Goal: Task Accomplishment & Management: Complete application form

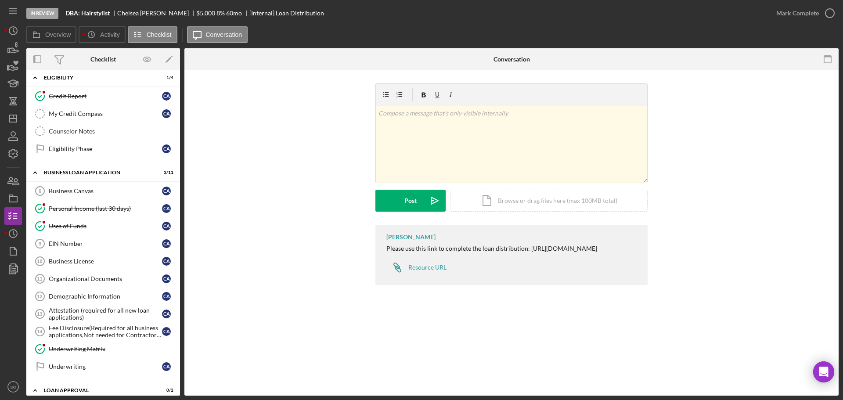
scroll to position [267, 0]
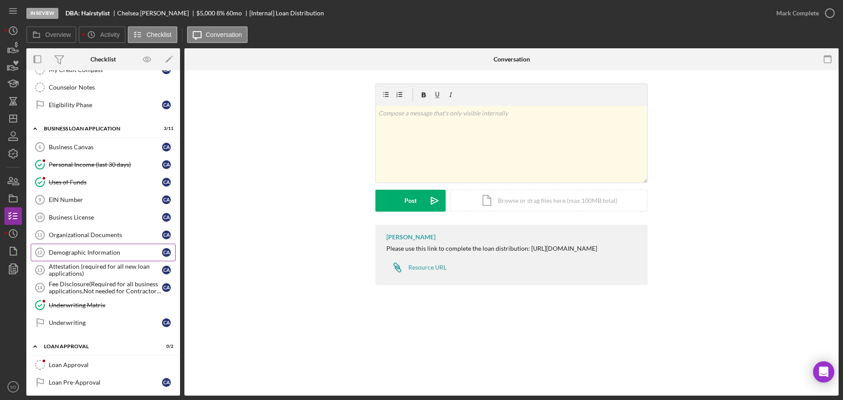
click at [112, 259] on link "Demographic Information 12 Demographic Information C A" at bounding box center [103, 253] width 145 height 18
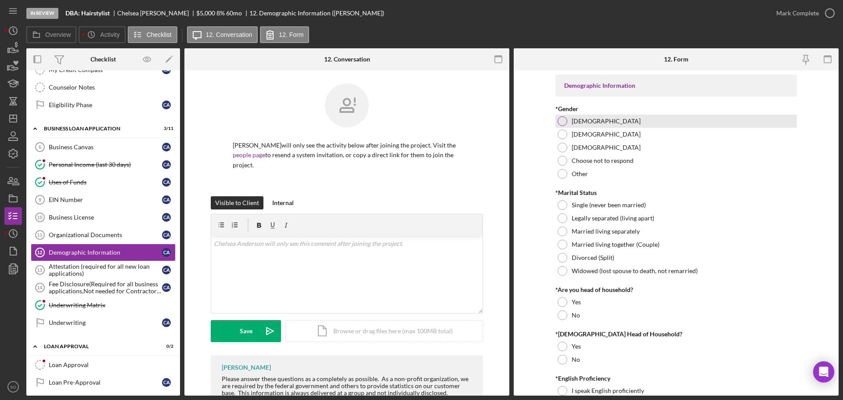
click at [557, 124] on div "[DEMOGRAPHIC_DATA]" at bounding box center [675, 121] width 241 height 13
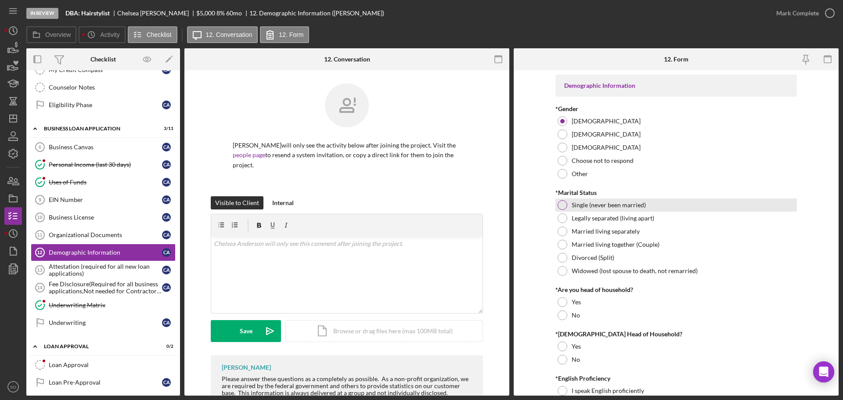
click at [561, 204] on div at bounding box center [563, 205] width 10 height 10
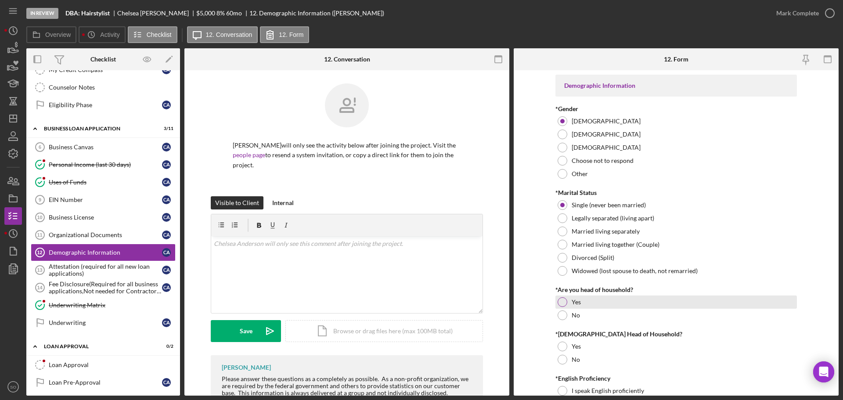
click at [562, 299] on div at bounding box center [563, 302] width 10 height 10
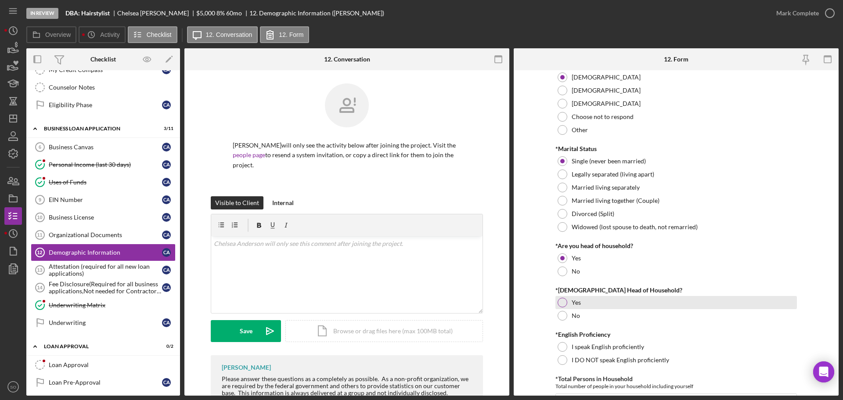
click at [558, 305] on div at bounding box center [563, 303] width 10 height 10
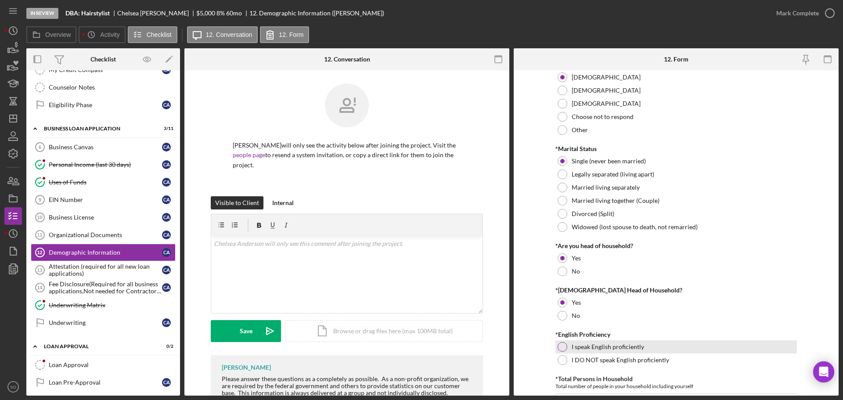
click at [562, 346] on div at bounding box center [563, 347] width 10 height 10
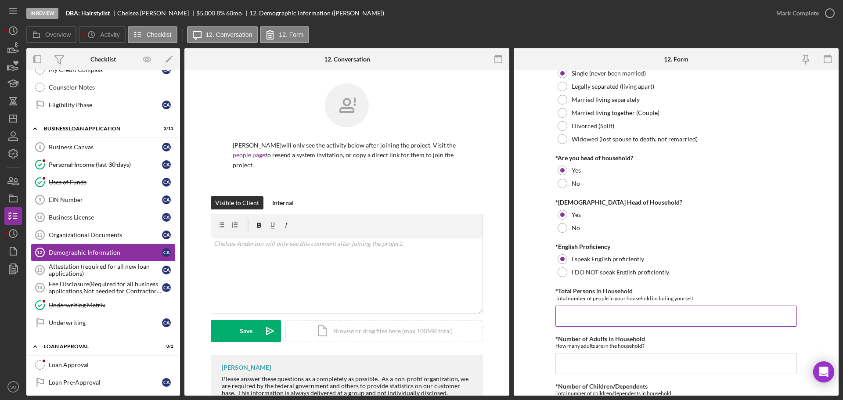
click at [574, 313] on input "*Total Persons in Household" at bounding box center [675, 316] width 241 height 21
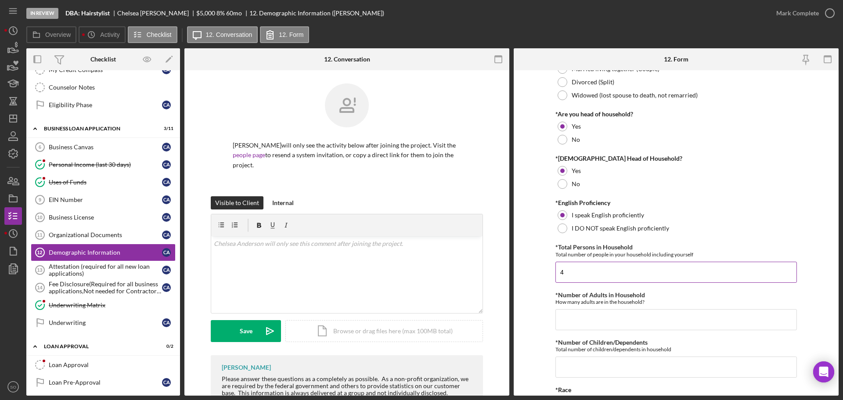
type input "4"
click at [575, 313] on input "*Number of Adults in Household" at bounding box center [675, 319] width 241 height 21
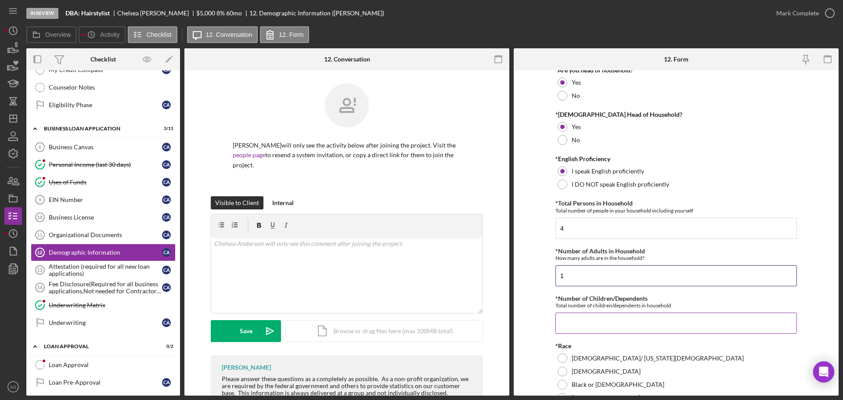
type input "1"
click at [578, 320] on input "*Number of Children/Dependents" at bounding box center [675, 323] width 241 height 21
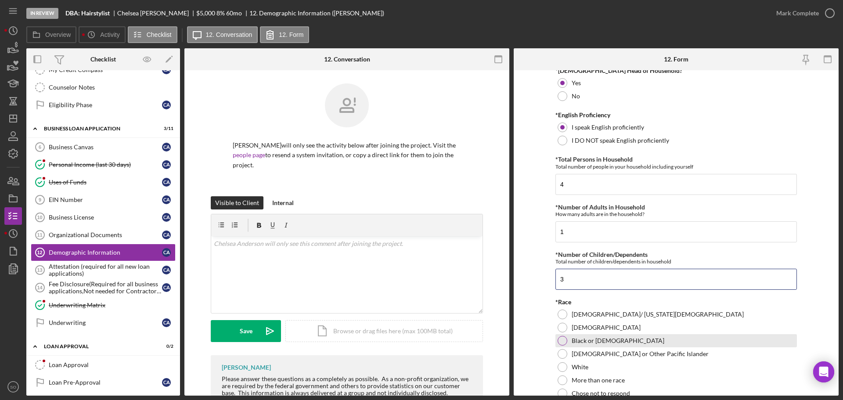
type input "3"
click at [565, 340] on div at bounding box center [563, 341] width 10 height 10
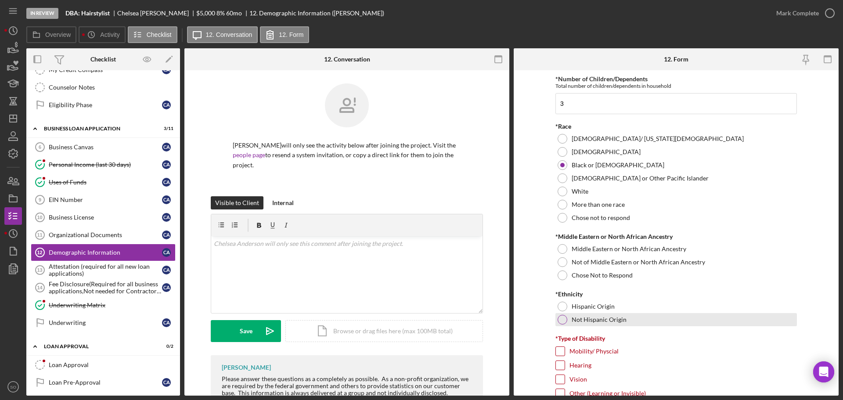
click at [563, 317] on div at bounding box center [563, 320] width 10 height 10
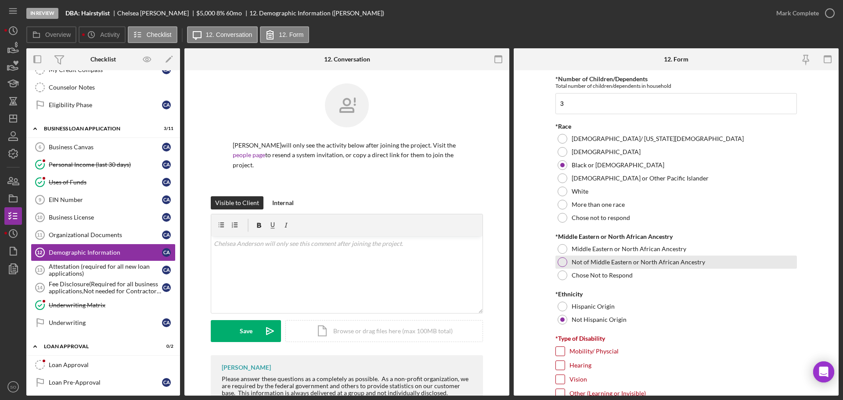
click at [556, 257] on div "Not of Middle Eastern or North African Ancestry" at bounding box center [675, 262] width 241 height 13
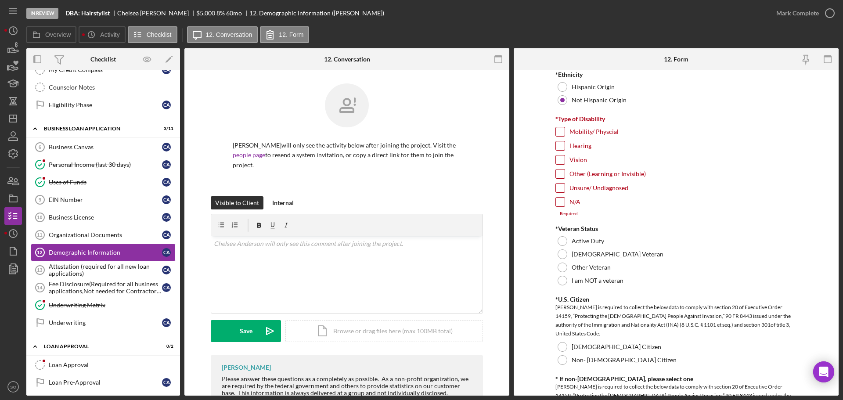
click at [560, 205] on input "N/A" at bounding box center [560, 202] width 9 height 9
checkbox input "true"
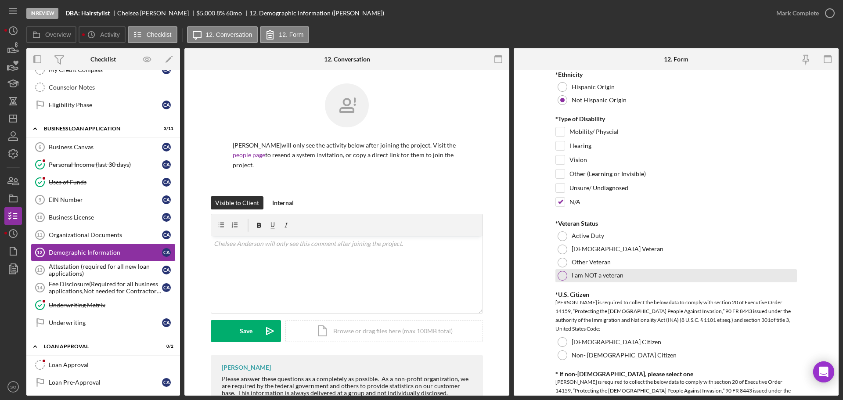
click at [561, 274] on div at bounding box center [563, 276] width 10 height 10
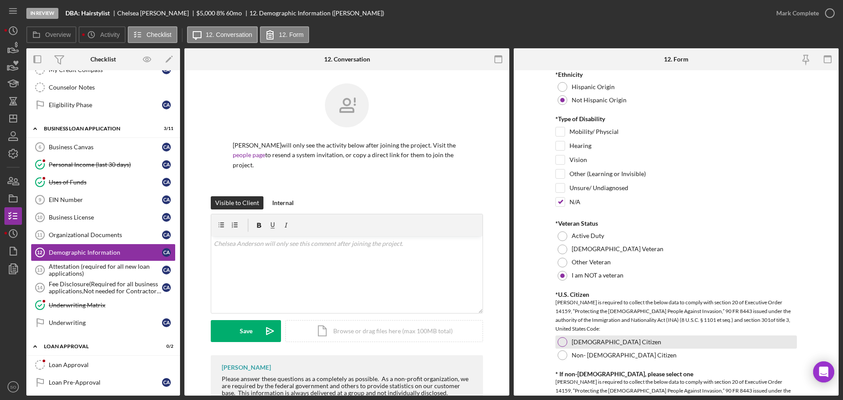
click at [558, 342] on div at bounding box center [563, 342] width 10 height 10
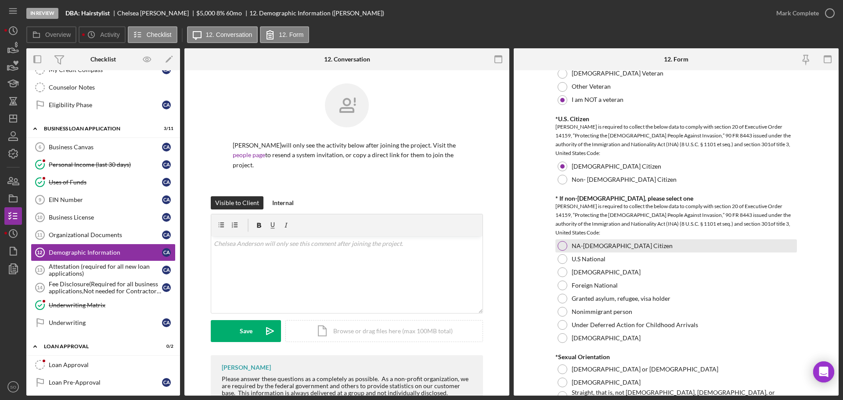
click at [562, 245] on div at bounding box center [563, 246] width 10 height 10
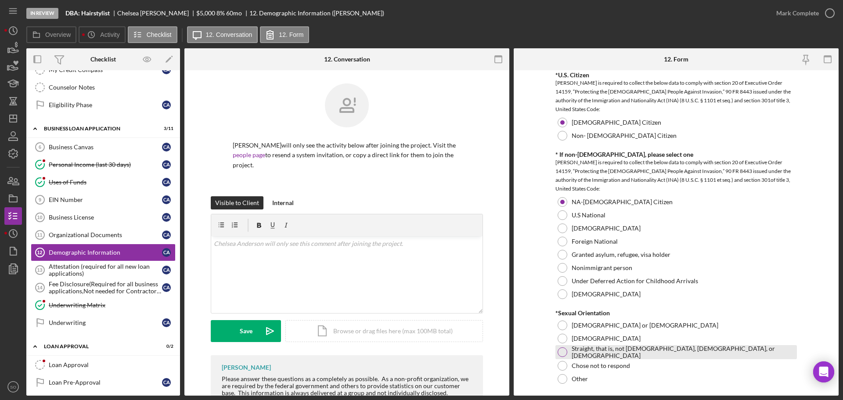
click at [563, 352] on div at bounding box center [563, 352] width 10 height 10
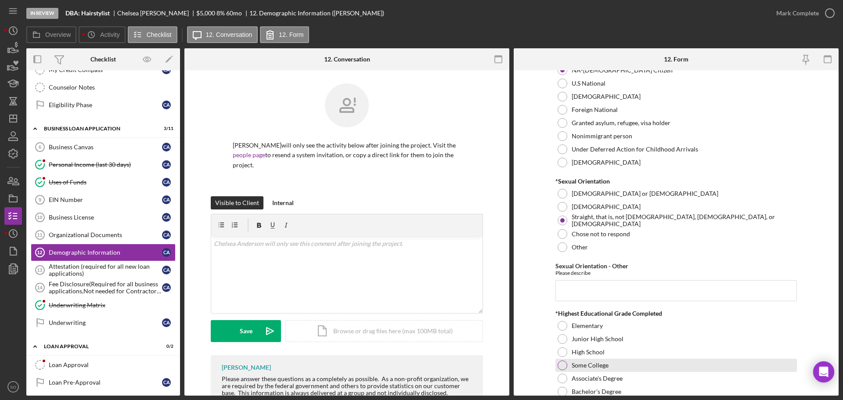
click at [565, 363] on div at bounding box center [563, 365] width 10 height 10
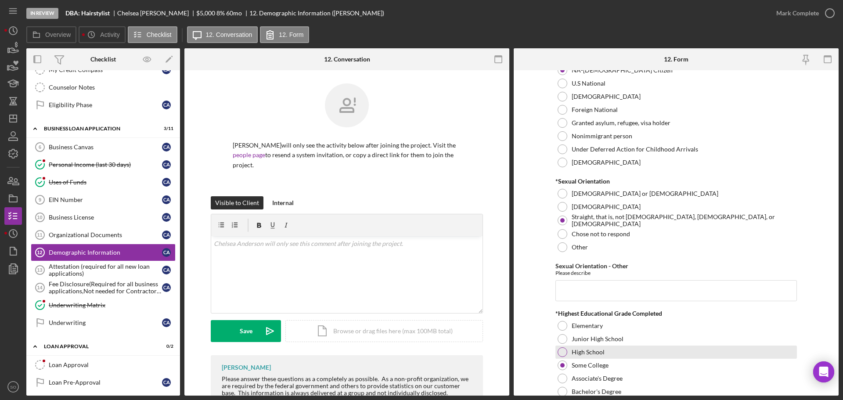
scroll to position [1141, 0]
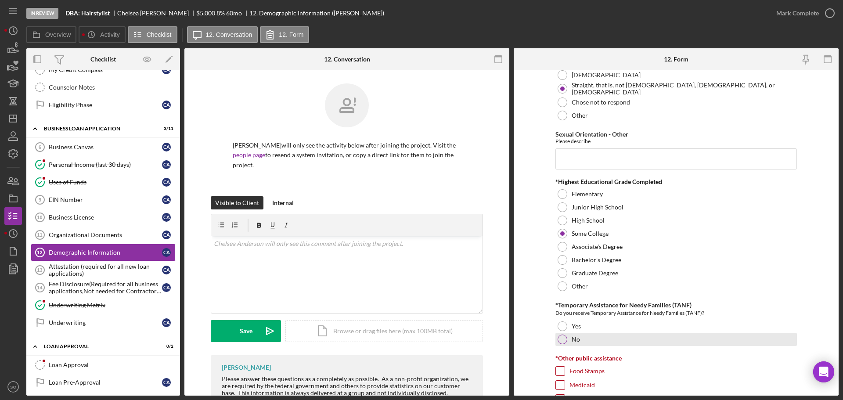
click at [560, 335] on div at bounding box center [563, 340] width 10 height 10
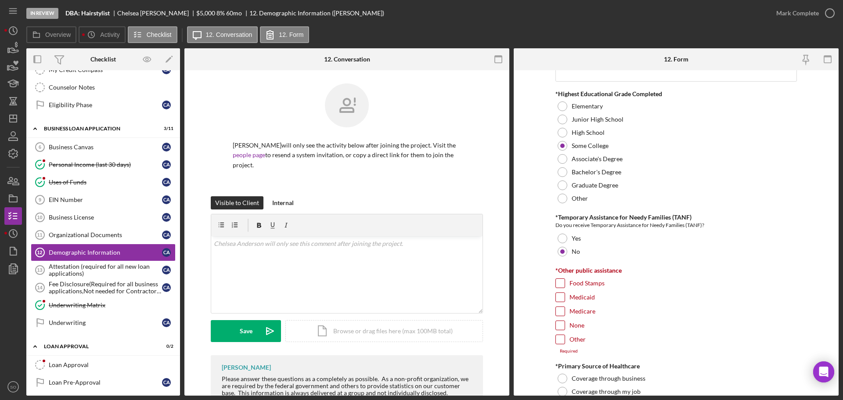
click at [559, 323] on input "None" at bounding box center [560, 325] width 9 height 9
checkbox input "true"
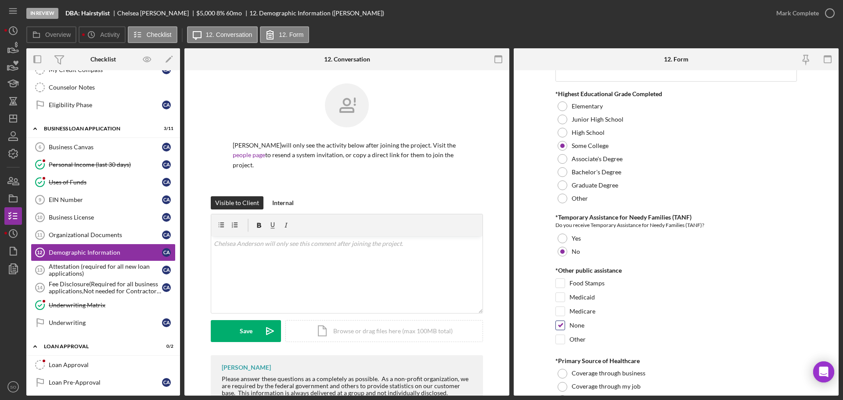
scroll to position [1317, 0]
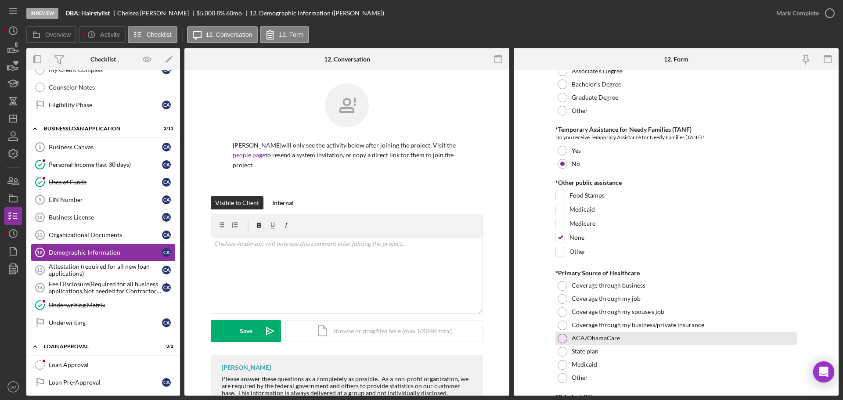
click at [559, 334] on div at bounding box center [563, 339] width 10 height 10
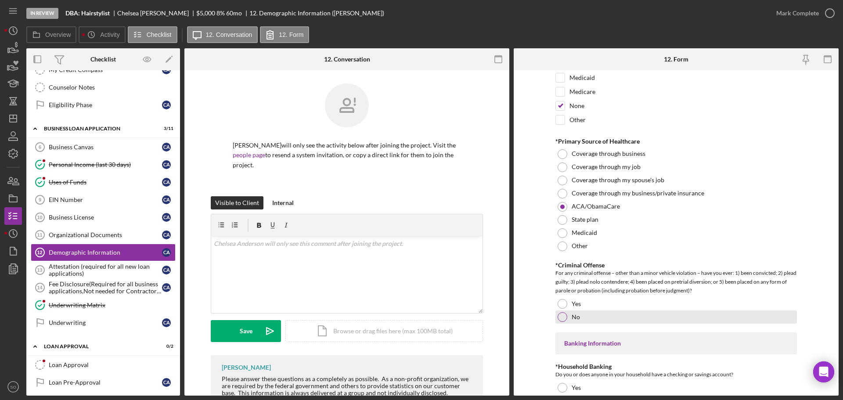
click at [561, 316] on div at bounding box center [563, 317] width 10 height 10
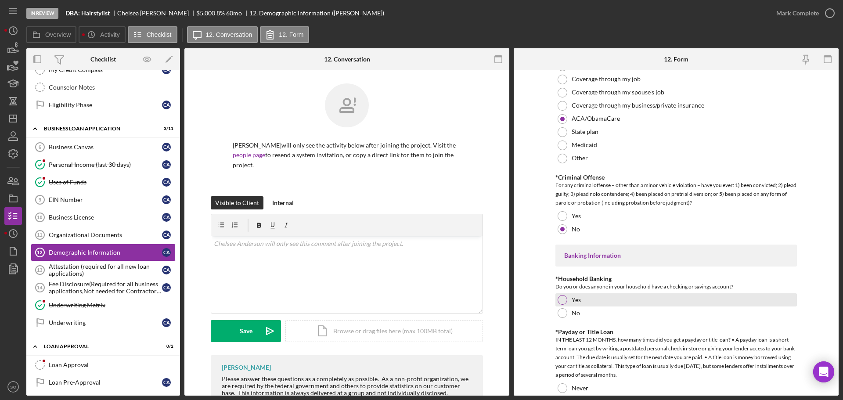
click at [561, 299] on div at bounding box center [563, 300] width 10 height 10
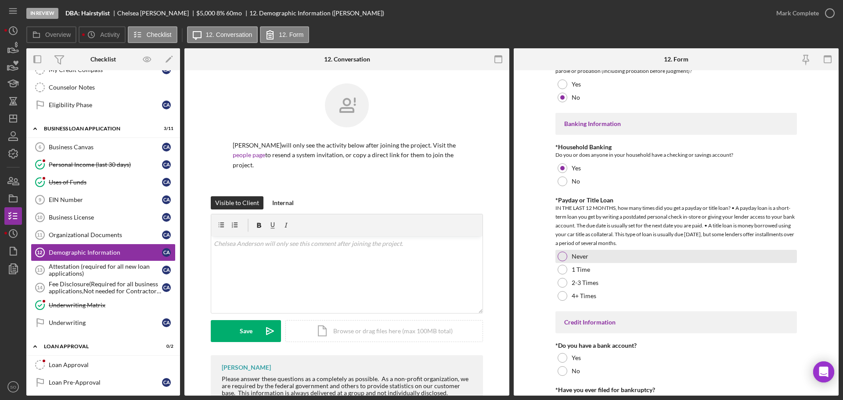
click at [561, 250] on div "Never" at bounding box center [675, 256] width 241 height 13
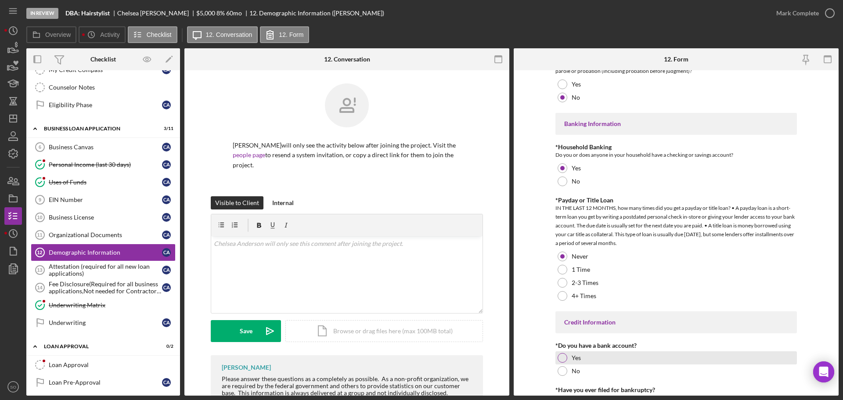
click at [562, 359] on div at bounding box center [563, 358] width 10 height 10
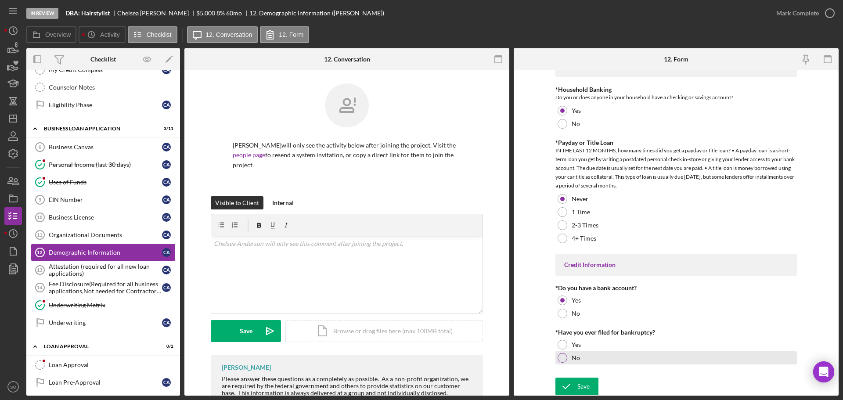
click at [561, 353] on div at bounding box center [563, 358] width 10 height 10
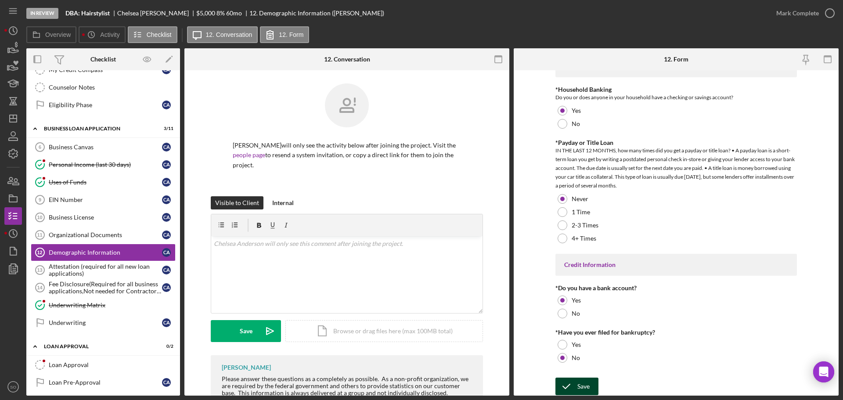
click at [588, 384] on div "Save" at bounding box center [583, 387] width 12 height 18
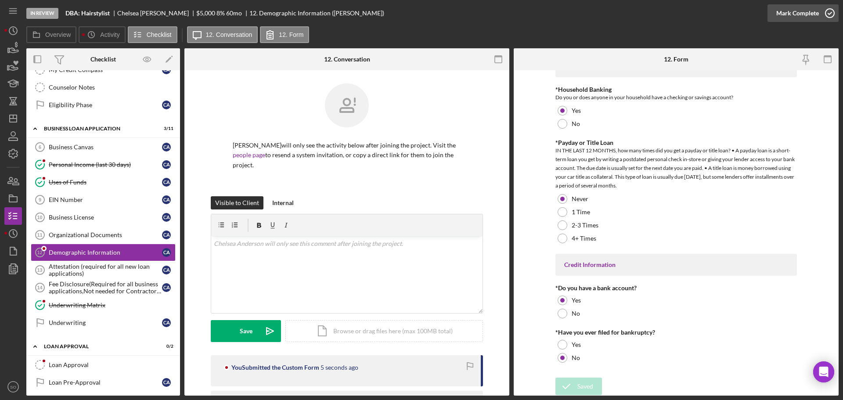
click at [778, 14] on div "Mark Complete" at bounding box center [797, 13] width 43 height 18
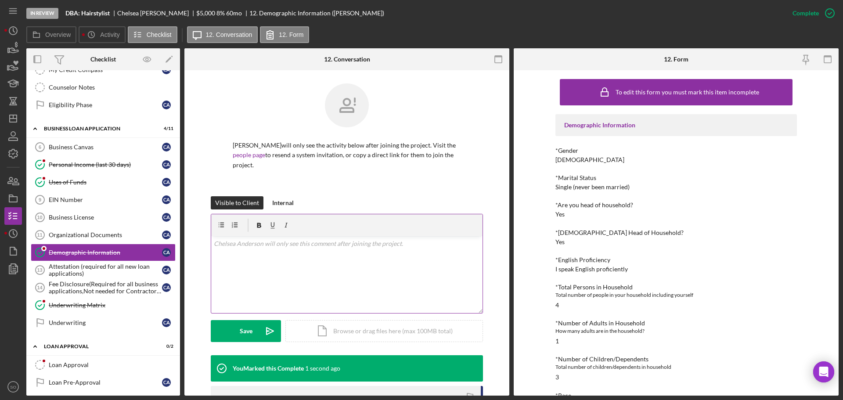
scroll to position [44, 0]
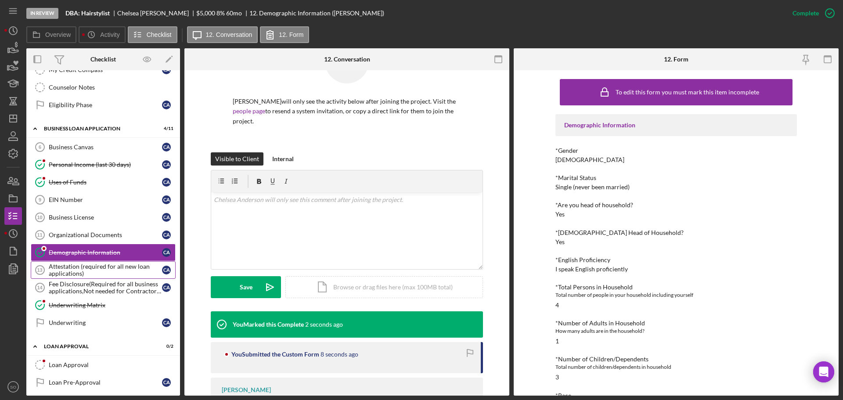
click at [119, 275] on div "Attestation (required for all new loan applications)" at bounding box center [105, 270] width 113 height 14
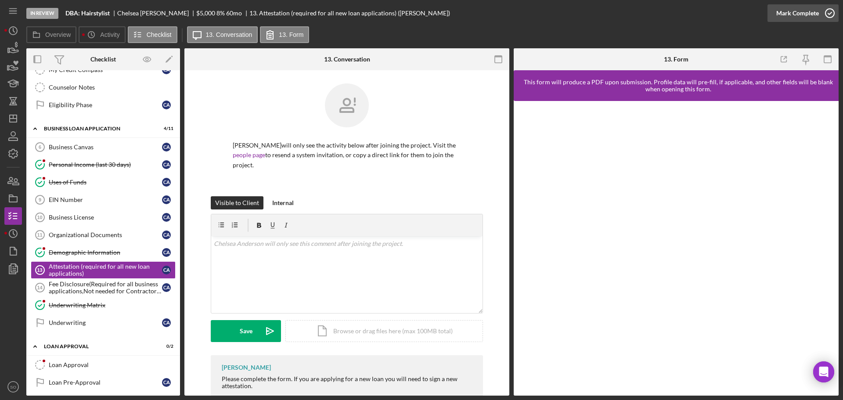
click at [780, 19] on div "Mark Complete" at bounding box center [797, 13] width 43 height 18
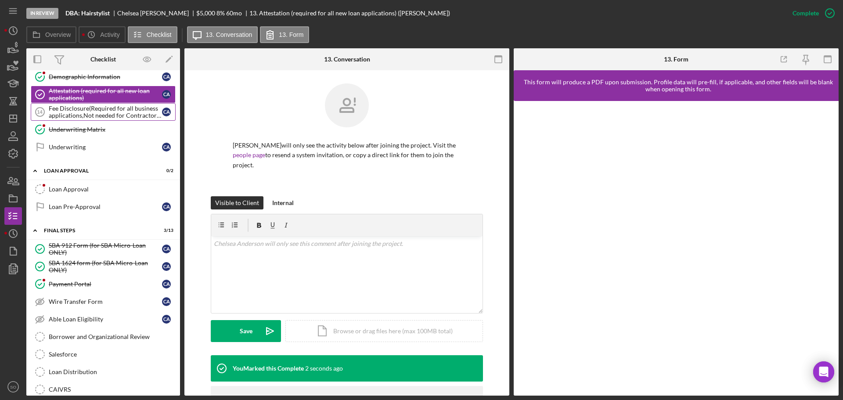
scroll to position [486, 0]
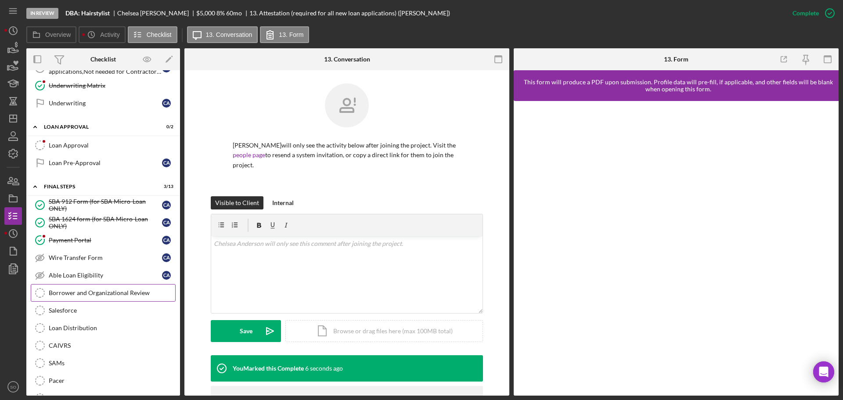
click at [122, 284] on link "Borrower and Organizational Review Borrower and Organizational Review" at bounding box center [103, 293] width 145 height 18
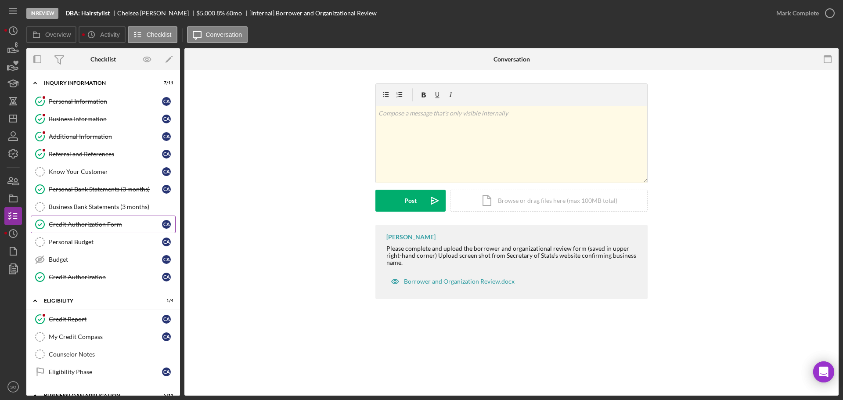
click at [94, 224] on div "Credit Authorization Form" at bounding box center [105, 224] width 113 height 7
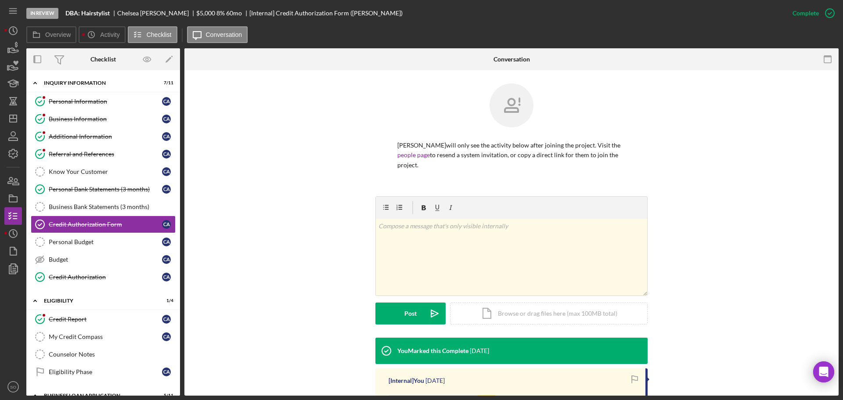
scroll to position [166, 0]
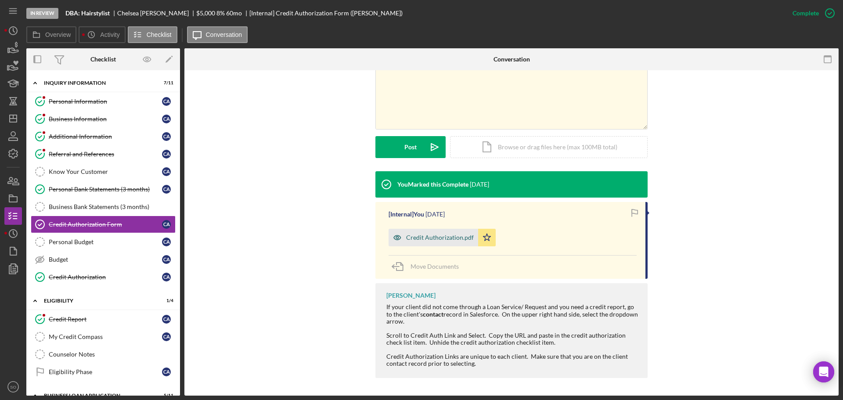
click at [441, 242] on div "Credit Authorization.pdf" at bounding box center [434, 238] width 90 height 18
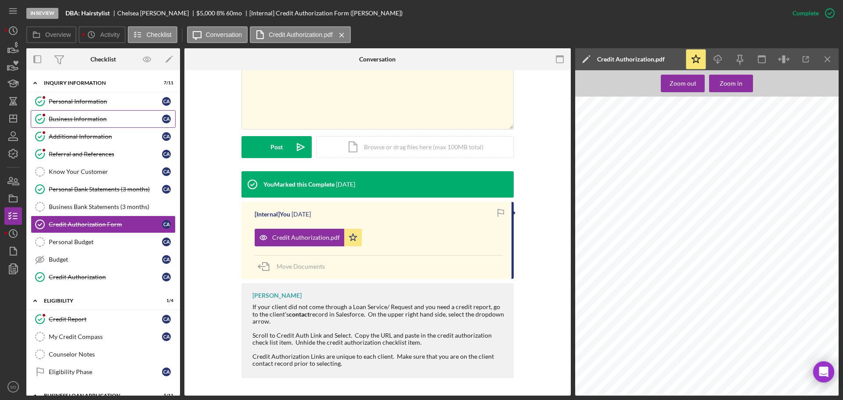
click at [79, 120] on div "Business Information" at bounding box center [105, 118] width 113 height 7
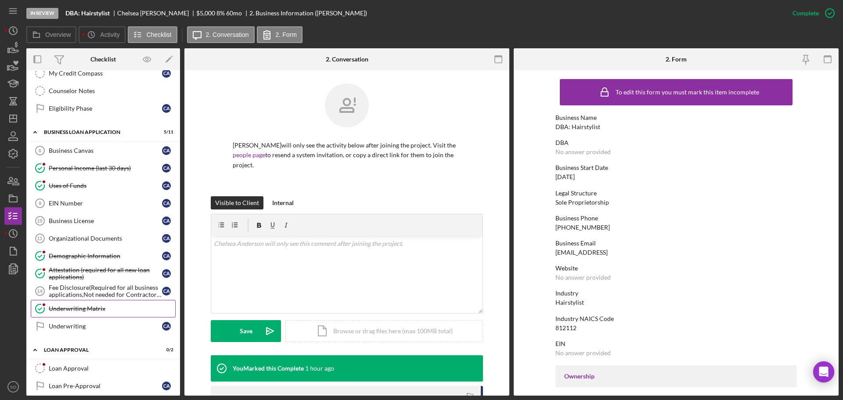
scroll to position [307, 0]
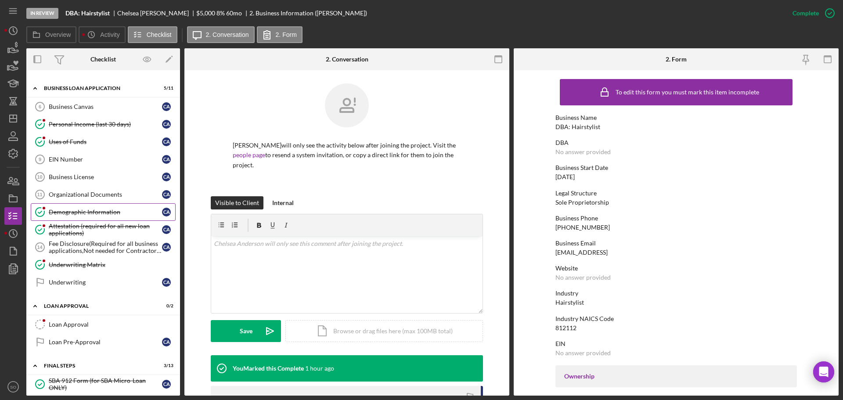
click at [90, 216] on link "Demographic Information Demographic Information C A" at bounding box center [103, 212] width 145 height 18
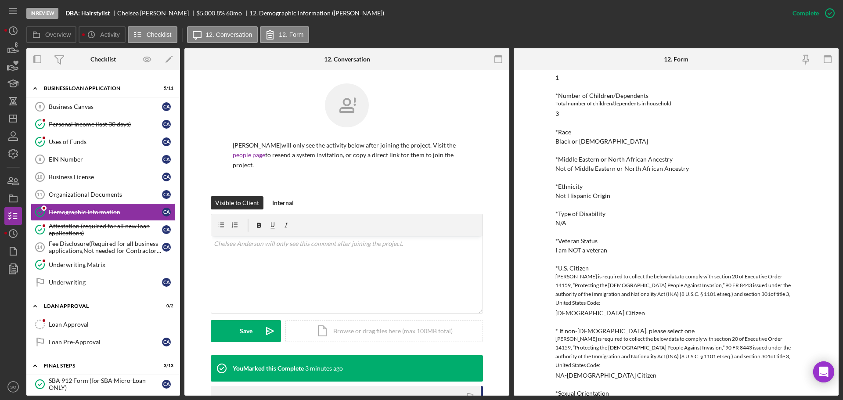
scroll to position [88, 0]
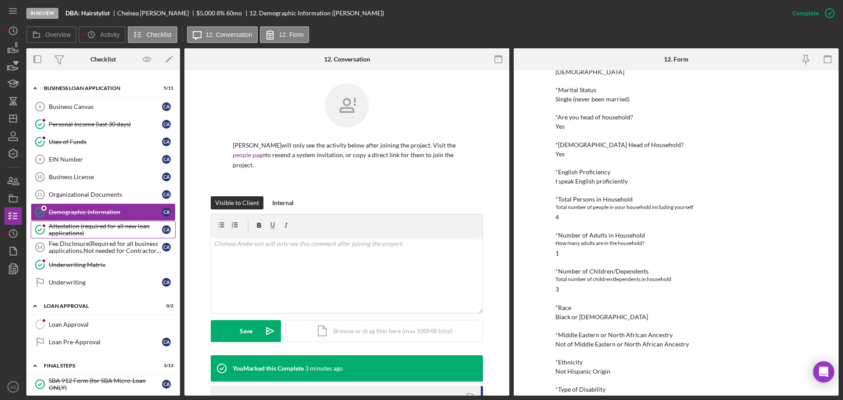
click at [84, 231] on div "Attestation (required for all new loan applications)" at bounding box center [105, 230] width 113 height 14
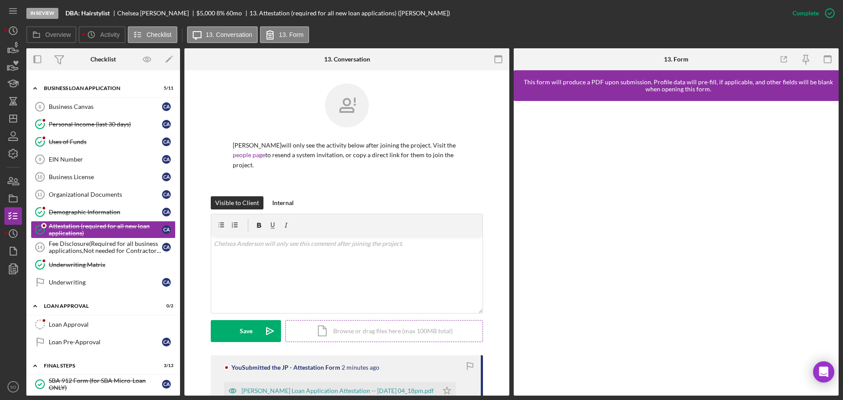
scroll to position [135, 0]
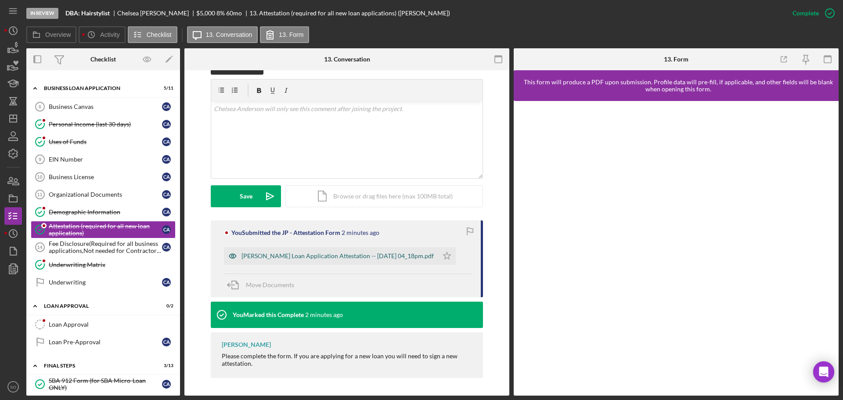
click at [286, 252] on div "[PERSON_NAME] Loan Application Attestation -- [DATE] 04_18pm.pdf" at bounding box center [331, 256] width 214 height 18
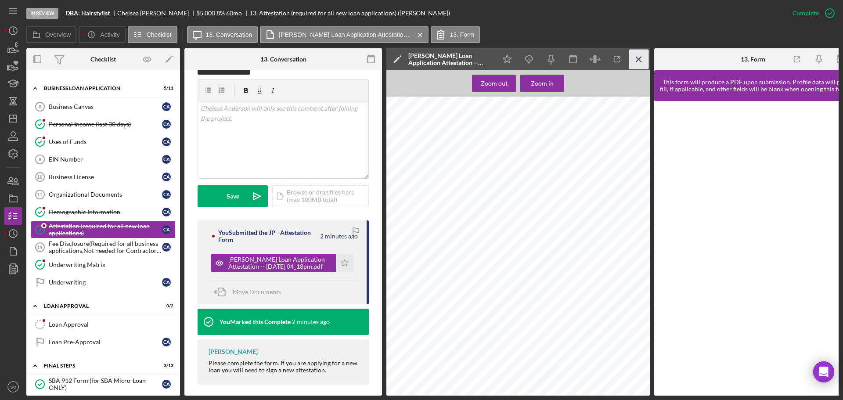
click at [635, 61] on icon "Icon/Menu Close" at bounding box center [639, 60] width 20 height 20
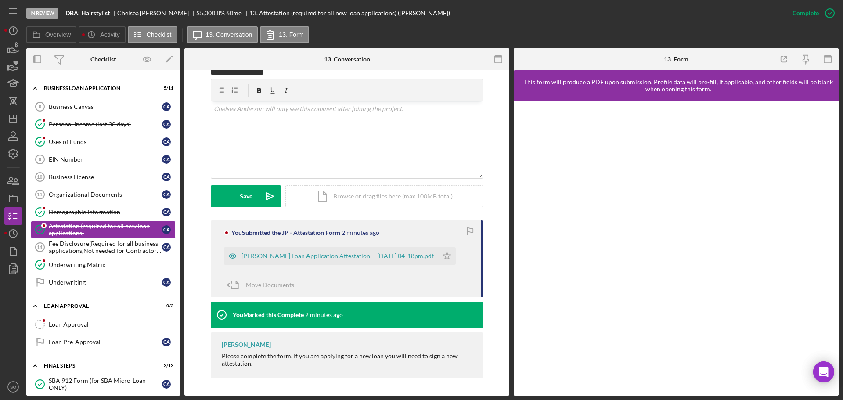
scroll to position [135, 0]
click at [826, 62] on icon "button" at bounding box center [828, 60] width 20 height 20
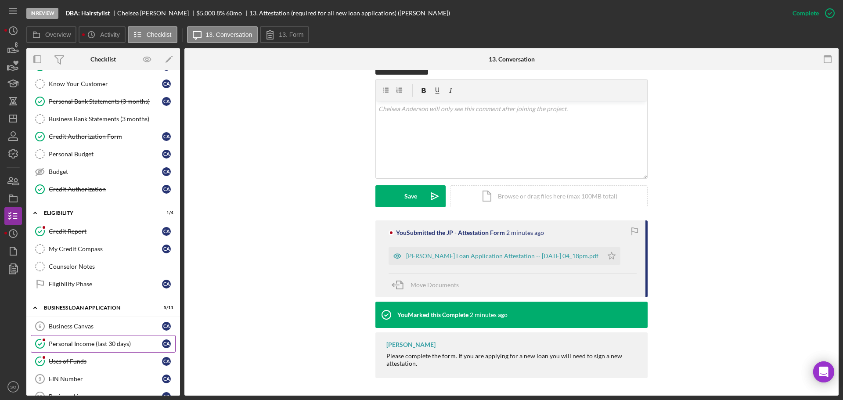
scroll to position [0, 0]
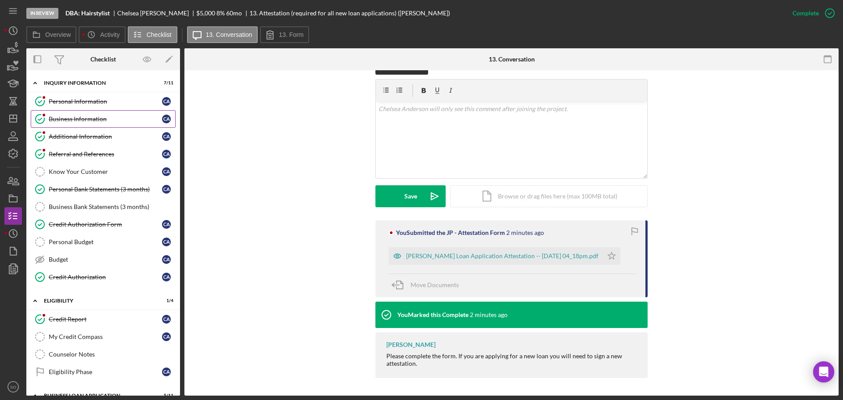
click at [93, 117] on div "Business Information" at bounding box center [105, 118] width 113 height 7
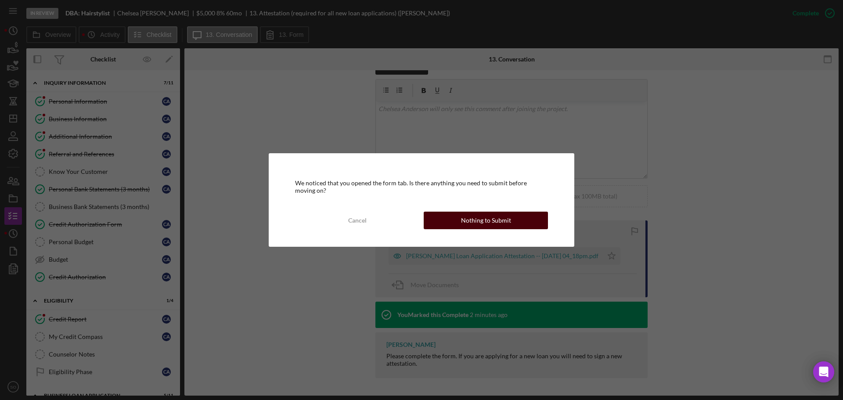
click at [444, 225] on button "Nothing to Submit" at bounding box center [486, 221] width 124 height 18
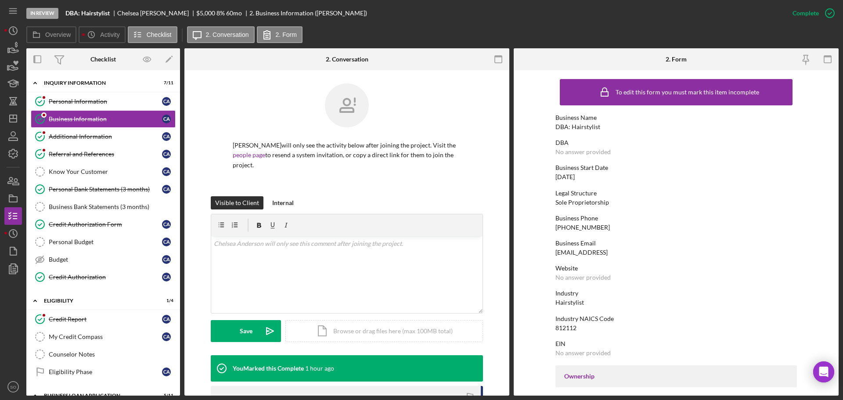
click at [572, 123] on div "DBA: Hairstylist" at bounding box center [577, 126] width 45 height 7
copy div "DBA: Hairstylist"
click at [794, 18] on div "Mark Incomplete" at bounding box center [795, 13] width 47 height 18
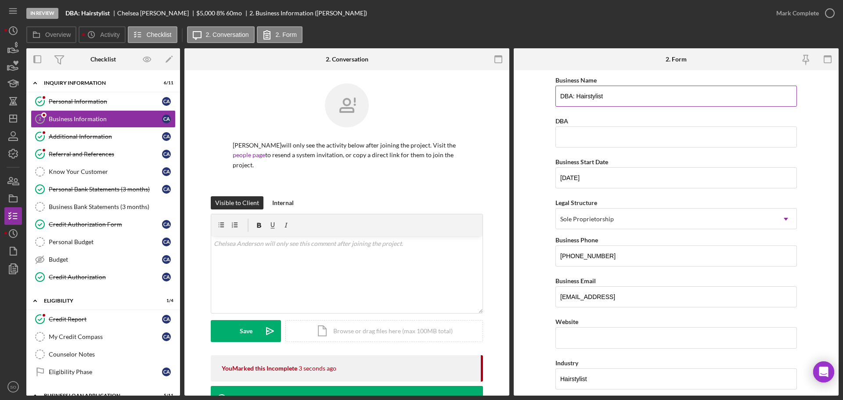
drag, startPoint x: 609, startPoint y: 98, endPoint x: 575, endPoint y: 97, distance: 34.3
click at [575, 97] on input "DBA: Hairstylist" at bounding box center [675, 96] width 241 height 21
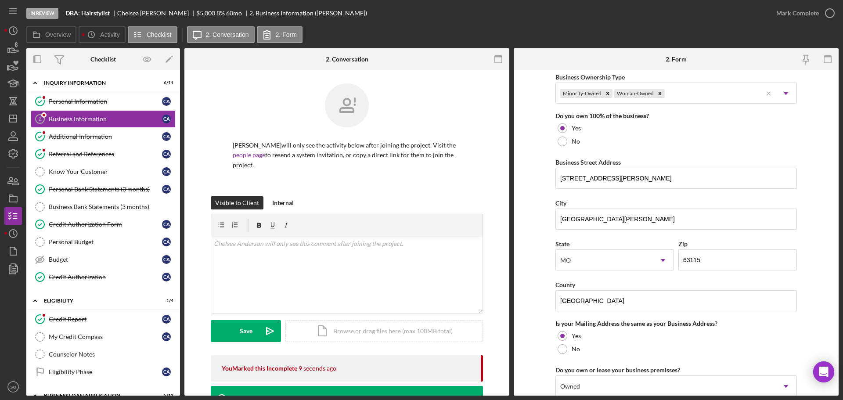
scroll to position [649, 0]
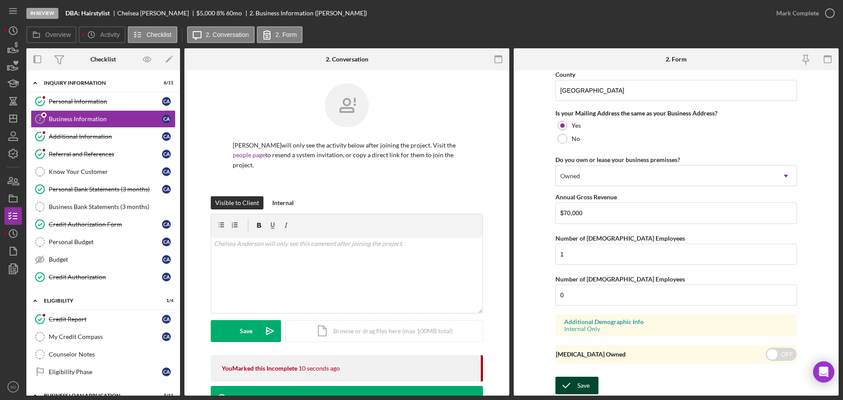
type input "DBA: [PERSON_NAME]"
click at [579, 389] on div "Save" at bounding box center [583, 386] width 12 height 18
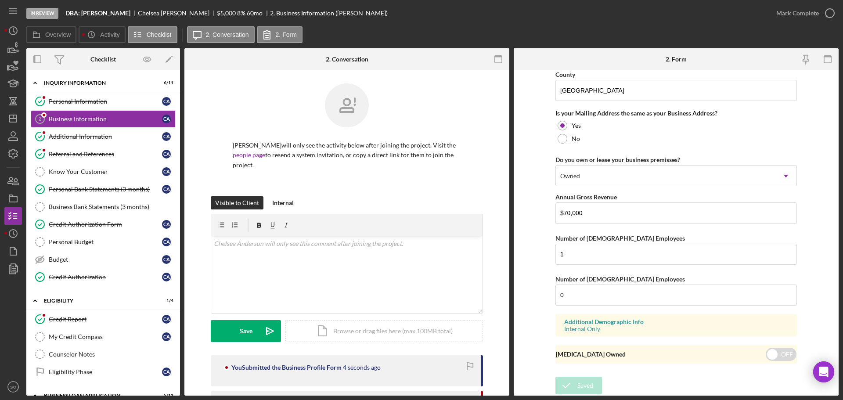
scroll to position [518, 0]
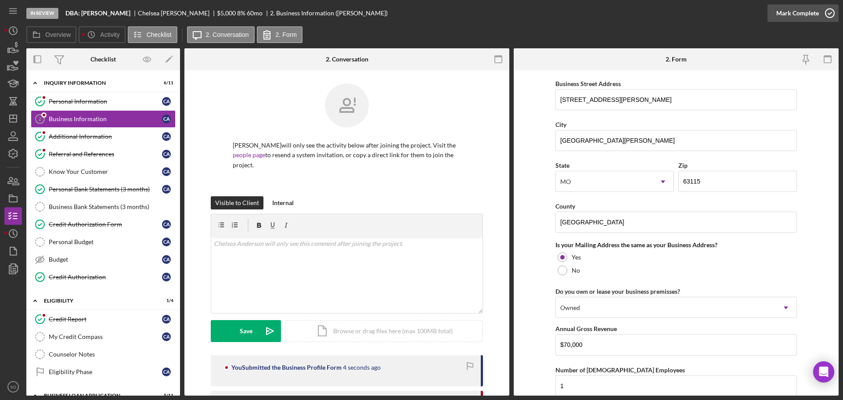
click at [786, 11] on div "Mark Complete" at bounding box center [797, 13] width 43 height 18
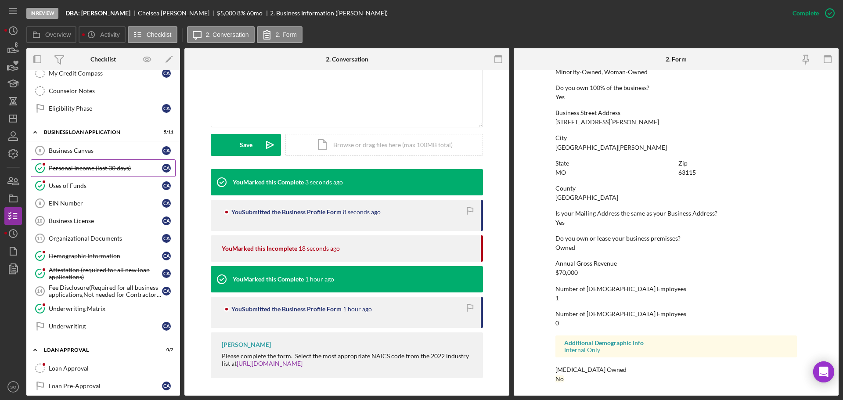
scroll to position [307, 0]
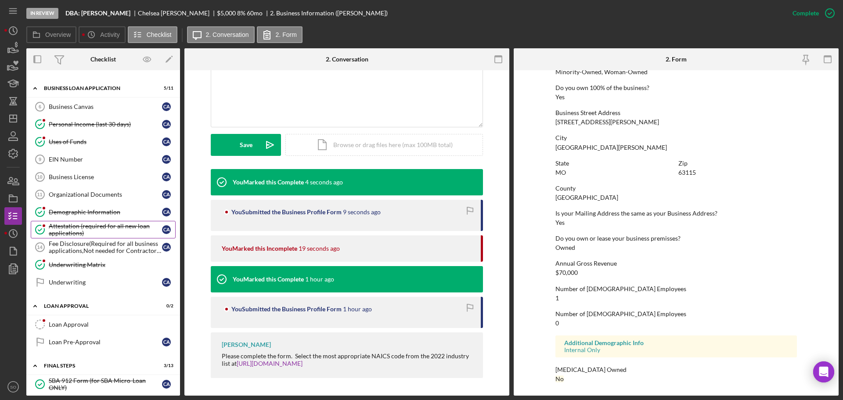
click at [79, 224] on div "Attestation (required for all new loan applications)" at bounding box center [105, 230] width 113 height 14
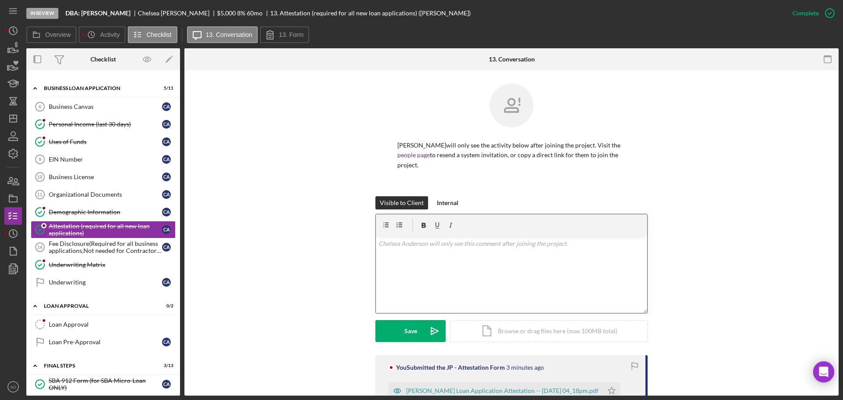
scroll to position [135, 0]
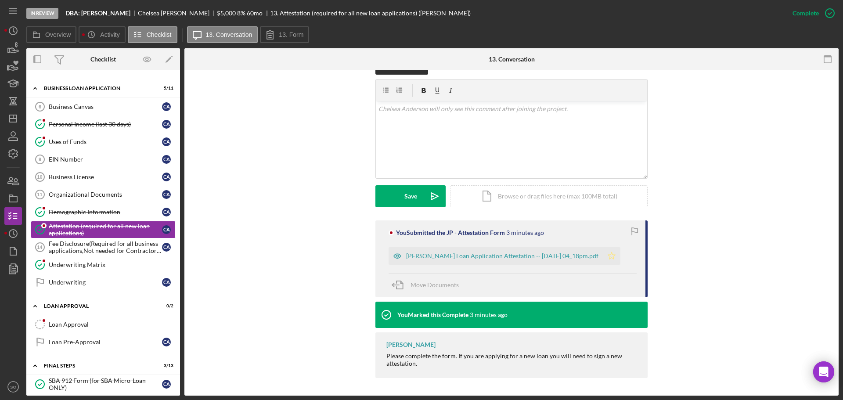
click at [481, 255] on div "[PERSON_NAME] Loan Application Attestation -- [DATE] 04_18pm.pdf" at bounding box center [502, 255] width 192 height 7
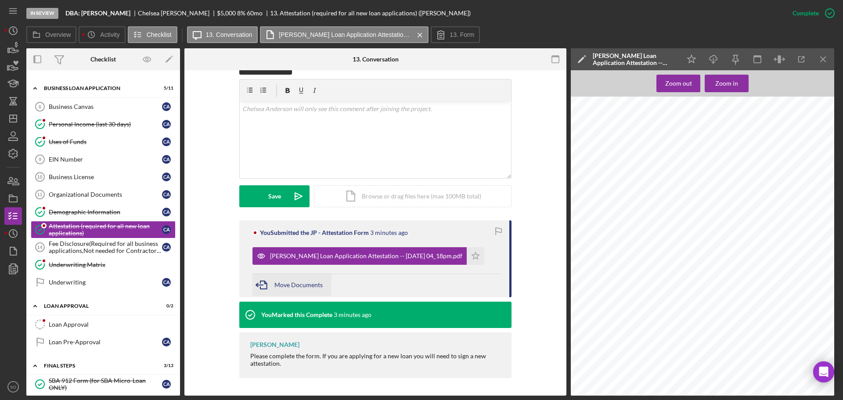
click at [310, 279] on div "Move Documents" at bounding box center [298, 285] width 48 height 22
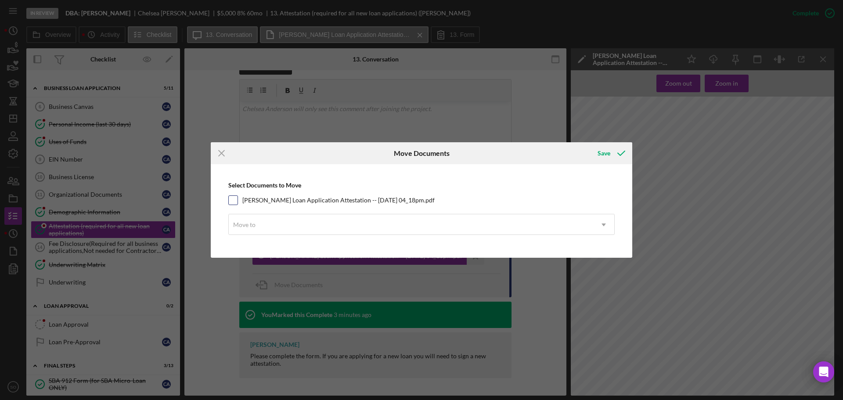
click at [237, 197] on input "[PERSON_NAME] Loan Application Attestation -- [DATE] 04_18pm.pdf" at bounding box center [233, 200] width 9 height 9
checkbox input "true"
click at [262, 225] on div "Move to" at bounding box center [411, 225] width 364 height 20
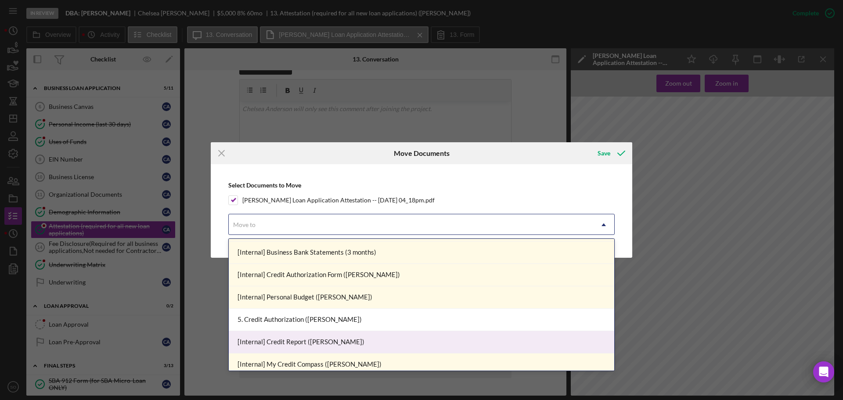
scroll to position [220, 0]
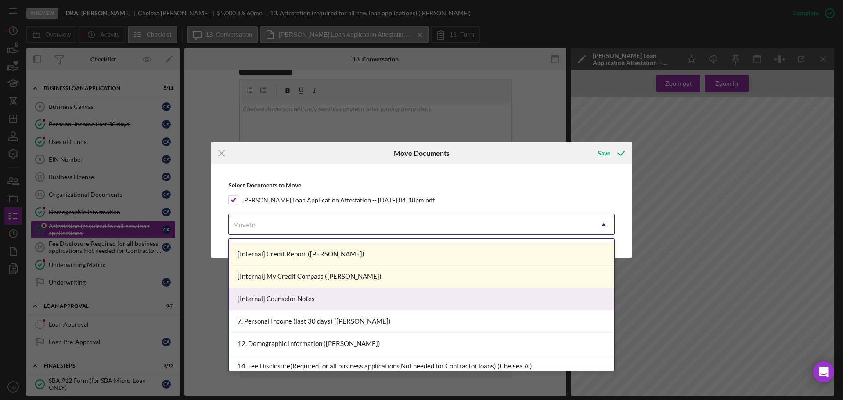
click at [284, 304] on div "[Internal] Counselor Notes" at bounding box center [421, 299] width 385 height 22
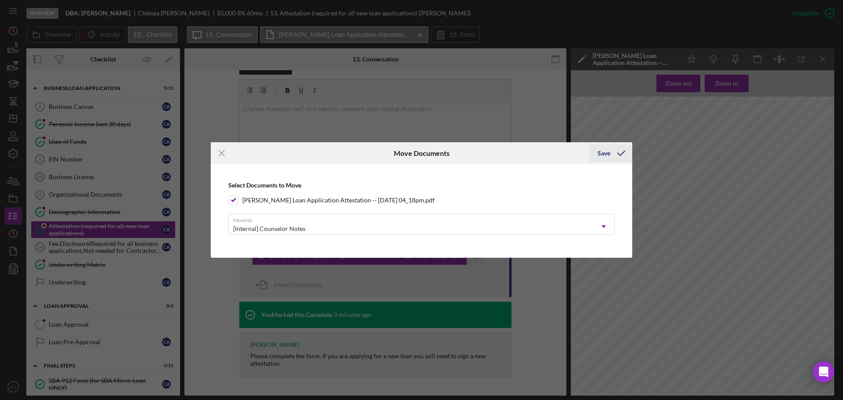
click at [603, 157] on div "Save" at bounding box center [604, 153] width 13 height 18
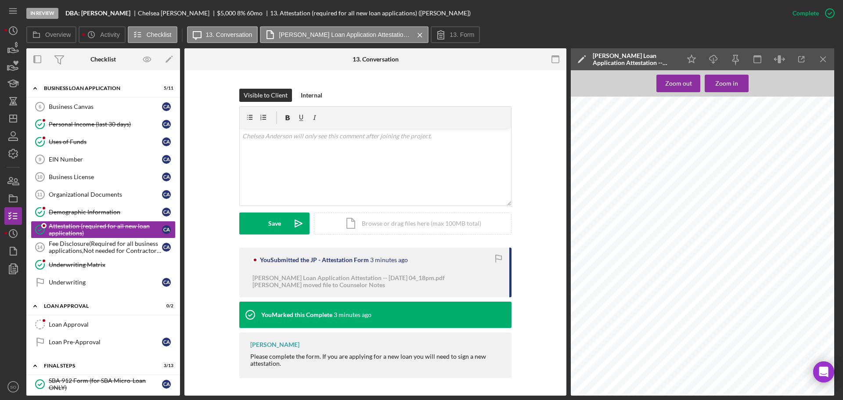
scroll to position [108, 0]
click at [819, 58] on icon "Icon/Menu Close" at bounding box center [824, 60] width 20 height 20
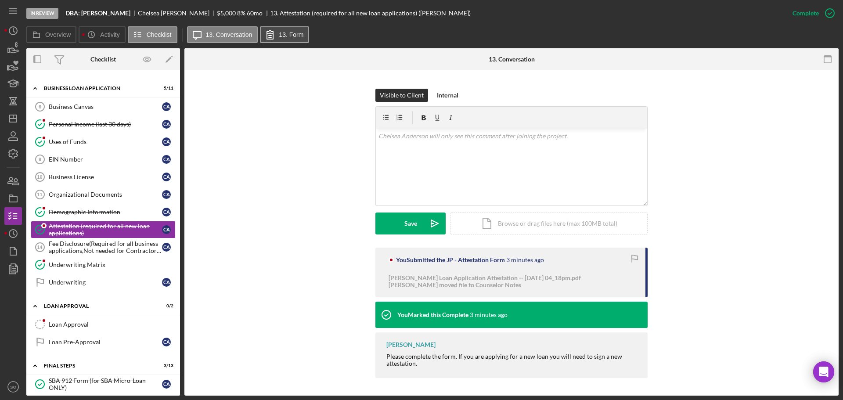
click at [291, 39] on button "13. Form" at bounding box center [284, 34] width 49 height 17
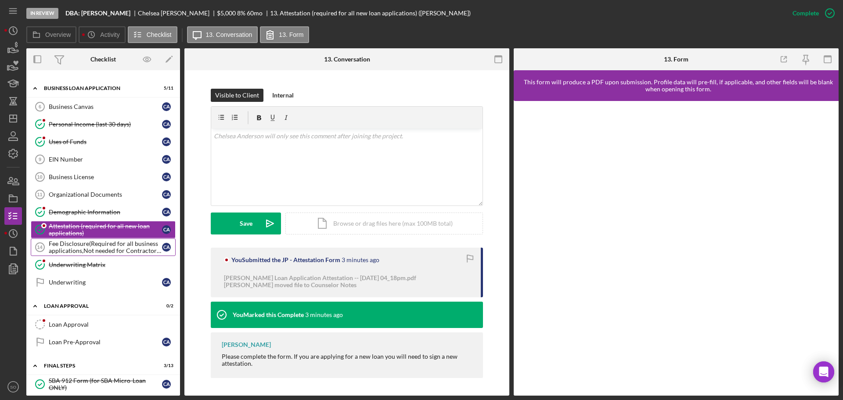
drag, startPoint x: 115, startPoint y: 243, endPoint x: 171, endPoint y: 266, distance: 60.0
click at [115, 243] on div "Fee Disclosure(Required for all business applications,Not needed for Contractor…" at bounding box center [105, 247] width 113 height 14
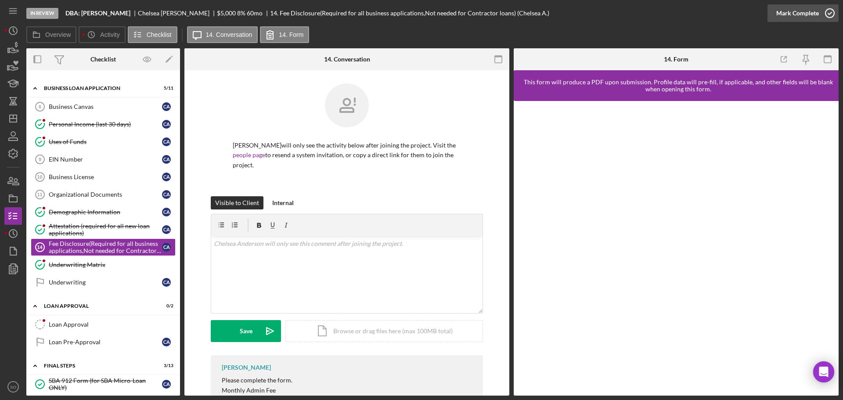
click at [788, 17] on div "Mark Complete" at bounding box center [797, 13] width 43 height 18
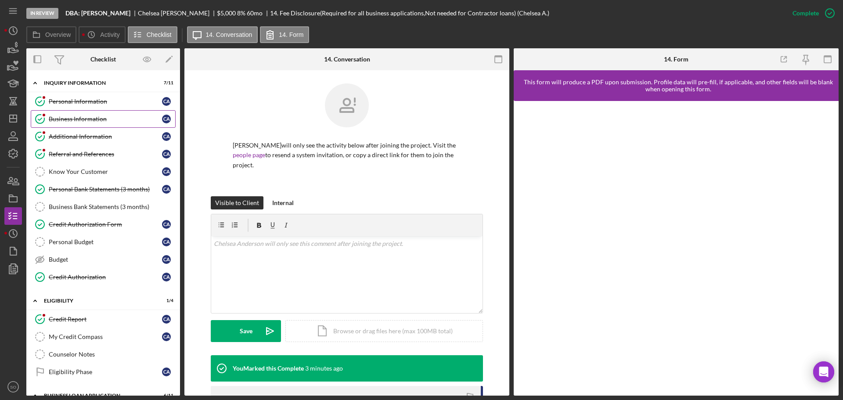
click at [88, 116] on div "Business Information" at bounding box center [105, 118] width 113 height 7
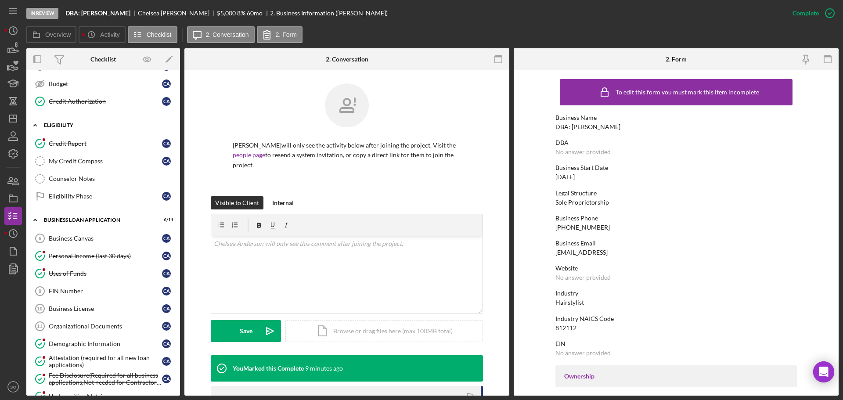
scroll to position [220, 0]
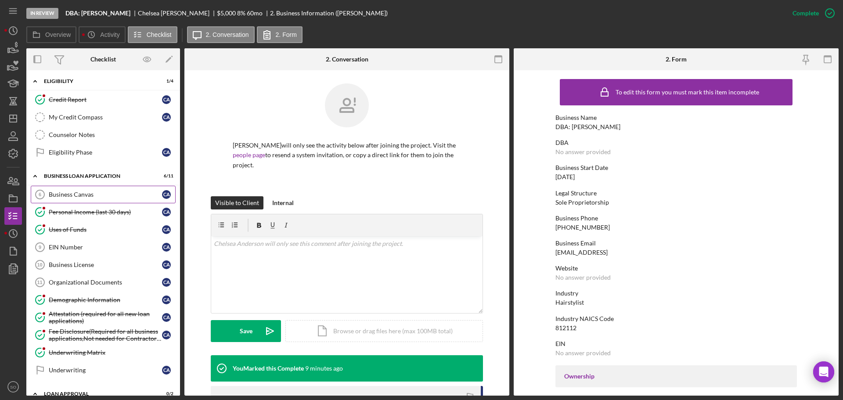
click at [86, 197] on div "Business Canvas" at bounding box center [105, 194] width 113 height 7
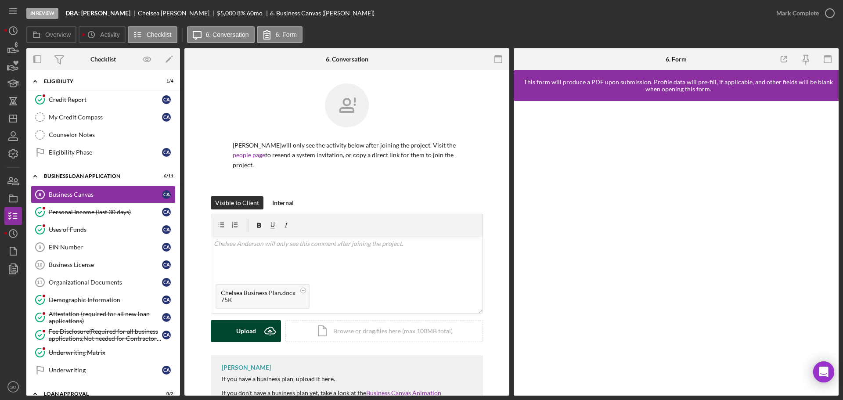
click at [245, 328] on div "Upload" at bounding box center [246, 331] width 20 height 22
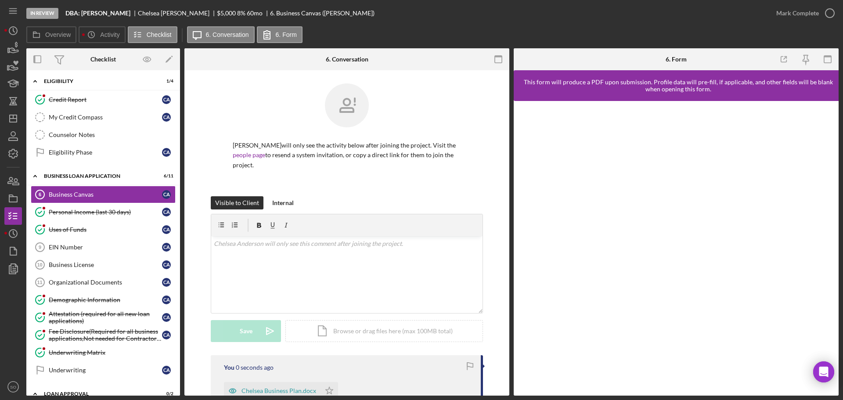
scroll to position [132, 0]
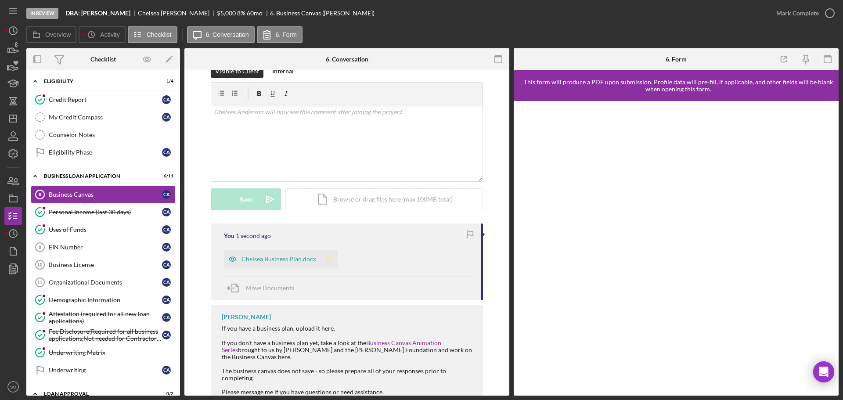
click at [324, 262] on icon "Icon/Star" at bounding box center [329, 259] width 18 height 18
click at [788, 14] on div "Mark Complete" at bounding box center [797, 13] width 43 height 18
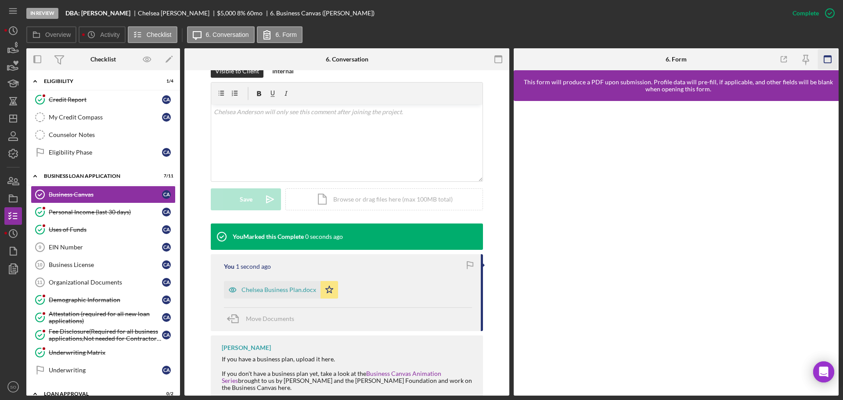
click at [825, 60] on icon "button" at bounding box center [828, 60] width 20 height 20
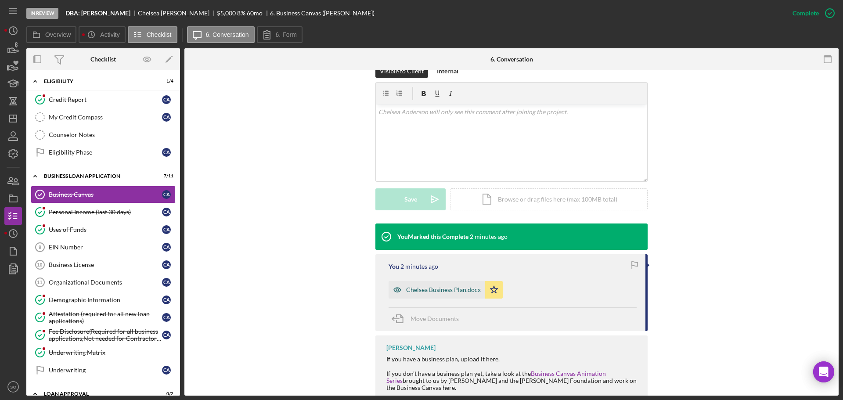
click at [450, 290] on div "Chelsea Business Plan.docx" at bounding box center [443, 289] width 75 height 7
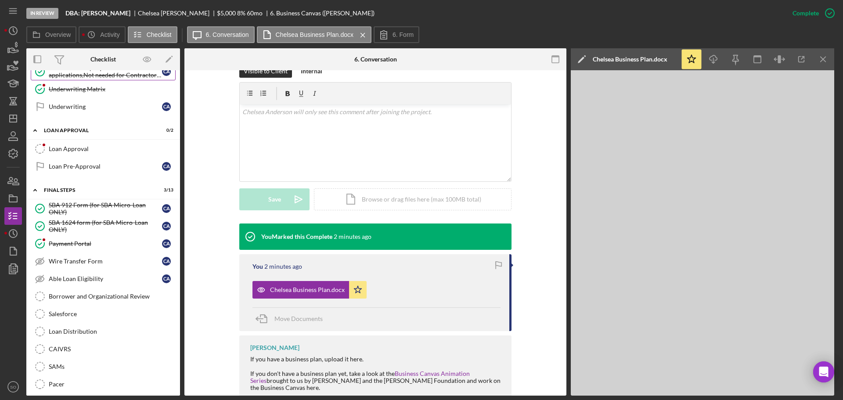
scroll to position [527, 0]
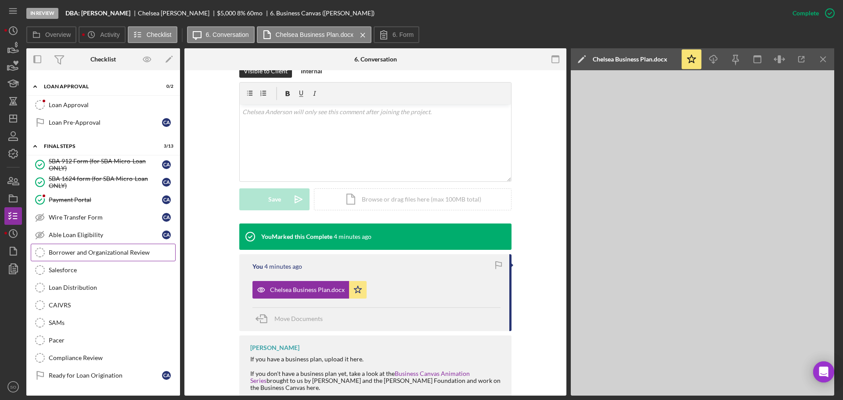
click at [83, 251] on div "Borrower and Organizational Review" at bounding box center [112, 252] width 126 height 7
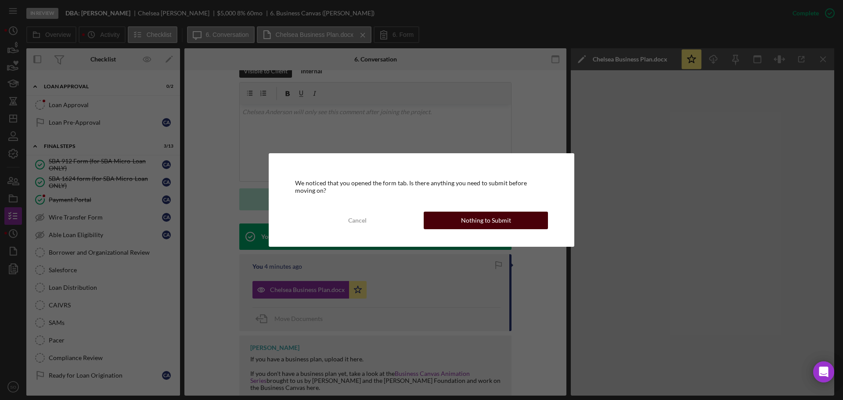
click at [494, 222] on div "Nothing to Submit" at bounding box center [486, 221] width 50 height 18
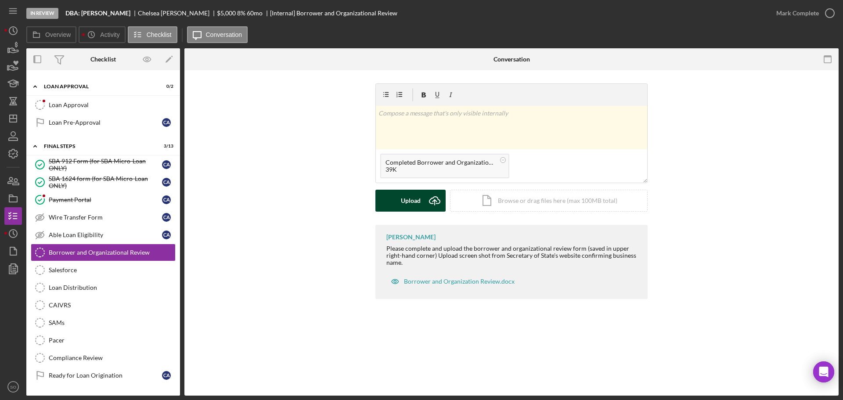
click at [414, 201] on div "Upload" at bounding box center [411, 201] width 20 height 22
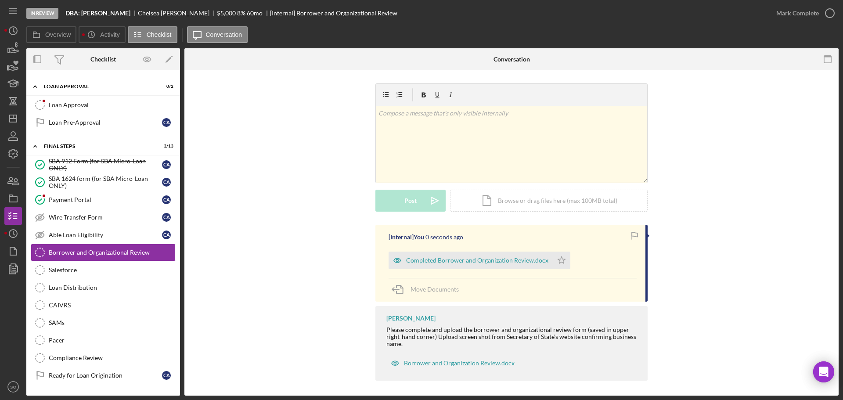
scroll to position [3, 0]
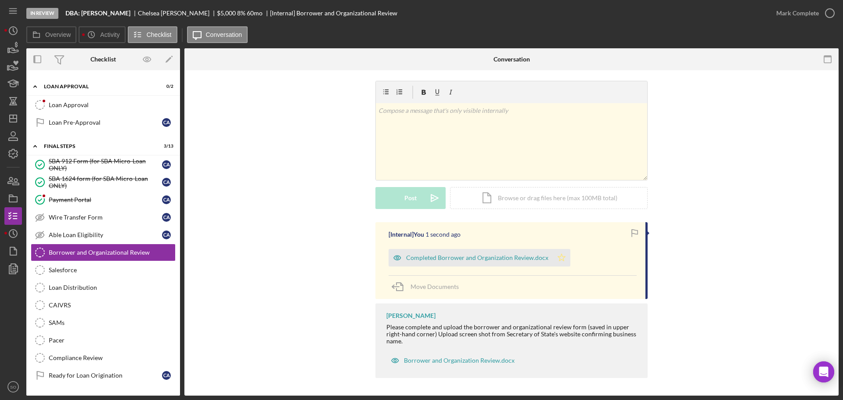
click at [560, 257] on polygon "button" at bounding box center [561, 257] width 7 height 7
click at [797, 11] on div "Mark Complete" at bounding box center [797, 13] width 43 height 18
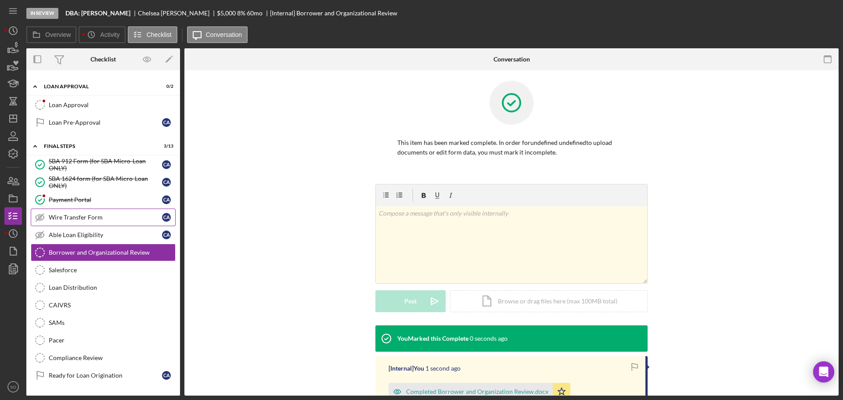
scroll to position [123, 0]
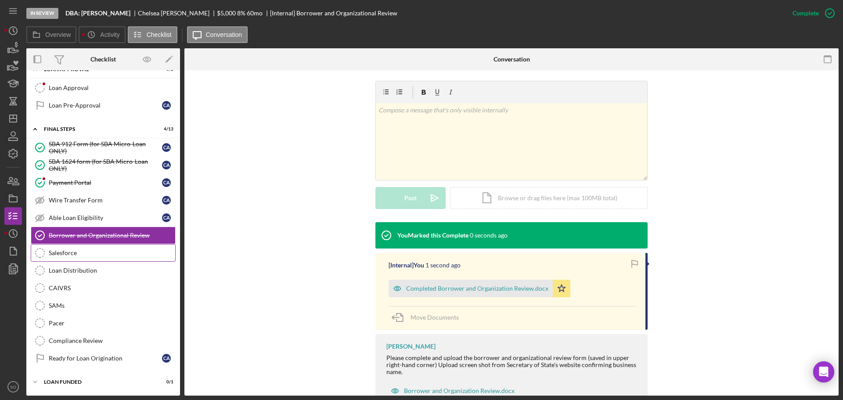
drag, startPoint x: 84, startPoint y: 251, endPoint x: 160, endPoint y: 260, distance: 76.9
click at [84, 252] on div "Salesforce" at bounding box center [112, 252] width 126 height 7
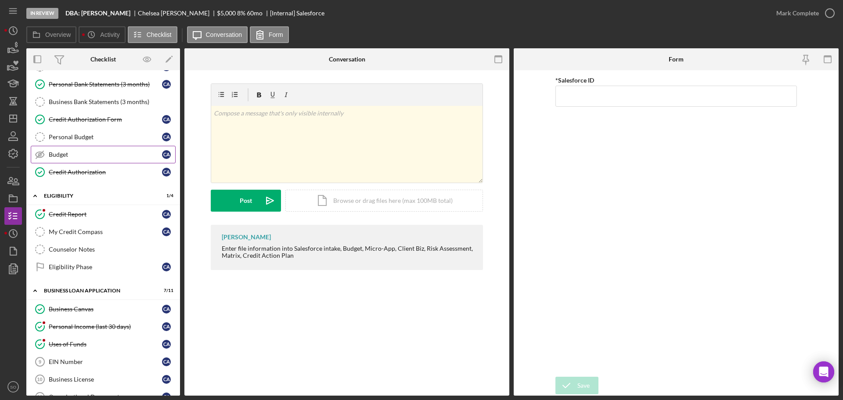
scroll to position [61, 0]
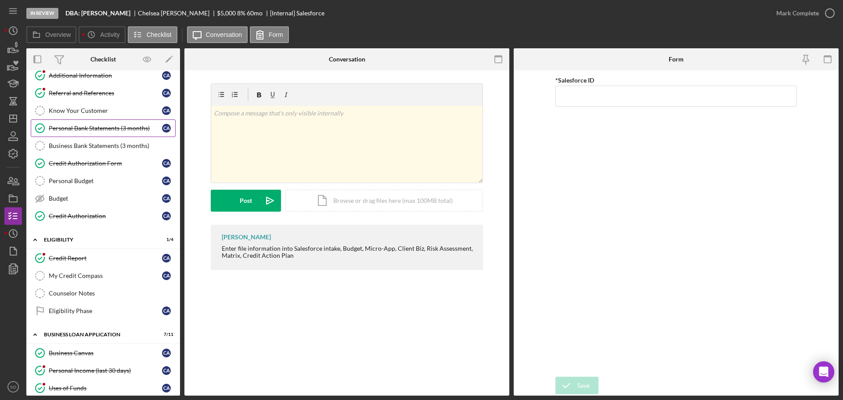
click at [116, 133] on link "Personal Bank Statements (3 months) Personal Bank Statements (3 months) C A" at bounding box center [103, 128] width 145 height 18
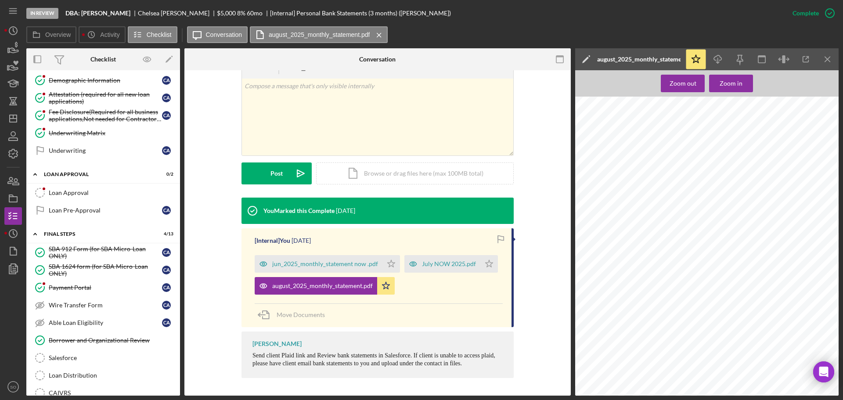
scroll to position [483, 0]
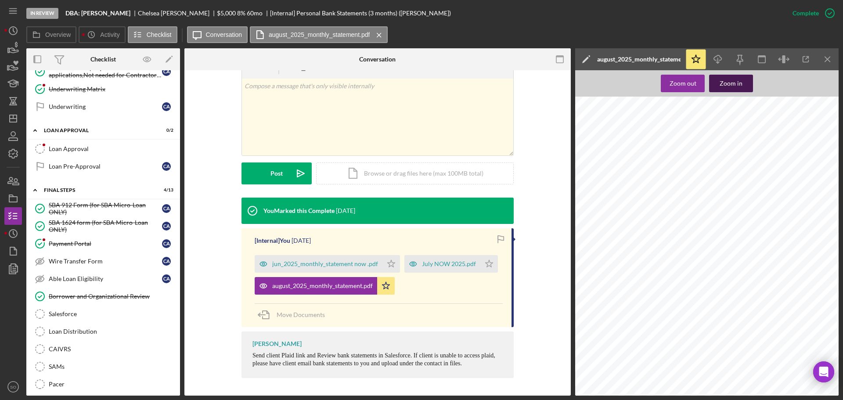
click at [726, 89] on div "Zoom in" at bounding box center [731, 84] width 23 height 18
click at [603, 324] on span "7096569343" at bounding box center [598, 323] width 28 height 6
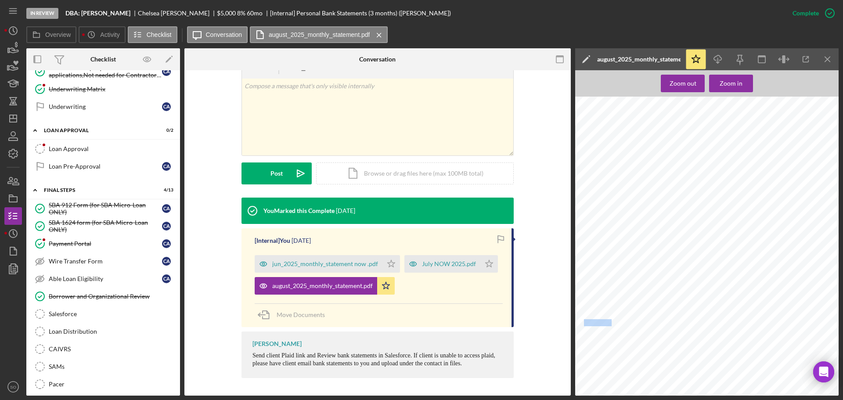
copy span "7096569343"
click at [681, 86] on div "Zoom out" at bounding box center [683, 84] width 27 height 18
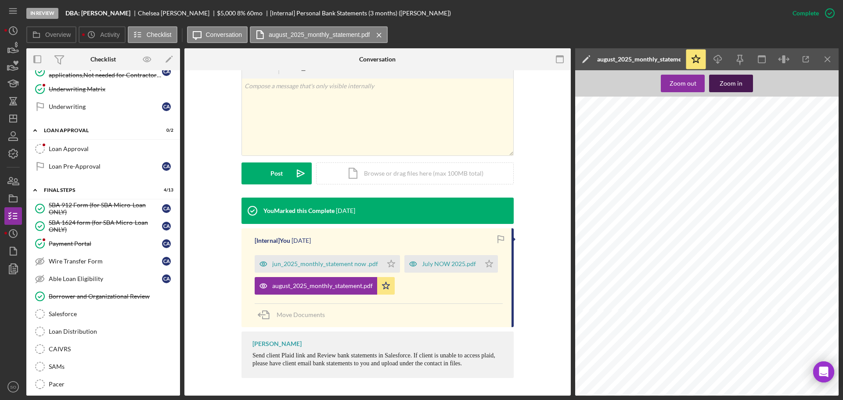
click at [727, 80] on div "Zoom in" at bounding box center [731, 84] width 23 height 18
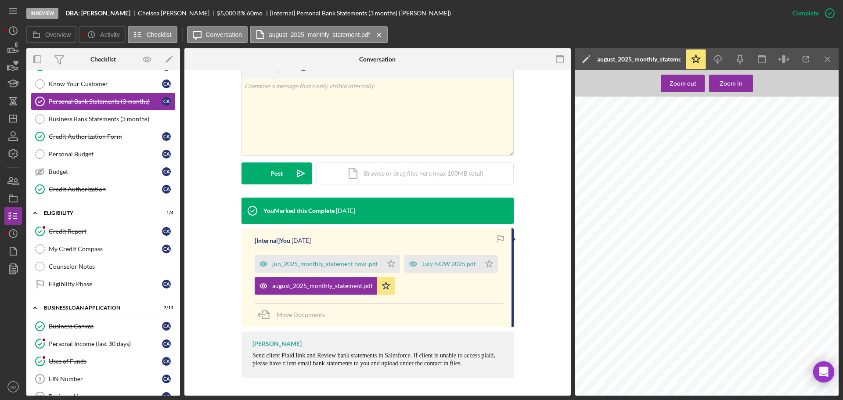
scroll to position [0, 0]
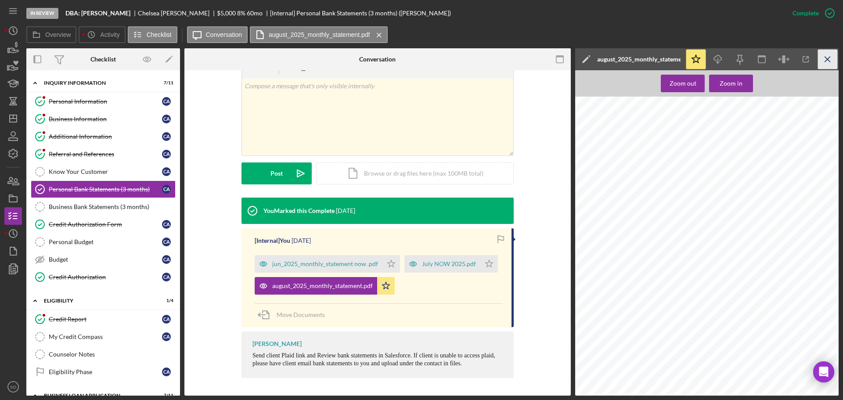
click at [828, 54] on icon "Icon/Menu Close" at bounding box center [828, 60] width 20 height 20
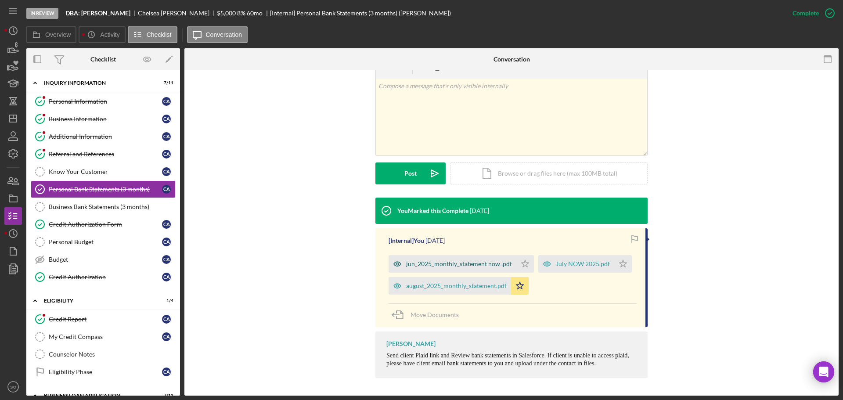
click at [456, 262] on div "jun_2025_monthly_statement now .pdf" at bounding box center [459, 263] width 106 height 7
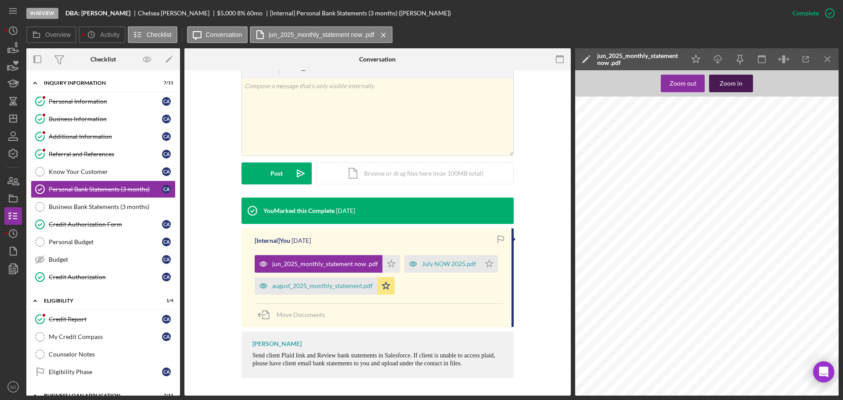
click at [737, 86] on div "Zoom in" at bounding box center [731, 84] width 23 height 18
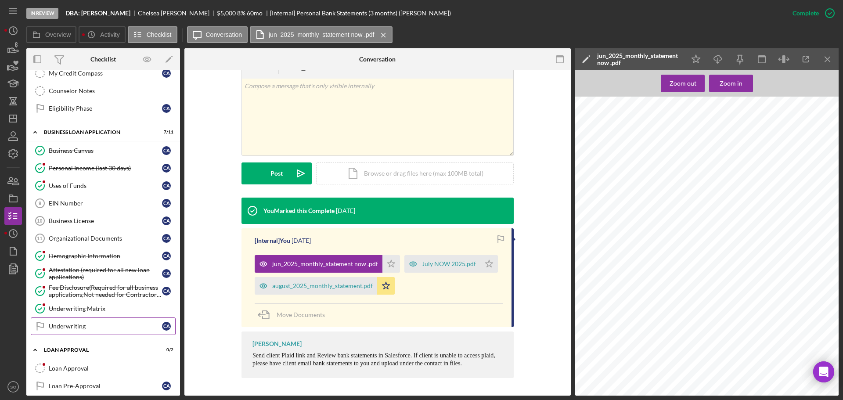
scroll to position [439, 0]
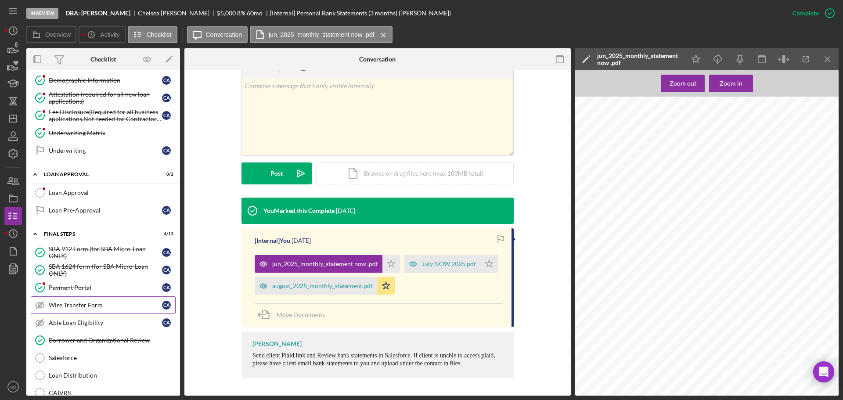
click at [106, 311] on link "Wire Transfer Form Wire Transfer Form C A" at bounding box center [103, 305] width 145 height 18
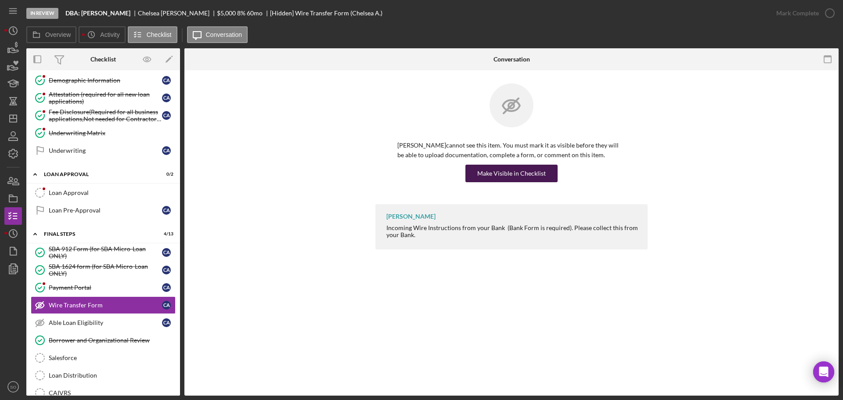
click at [500, 172] on div "Make Visible in Checklist" at bounding box center [511, 174] width 68 height 18
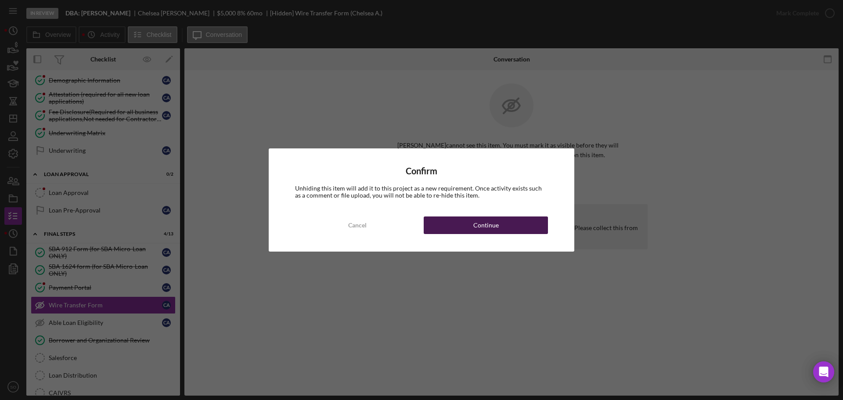
click at [508, 227] on button "Continue" at bounding box center [486, 225] width 124 height 18
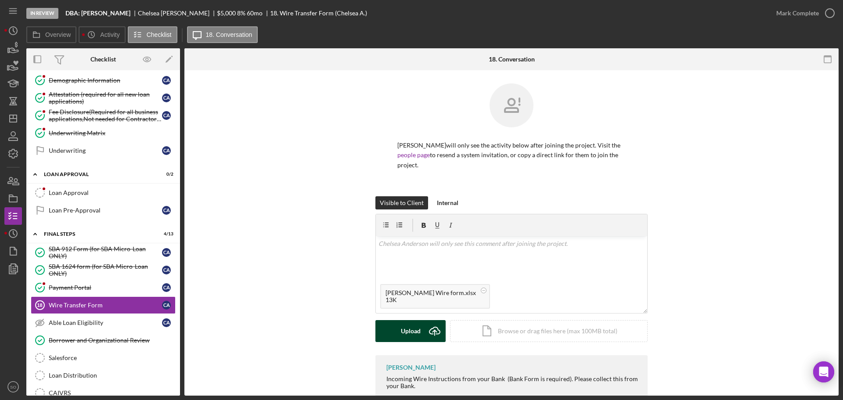
click at [412, 336] on div "Upload" at bounding box center [411, 331] width 20 height 22
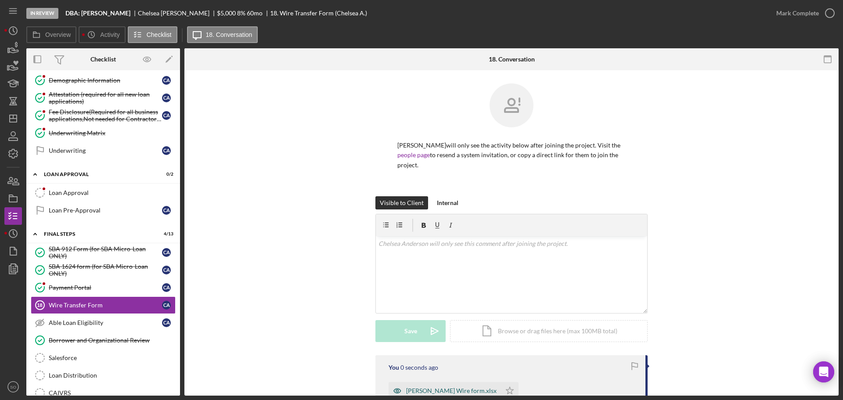
scroll to position [104, 0]
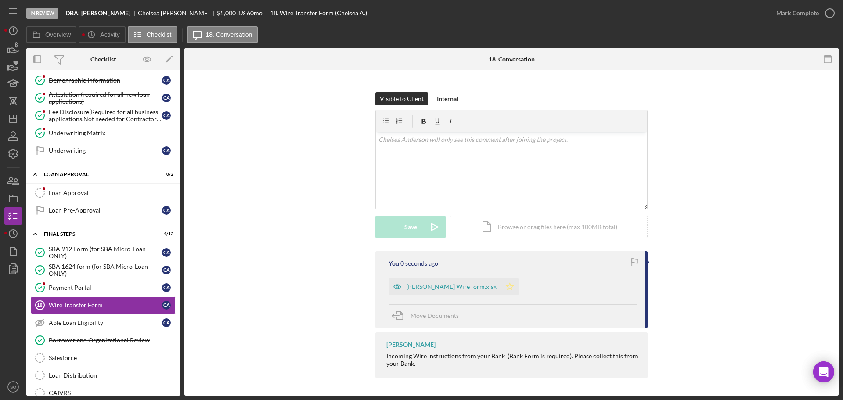
click at [501, 288] on icon "Icon/Star" at bounding box center [510, 287] width 18 height 18
click at [786, 15] on div "Mark Complete" at bounding box center [797, 13] width 43 height 18
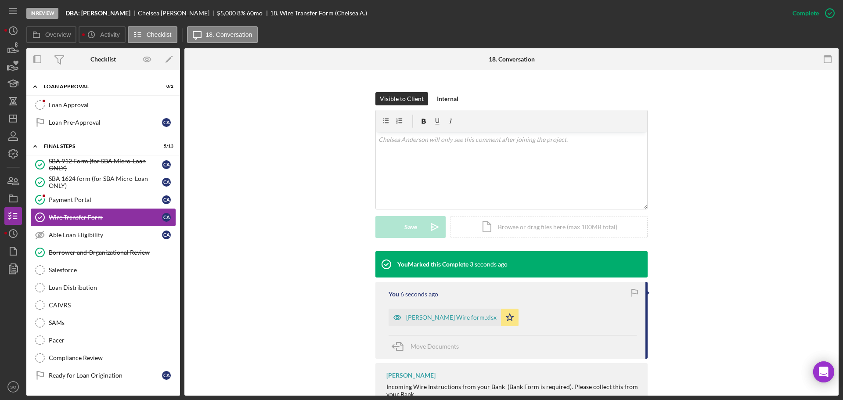
scroll to position [395, 0]
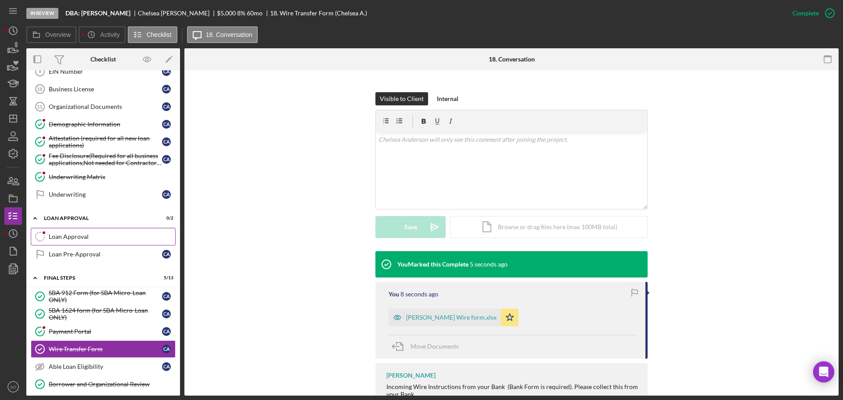
click at [85, 236] on div "Loan Approval" at bounding box center [112, 236] width 126 height 7
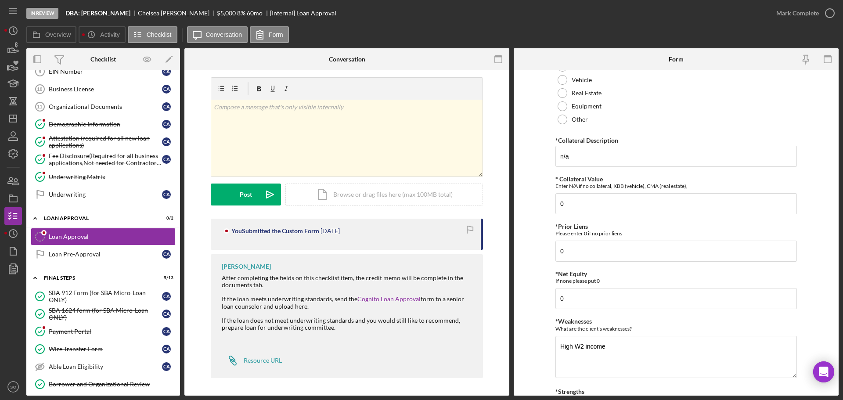
scroll to position [353, 0]
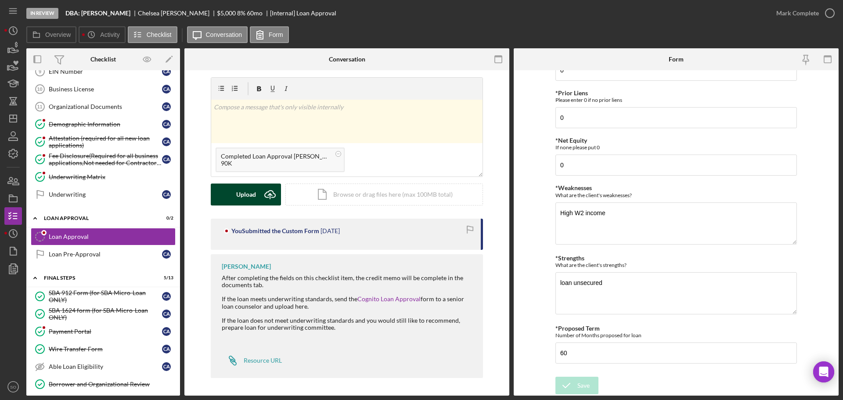
click at [241, 194] on div "Upload" at bounding box center [246, 195] width 20 height 22
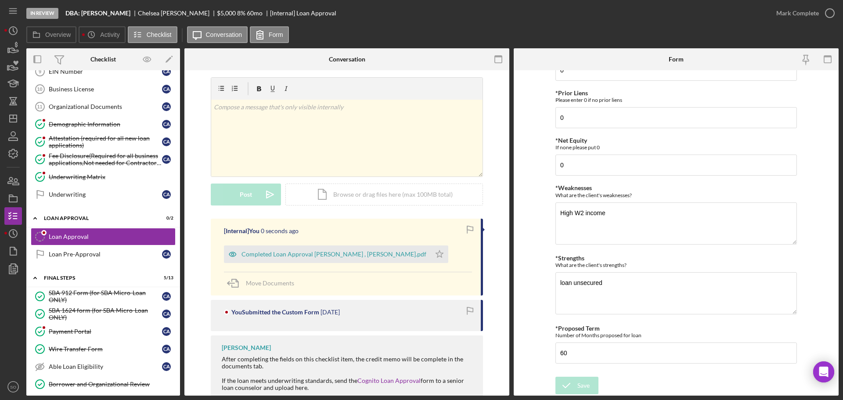
scroll to position [87, 0]
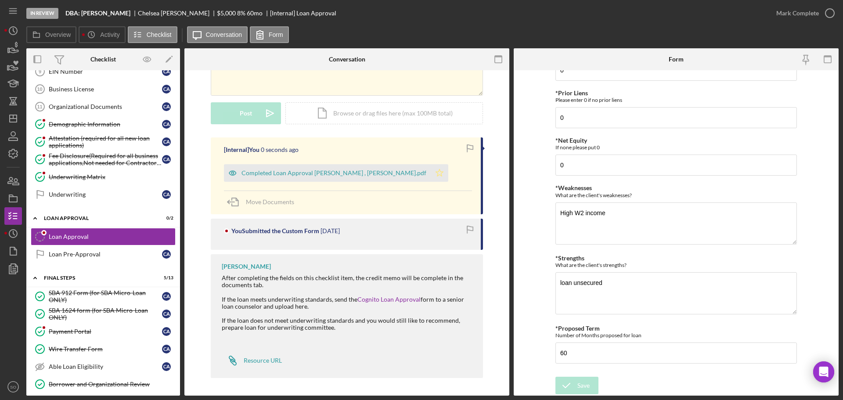
click at [431, 176] on icon "Icon/Star" at bounding box center [440, 173] width 18 height 18
click at [780, 14] on div "Mark Complete" at bounding box center [797, 13] width 43 height 18
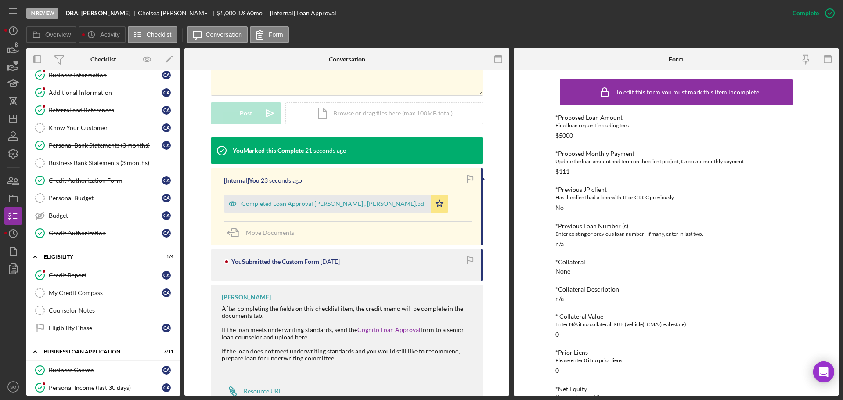
scroll to position [0, 0]
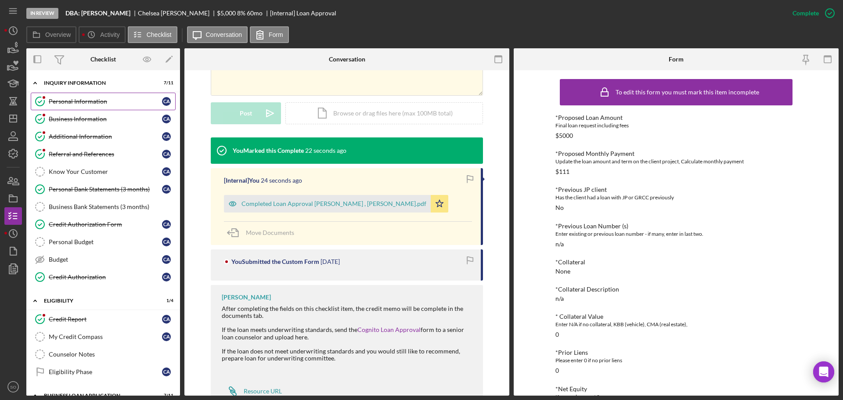
click at [86, 102] on div "Personal Information" at bounding box center [105, 101] width 113 height 7
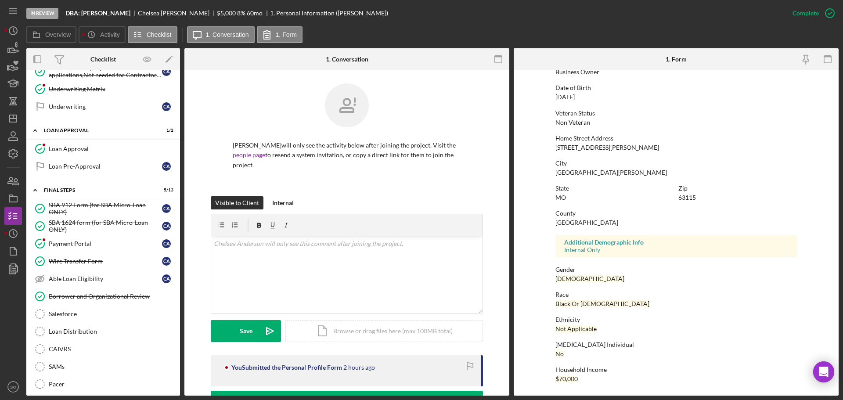
scroll to position [527, 0]
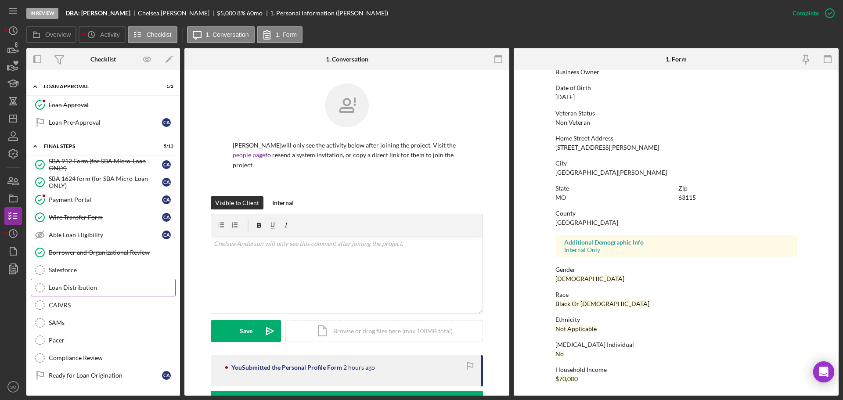
click at [86, 287] on div "Loan Distribution" at bounding box center [112, 287] width 126 height 7
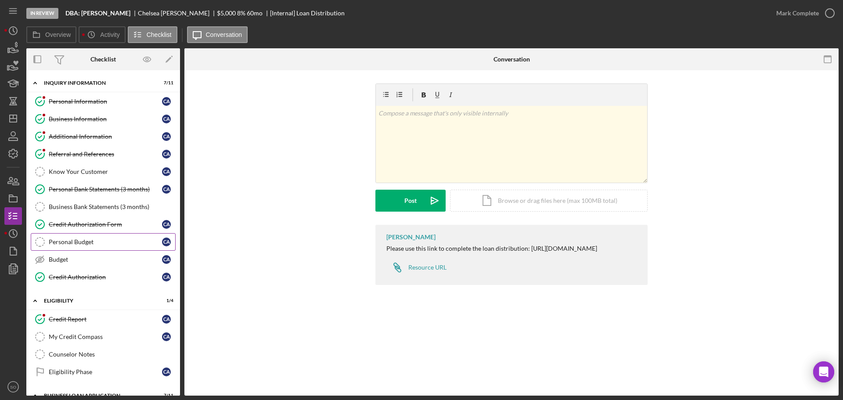
click at [91, 242] on div "Personal Budget" at bounding box center [105, 241] width 113 height 7
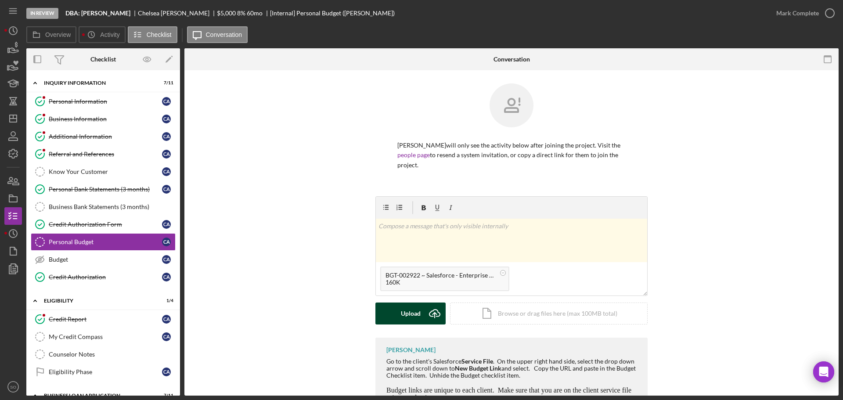
click at [402, 309] on div "Upload" at bounding box center [411, 313] width 20 height 22
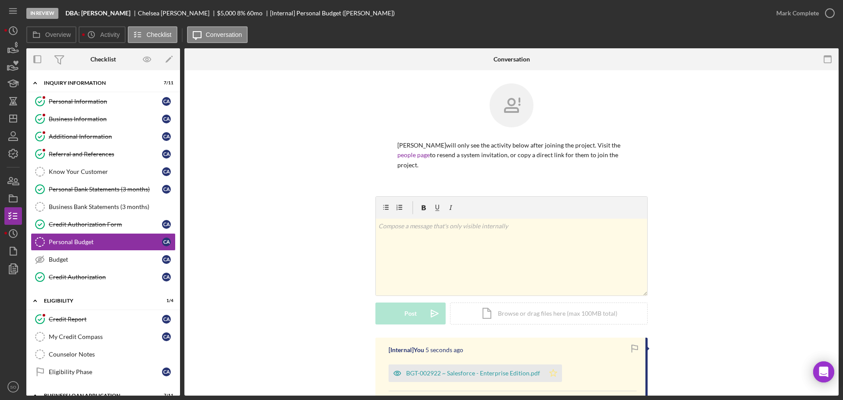
click at [552, 376] on polygon "button" at bounding box center [553, 372] width 7 height 7
click at [776, 15] on button "Mark Complete" at bounding box center [802, 13] width 71 height 18
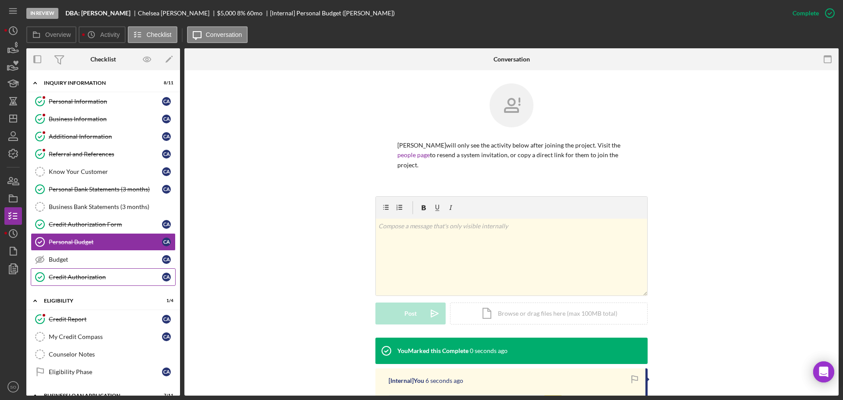
drag, startPoint x: 65, startPoint y: 263, endPoint x: 107, endPoint y: 274, distance: 43.2
click at [65, 263] on div "Budget" at bounding box center [105, 259] width 113 height 7
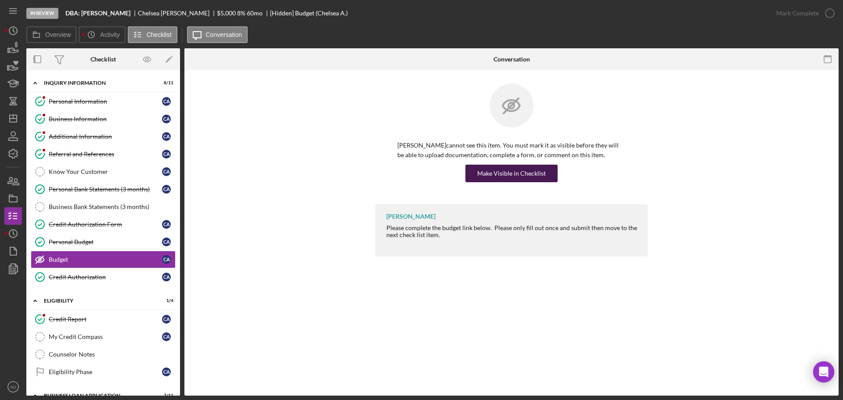
click at [540, 174] on div "Make Visible in Checklist" at bounding box center [511, 174] width 68 height 18
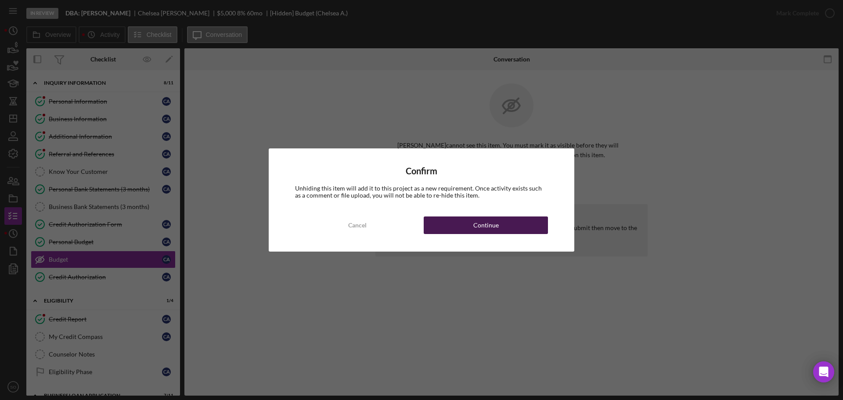
click at [523, 231] on button "Continue" at bounding box center [486, 225] width 124 height 18
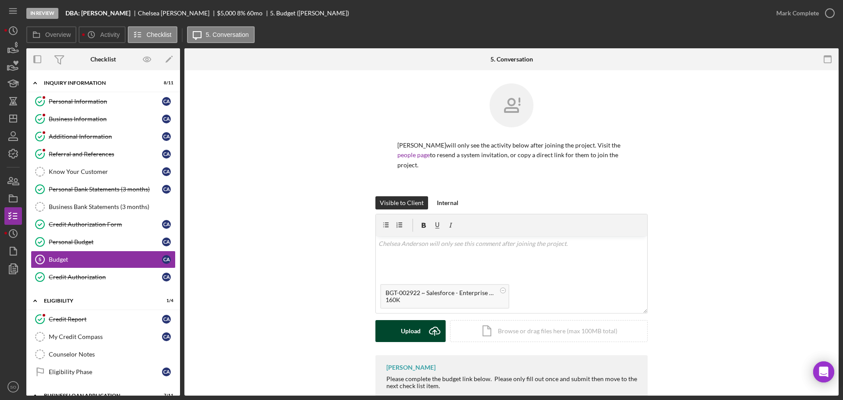
click at [410, 325] on div "Upload" at bounding box center [411, 331] width 20 height 22
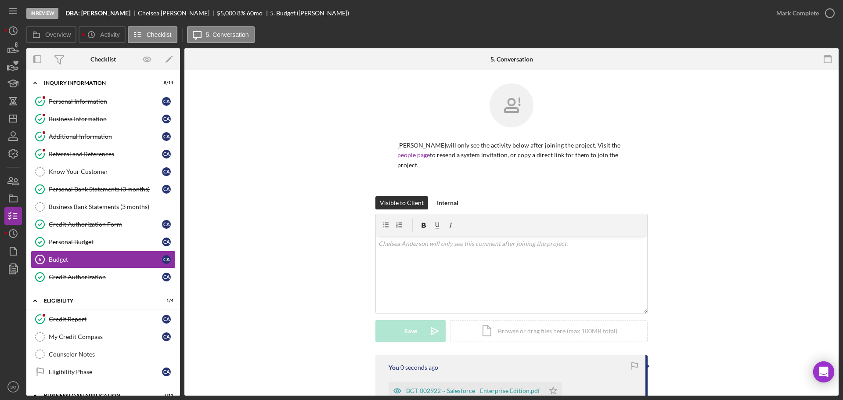
scroll to position [111, 0]
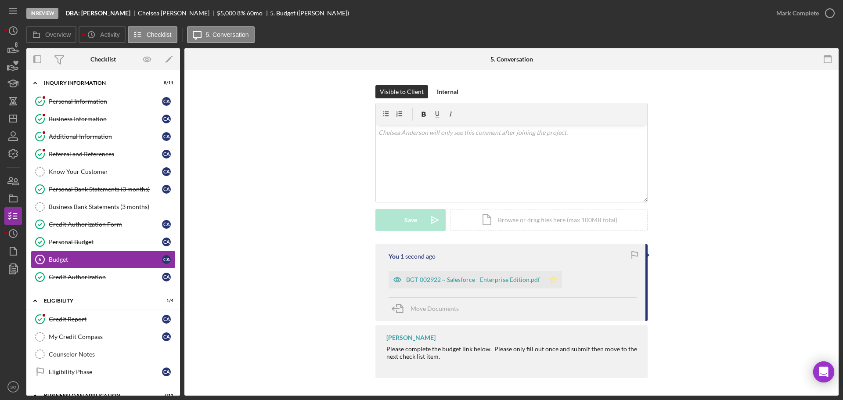
click at [556, 280] on icon "Icon/Star" at bounding box center [553, 280] width 18 height 18
click at [773, 19] on button "Mark Complete" at bounding box center [802, 13] width 71 height 18
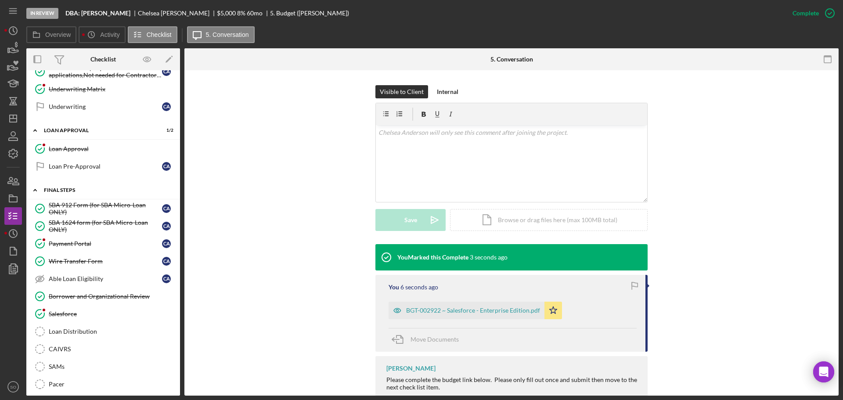
scroll to position [351, 0]
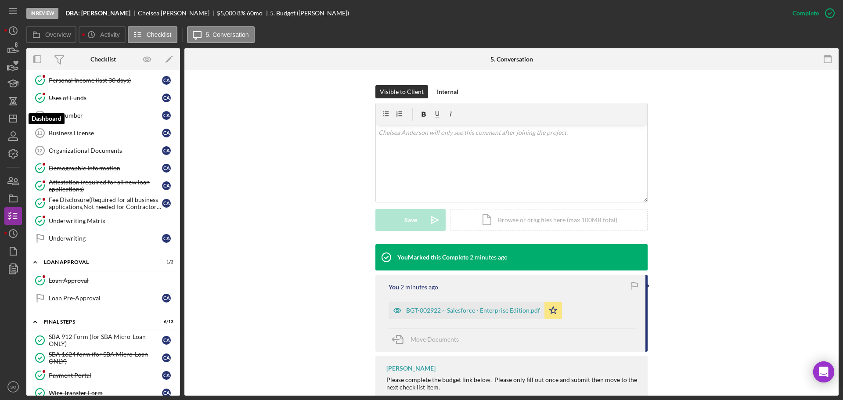
drag, startPoint x: 17, startPoint y: 122, endPoint x: 24, endPoint y: 122, distance: 7.1
click at [17, 122] on polygon "button" at bounding box center [13, 118] width 7 height 7
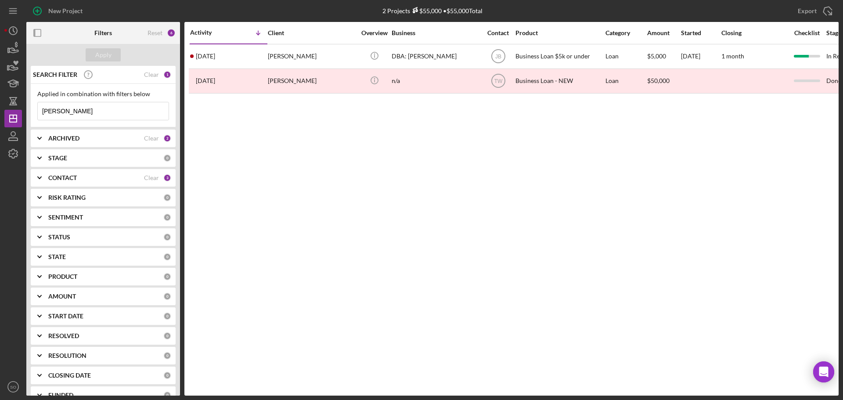
drag, startPoint x: 70, startPoint y: 113, endPoint x: 0, endPoint y: 126, distance: 71.5
click at [0, 126] on div "New Project 2 Projects $55,000 • $55,000 Total chelsea Export Icon/Export Filte…" at bounding box center [421, 200] width 843 height 400
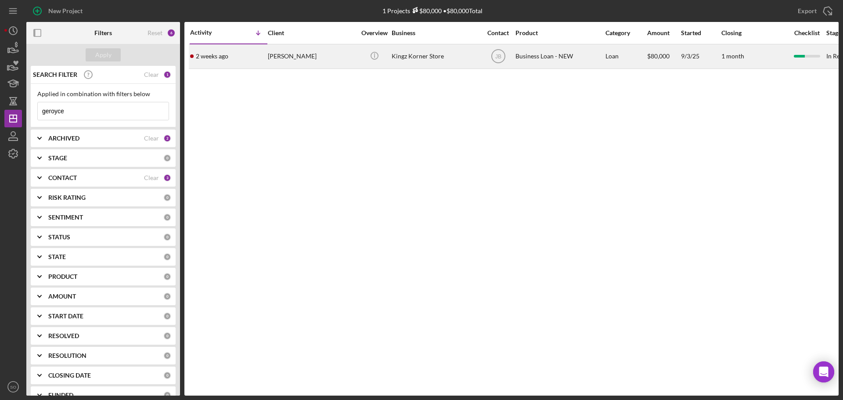
type input "geroyce"
click at [280, 65] on div "[PERSON_NAME]" at bounding box center [312, 56] width 88 height 23
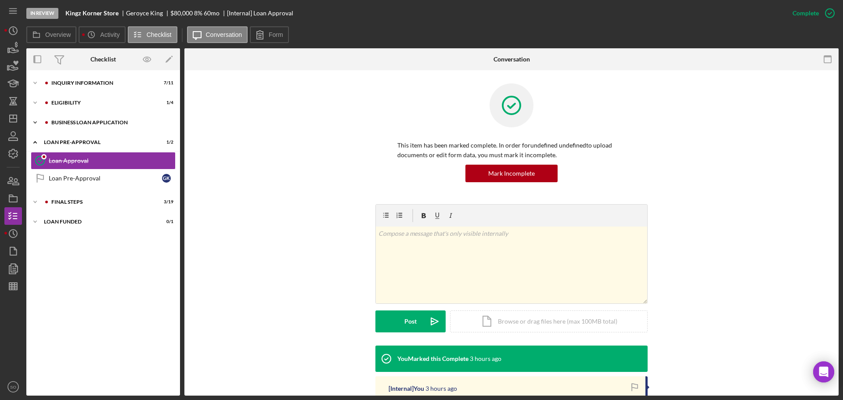
click at [83, 127] on div "Icon/Expander BUSINESS LOAN APPLICATION 17 / 31" at bounding box center [103, 123] width 154 height 18
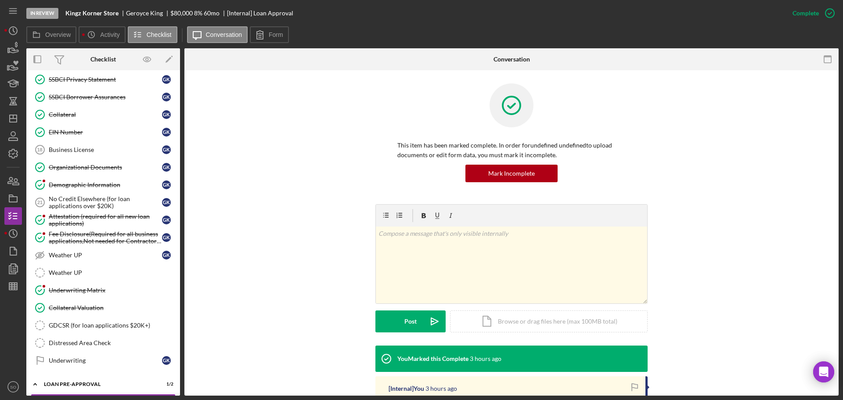
scroll to position [220, 0]
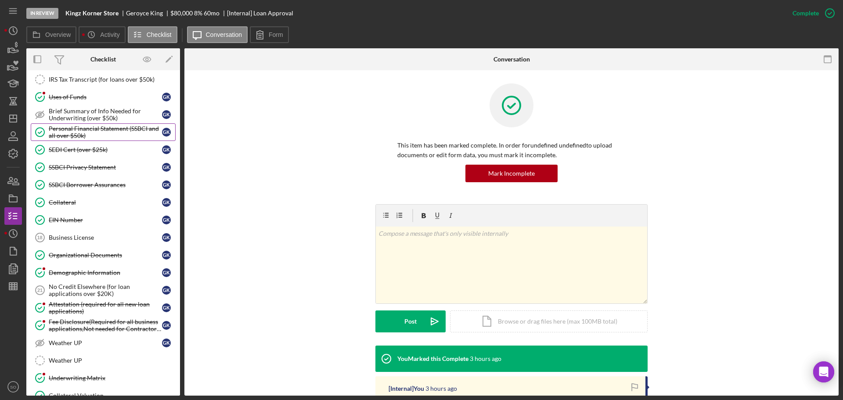
click at [93, 132] on div "Personal Financial Statement (SSBCI and all over $50k)" at bounding box center [105, 132] width 113 height 14
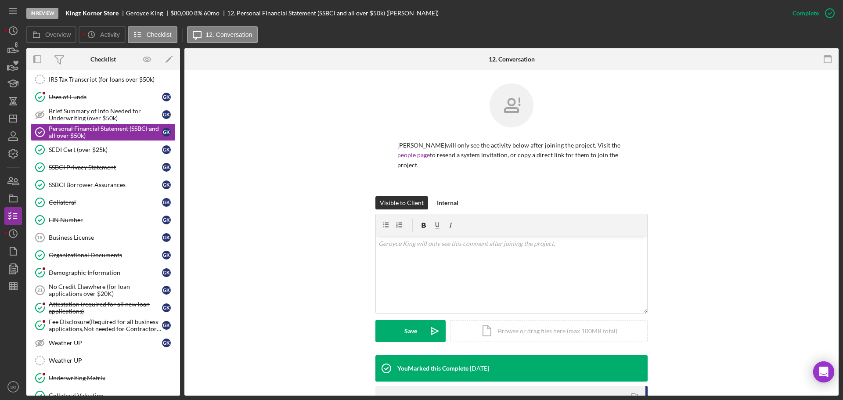
scroll to position [132, 0]
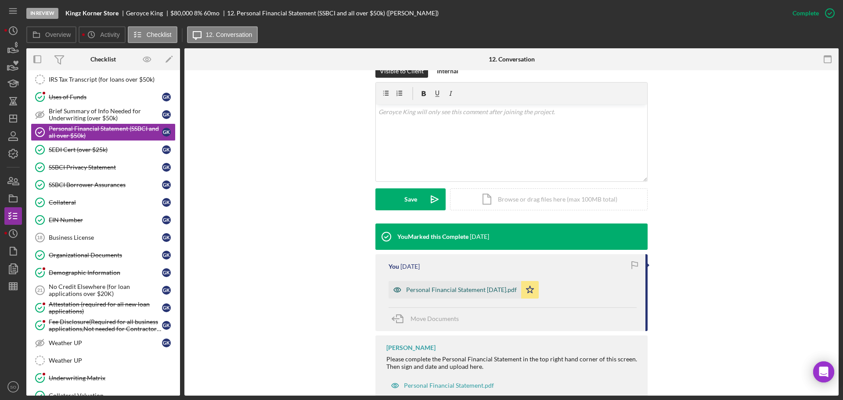
click at [446, 286] on div "Personal Financial Statement [DATE].pdf" at bounding box center [461, 289] width 111 height 7
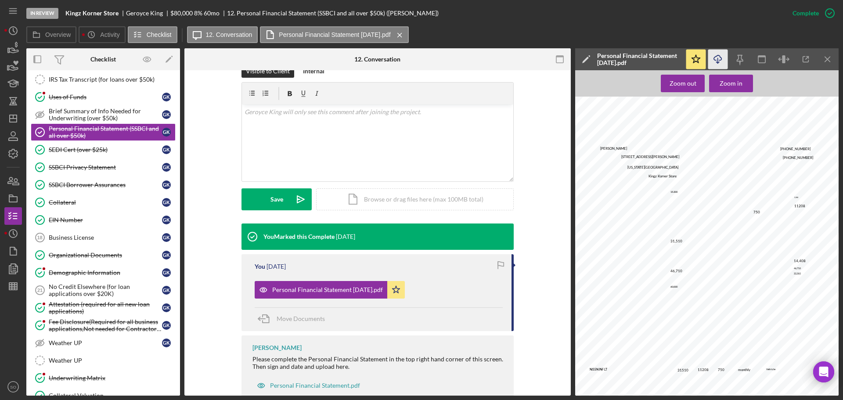
click at [719, 64] on icon "Icon/Download" at bounding box center [718, 60] width 20 height 20
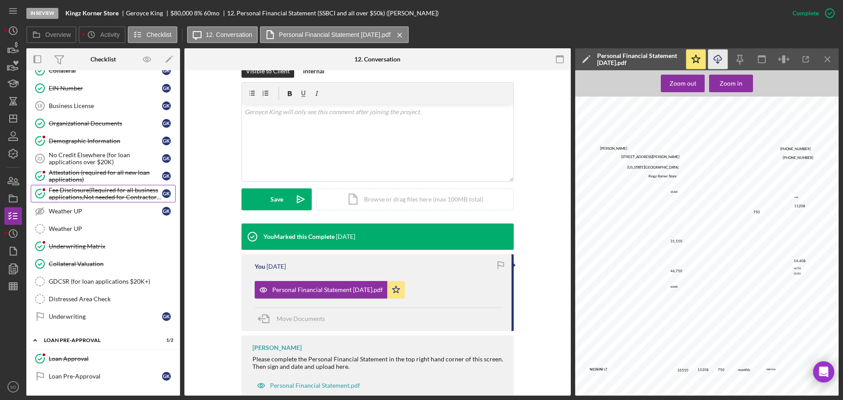
scroll to position [389, 0]
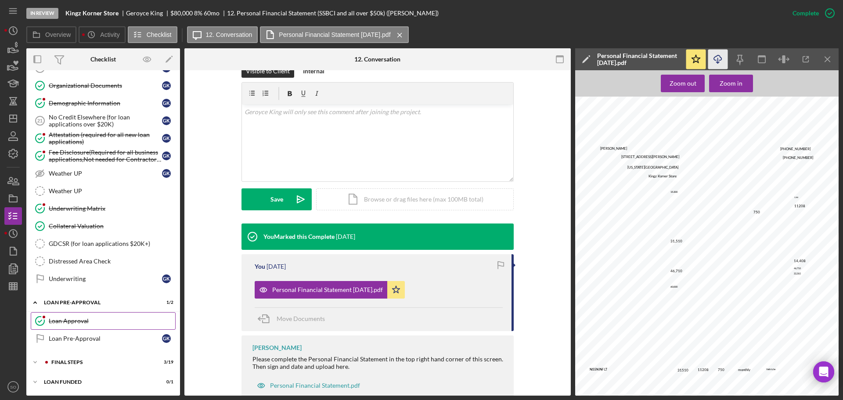
click at [64, 314] on link "Loan Approval Loan Approval" at bounding box center [103, 321] width 145 height 18
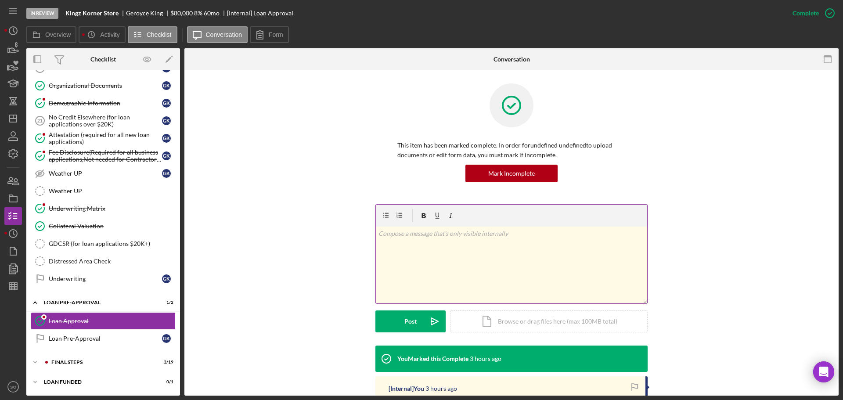
scroll to position [132, 0]
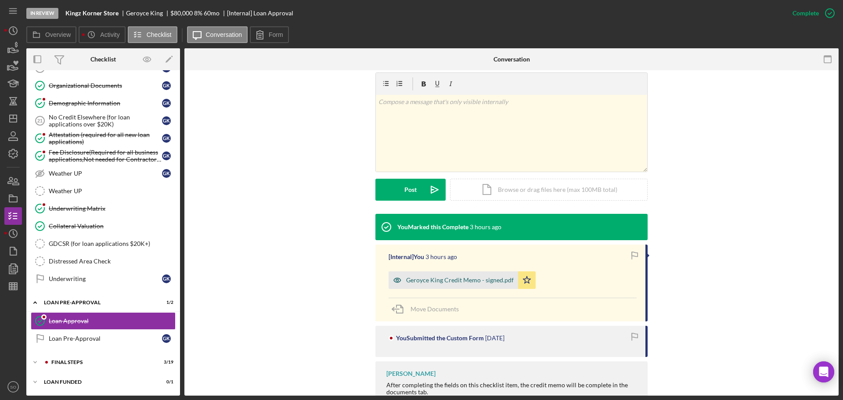
click at [457, 282] on div "Geroyce King Credit Memo - signed.pdf" at bounding box center [460, 280] width 108 height 7
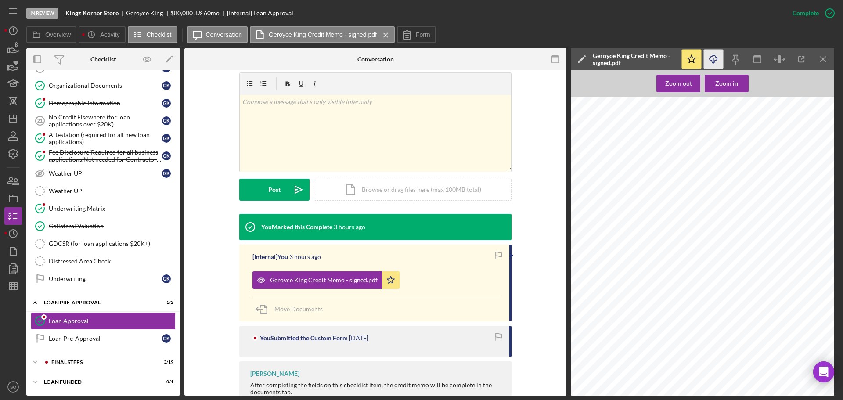
click at [710, 63] on icon "Icon/Download" at bounding box center [714, 60] width 20 height 20
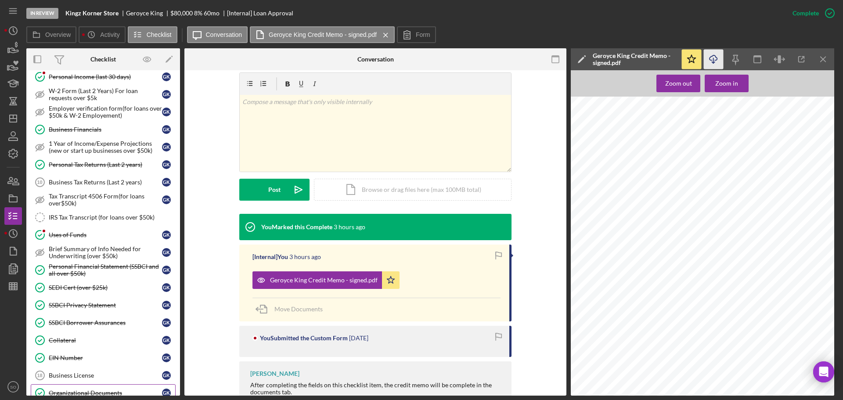
scroll to position [0, 0]
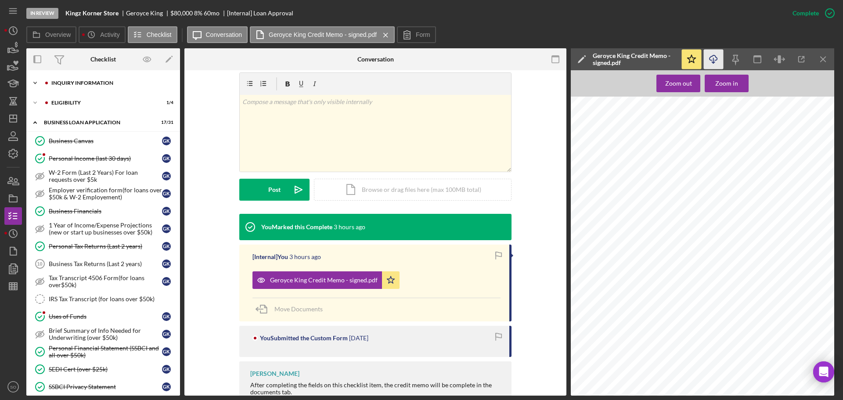
click at [97, 81] on div "INQUIRY INFORMATION" at bounding box center [110, 82] width 118 height 5
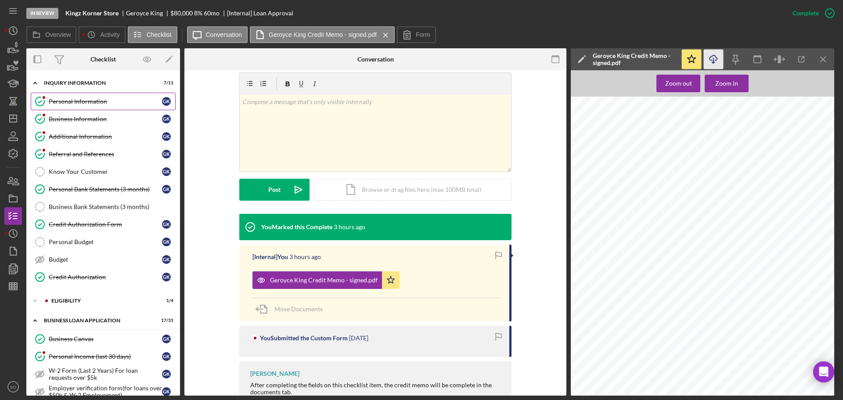
click at [79, 106] on link "Personal Information Personal Information G K" at bounding box center [103, 102] width 145 height 18
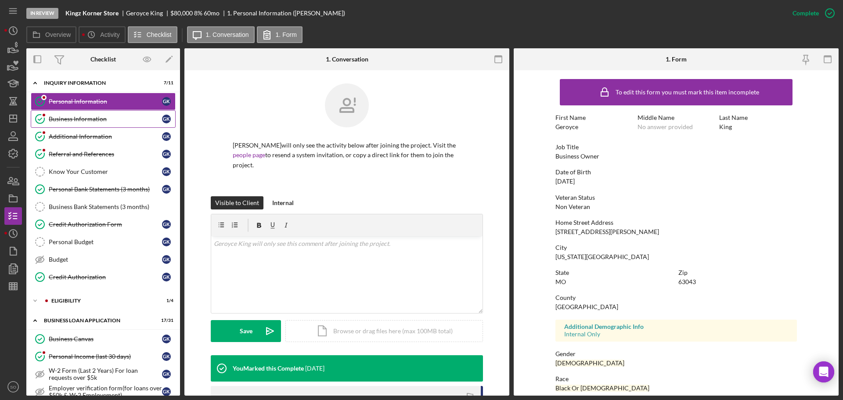
click at [86, 119] on div "Business Information" at bounding box center [105, 118] width 113 height 7
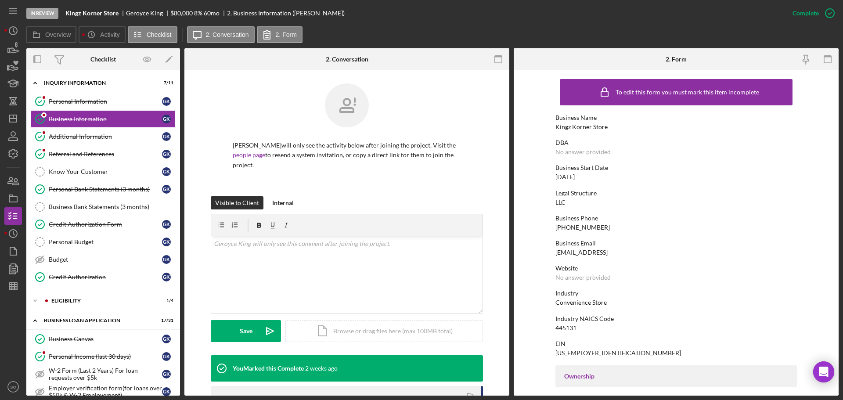
click at [586, 129] on div "Kingz Korner Store" at bounding box center [581, 126] width 52 height 7
copy div "Kingz Korner Store"
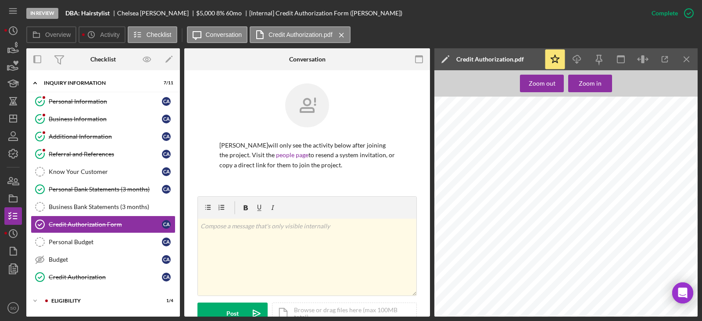
scroll to position [132, 0]
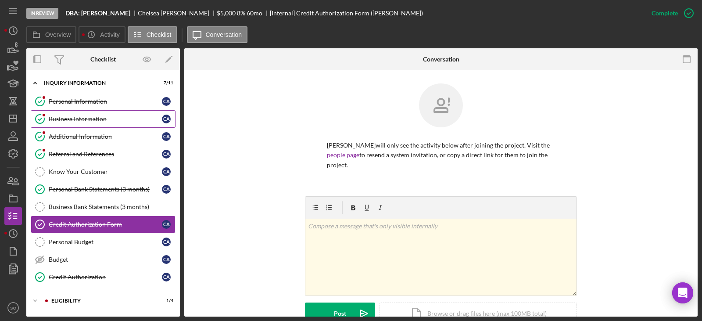
click at [90, 122] on div "Business Information" at bounding box center [105, 118] width 113 height 7
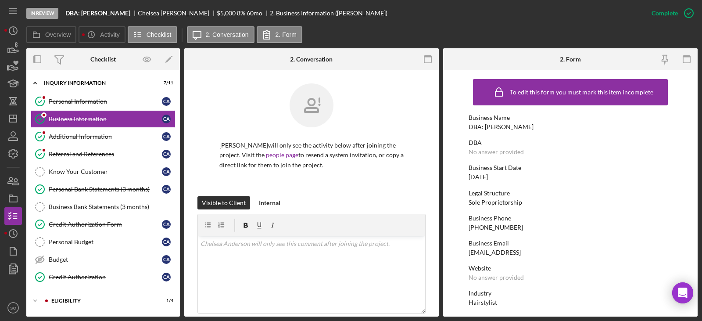
click at [527, 130] on div "DBA: [PERSON_NAME]" at bounding box center [501, 126] width 65 height 7
copy div "DBA: [PERSON_NAME]"
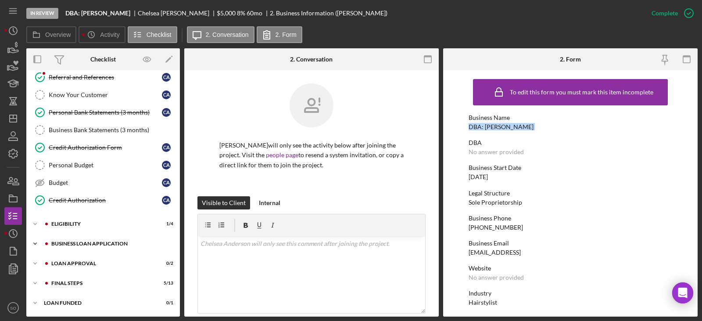
click at [93, 245] on div "BUSINESS LOAN APPLICATION" at bounding box center [110, 243] width 118 height 5
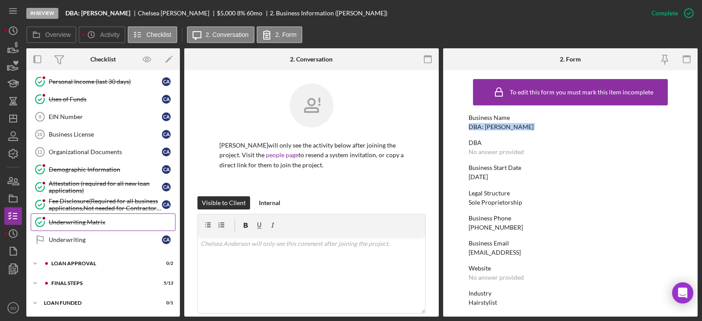
click at [85, 224] on div "Underwriting Matrix" at bounding box center [112, 222] width 126 height 7
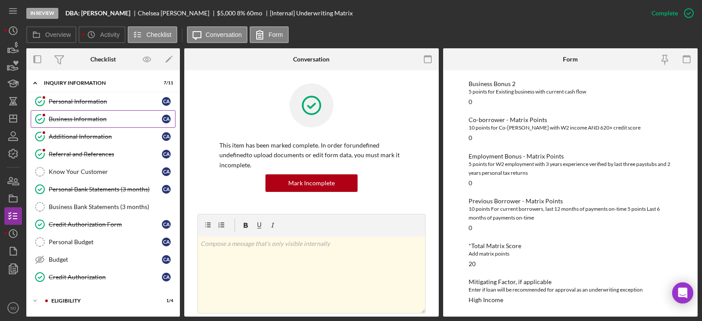
click at [80, 119] on div "Business Information" at bounding box center [105, 118] width 113 height 7
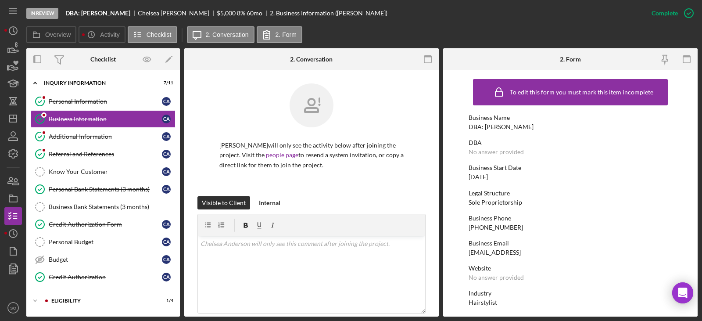
click at [491, 127] on div "DBA: [PERSON_NAME]" at bounding box center [501, 126] width 65 height 7
copy div "DBA: [PERSON_NAME]"
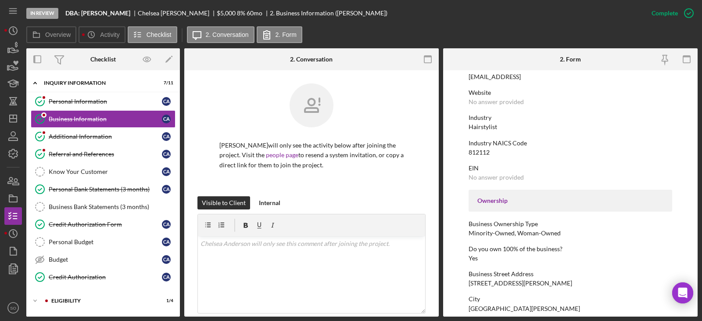
click at [486, 284] on div "[STREET_ADDRESS][PERSON_NAME]" at bounding box center [521, 283] width 104 height 7
copy div "[STREET_ADDRESS][PERSON_NAME]"
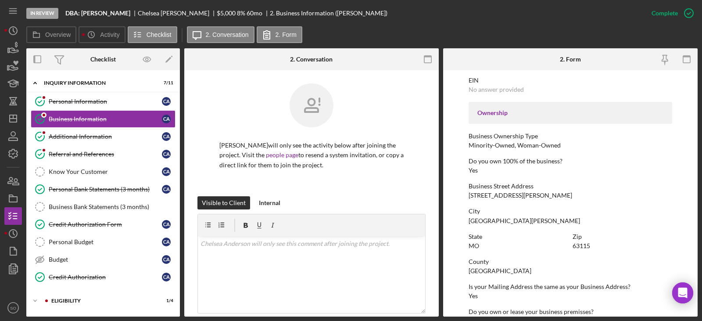
click at [479, 220] on div "[GEOGRAPHIC_DATA][PERSON_NAME]" at bounding box center [525, 220] width 112 height 7
copy div "[GEOGRAPHIC_DATA][PERSON_NAME]"
click at [583, 247] on div "63115" at bounding box center [582, 245] width 18 height 7
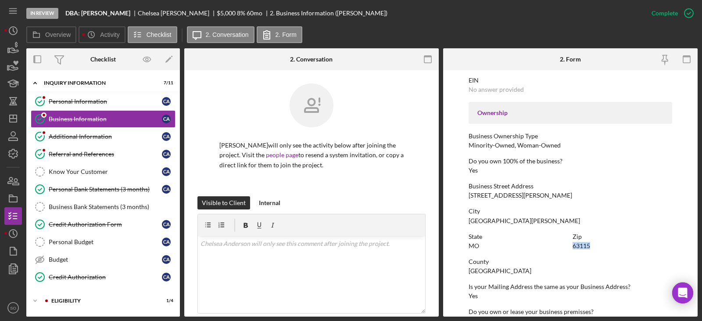
click at [583, 247] on div "63115" at bounding box center [582, 245] width 18 height 7
drag, startPoint x: 583, startPoint y: 247, endPoint x: 585, endPoint y: 243, distance: 4.7
click at [585, 243] on div "63115" at bounding box center [582, 245] width 18 height 7
copy div "63115"
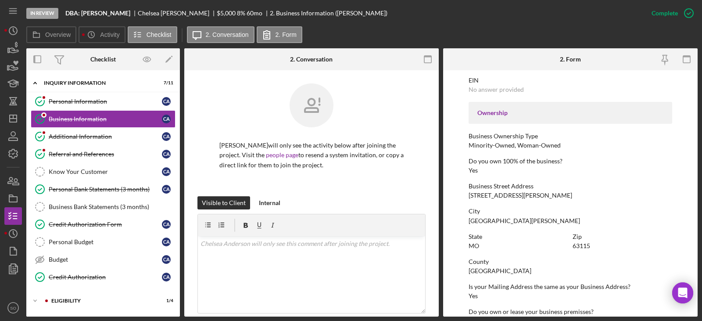
click at [478, 273] on div "[GEOGRAPHIC_DATA]" at bounding box center [500, 270] width 63 height 7
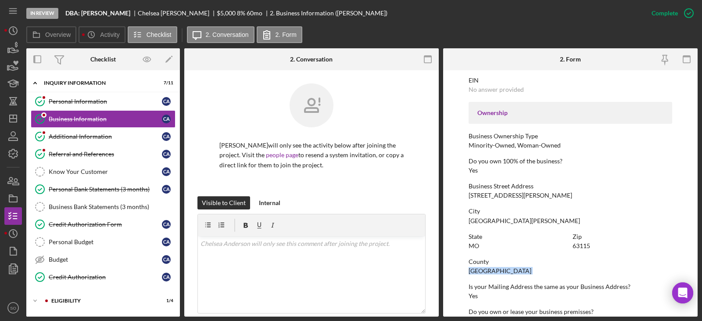
click at [478, 273] on div "[GEOGRAPHIC_DATA]" at bounding box center [500, 270] width 63 height 7
copy div "[GEOGRAPHIC_DATA]"
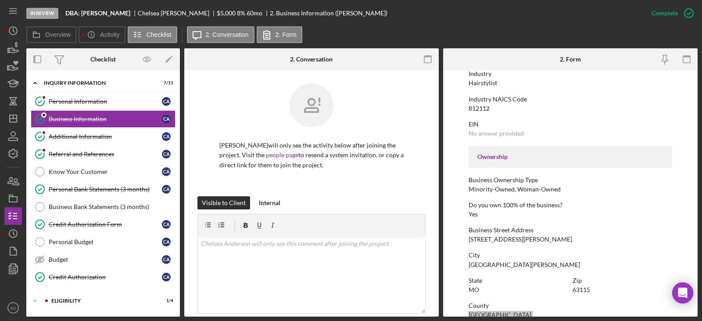
scroll to position [176, 0]
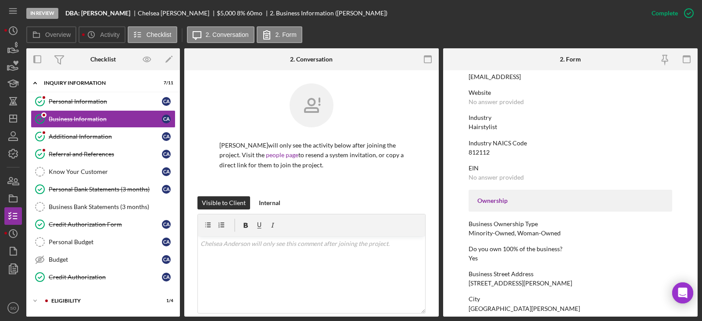
click at [478, 125] on div "Hairstylist" at bounding box center [483, 126] width 29 height 7
copy div "Hairstylist"
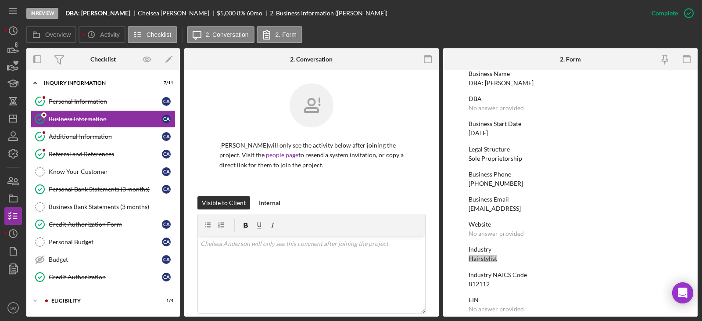
scroll to position [0, 0]
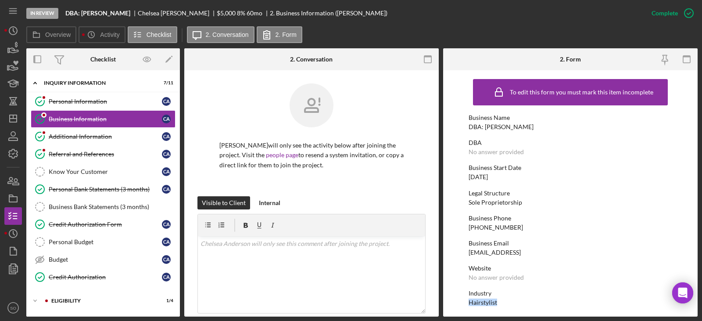
click at [532, 126] on div "DBA: [PERSON_NAME]" at bounding box center [501, 126] width 65 height 7
drag, startPoint x: 533, startPoint y: 125, endPoint x: 485, endPoint y: 128, distance: 48.8
click at [485, 128] on div "Business Name DBA: Chelsea Anderson" at bounding box center [571, 122] width 204 height 16
copy div "[PERSON_NAME]"
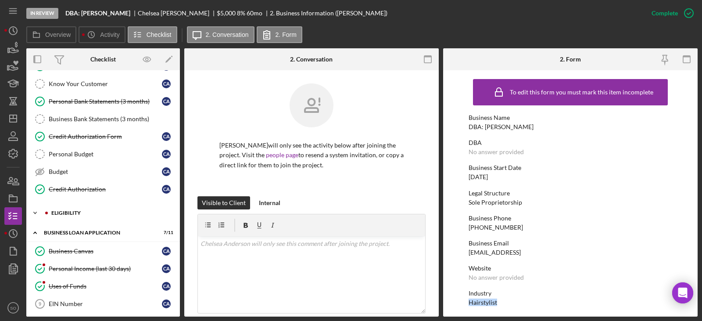
click at [77, 216] on div "Icon/Expander Eligibility 1 / 4" at bounding box center [103, 213] width 154 height 18
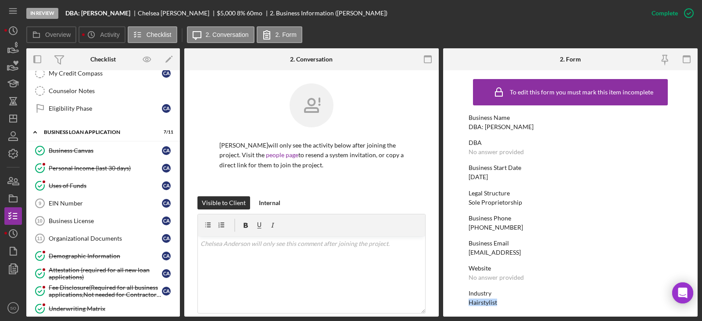
scroll to position [350, 0]
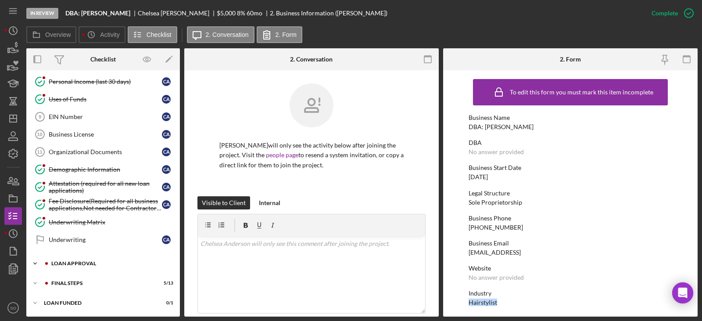
click at [79, 264] on div "Loan Approval" at bounding box center [110, 263] width 118 height 5
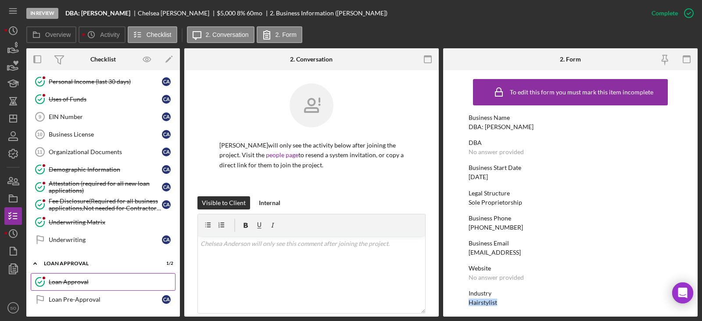
click at [74, 278] on div "Loan Approval" at bounding box center [112, 281] width 126 height 7
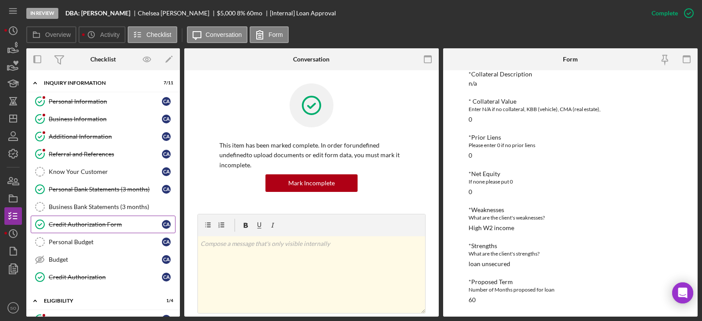
click at [90, 226] on div "Credit Authorization Form" at bounding box center [105, 224] width 113 height 7
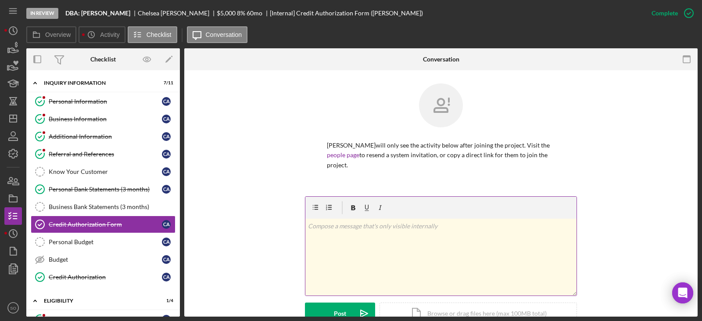
scroll to position [220, 0]
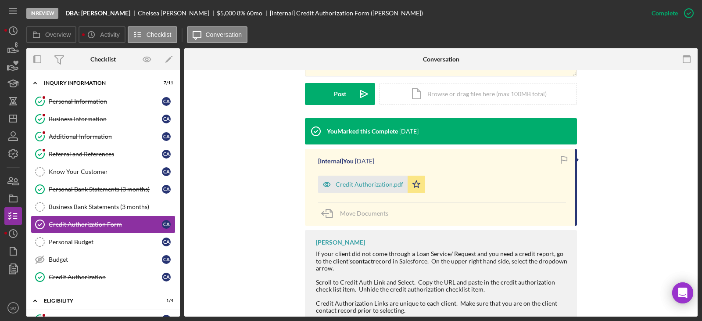
click at [358, 186] on div "Credit Authorization.pdf" at bounding box center [370, 184] width 68 height 7
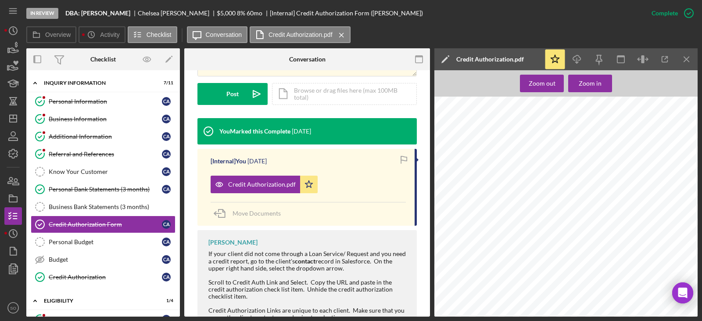
click at [506, 250] on span "[EMAIL_ADDRESS][DOMAIN_NAME]" at bounding box center [517, 249] width 67 height 4
click at [505, 250] on span "[EMAIL_ADDRESS][DOMAIN_NAME]" at bounding box center [517, 249] width 67 height 4
copy span "[EMAIL_ADDRESS][DOMAIN_NAME]"
click at [108, 116] on div "Business Information" at bounding box center [105, 118] width 113 height 7
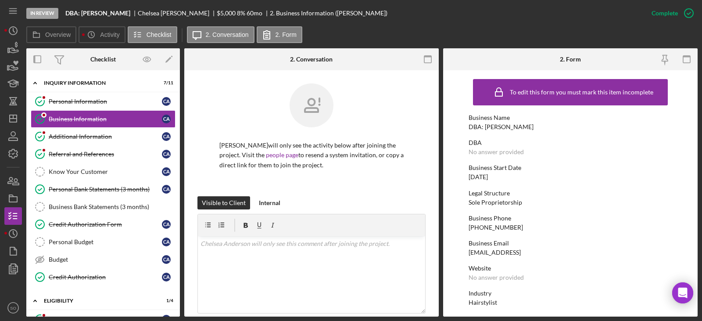
click at [497, 128] on div "DBA: [PERSON_NAME]" at bounding box center [501, 126] width 65 height 7
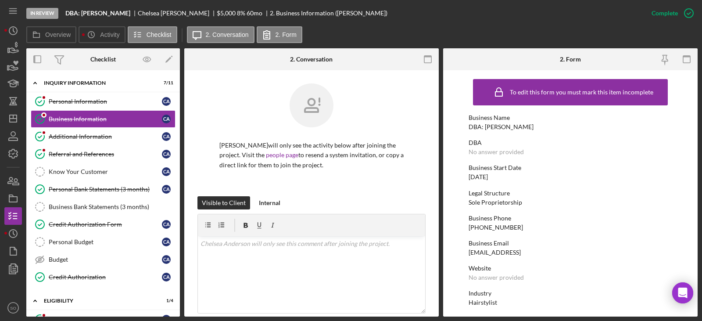
click at [497, 128] on div "DBA: [PERSON_NAME]" at bounding box center [501, 126] width 65 height 7
click at [488, 227] on div "[PHONE_NUMBER]" at bounding box center [496, 227] width 54 height 7
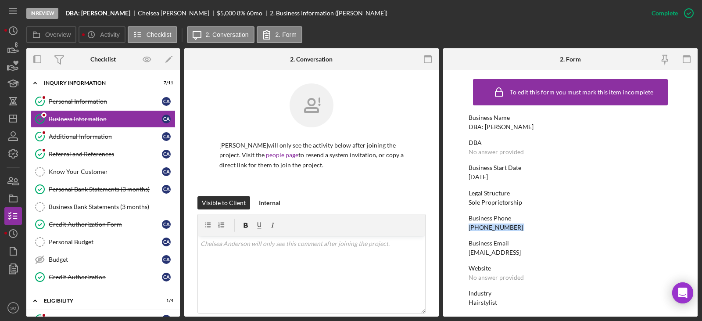
copy div "[PHONE_NUMBER]"
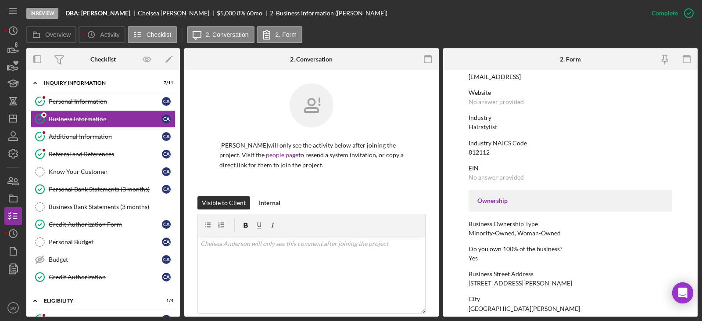
scroll to position [220, 0]
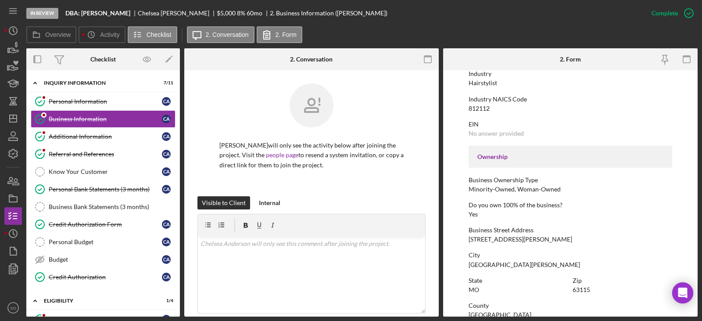
click at [490, 237] on div "[STREET_ADDRESS][PERSON_NAME]" at bounding box center [521, 239] width 104 height 7
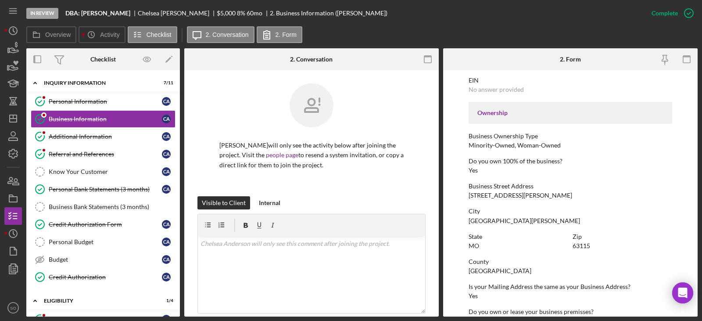
click at [496, 276] on div "To edit this form you must mark this item incomplete Business Name DBA: Chelsea…" at bounding box center [571, 137] width 204 height 653
drag, startPoint x: 496, startPoint y: 276, endPoint x: 509, endPoint y: 268, distance: 15.2
click at [509, 268] on div "[GEOGRAPHIC_DATA]" at bounding box center [500, 270] width 63 height 7
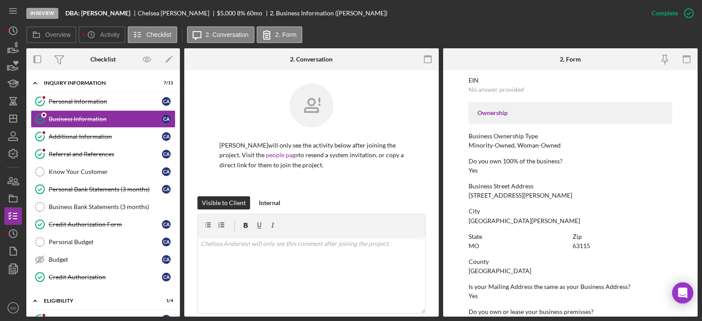
click at [509, 268] on div "[GEOGRAPHIC_DATA]" at bounding box center [500, 270] width 63 height 7
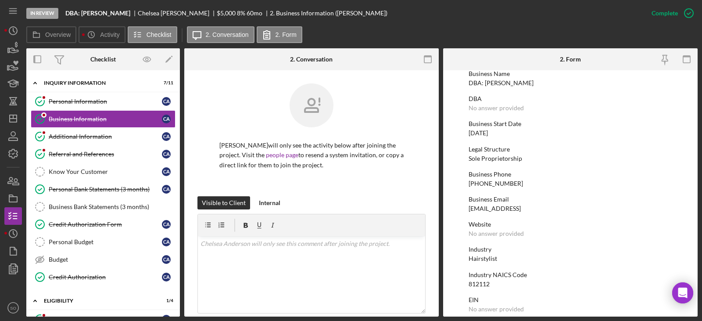
scroll to position [0, 0]
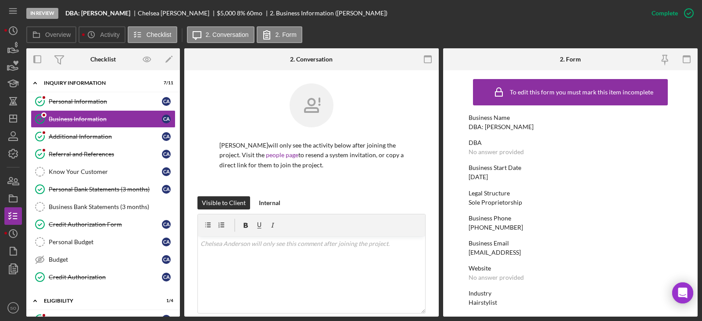
click at [483, 125] on div "DBA: [PERSON_NAME]" at bounding box center [501, 126] width 65 height 7
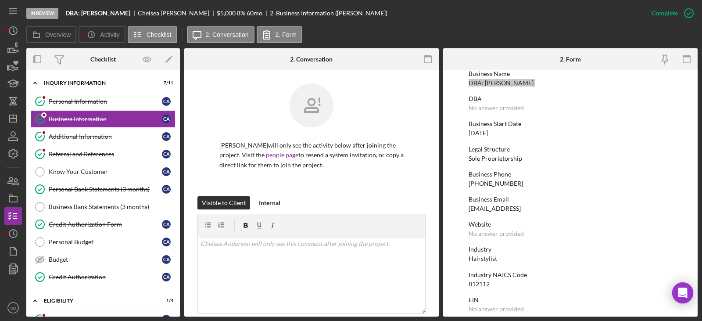
scroll to position [132, 0]
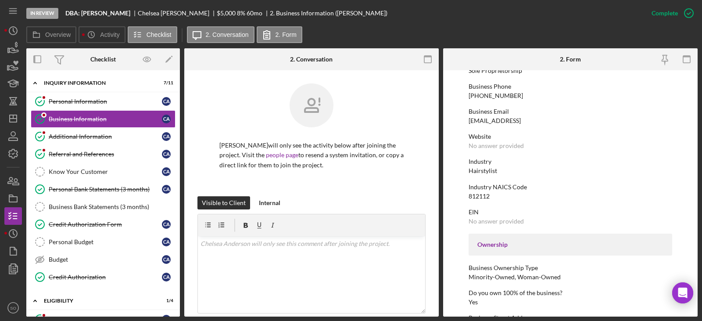
click at [481, 197] on div "812112" at bounding box center [479, 196] width 21 height 7
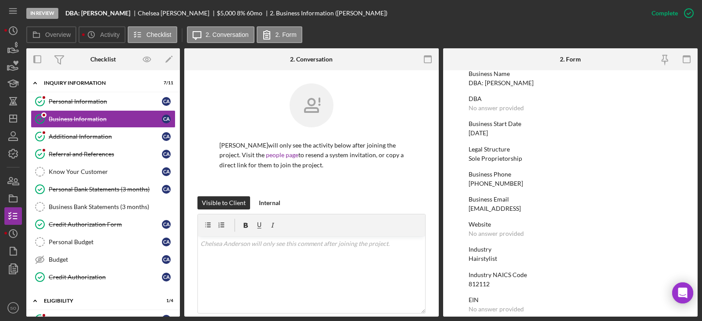
click at [488, 134] on div "[DATE]" at bounding box center [478, 133] width 19 height 7
click at [487, 260] on div "Hairstylist" at bounding box center [483, 258] width 29 height 7
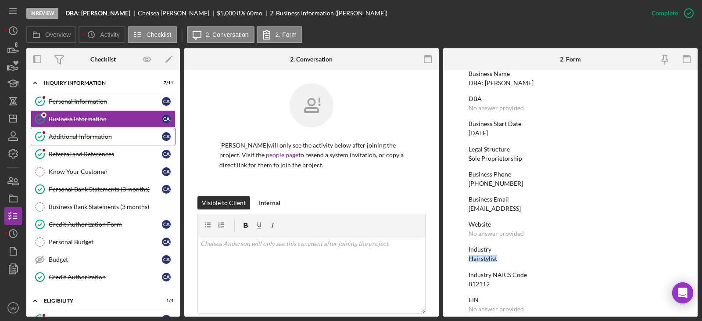
click at [61, 140] on div "Additional Information" at bounding box center [105, 136] width 113 height 7
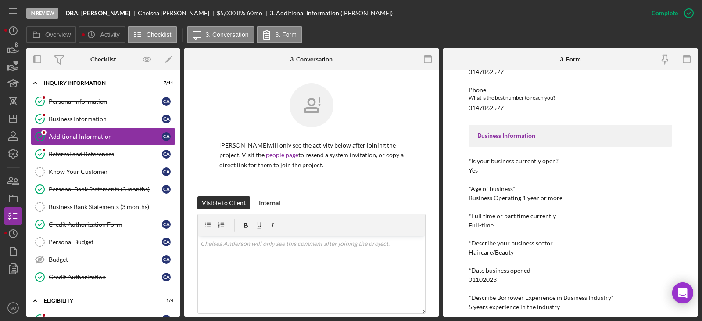
scroll to position [132, 0]
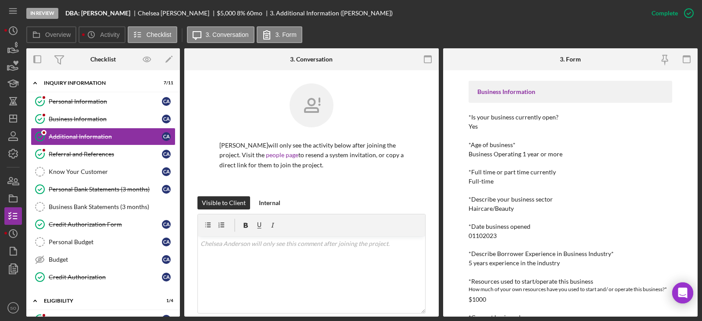
click at [497, 265] on div "5 years experience in the industry" at bounding box center [514, 262] width 91 height 7
click at [111, 160] on link "Referral and References Referral and References C A" at bounding box center [103, 154] width 145 height 18
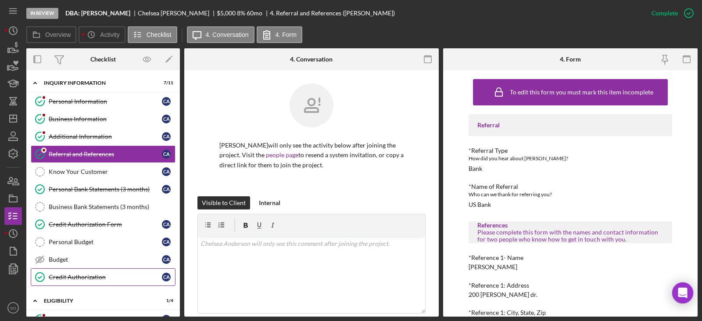
scroll to position [88, 0]
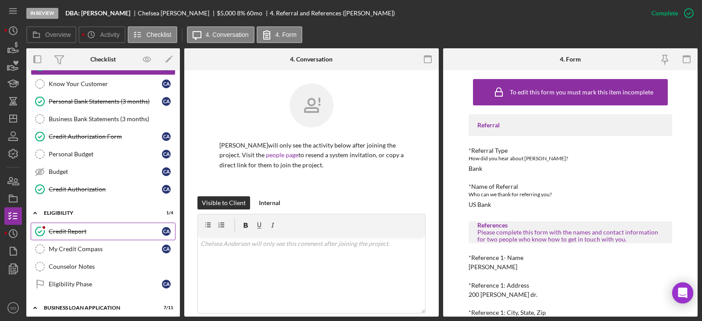
click at [97, 228] on div "Credit Report" at bounding box center [105, 231] width 113 height 7
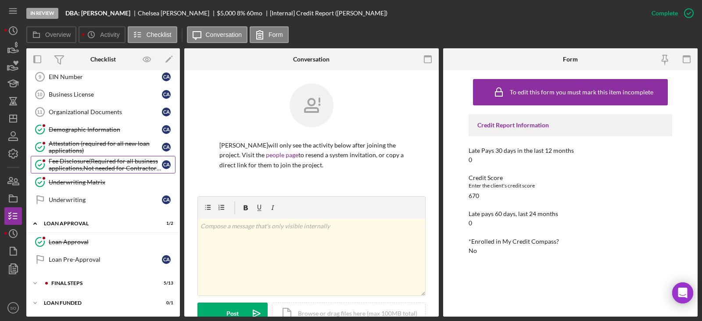
scroll to position [346, 0]
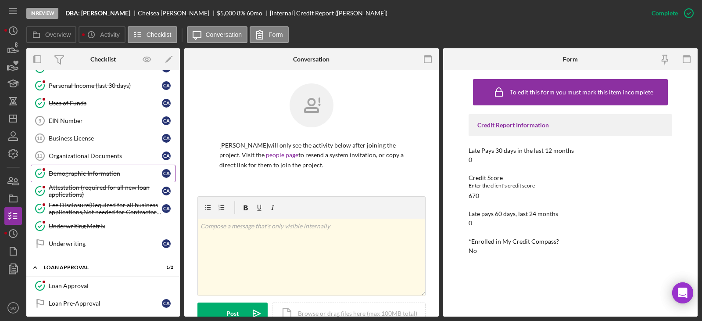
drag, startPoint x: 79, startPoint y: 173, endPoint x: 86, endPoint y: 179, distance: 8.4
click at [79, 173] on div "Demographic Information" at bounding box center [105, 173] width 113 height 7
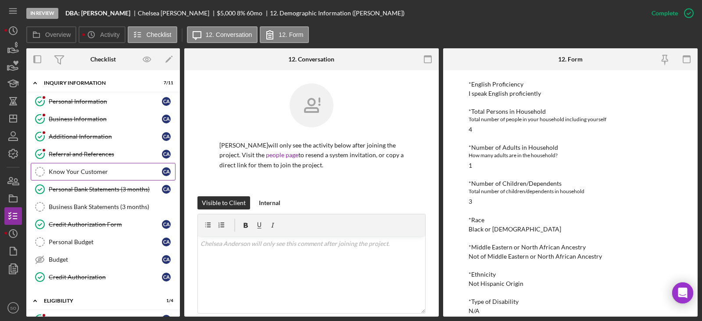
drag, startPoint x: 90, startPoint y: 154, endPoint x: 126, endPoint y: 166, distance: 38.2
click at [90, 154] on div "Referral and References" at bounding box center [105, 154] width 113 height 7
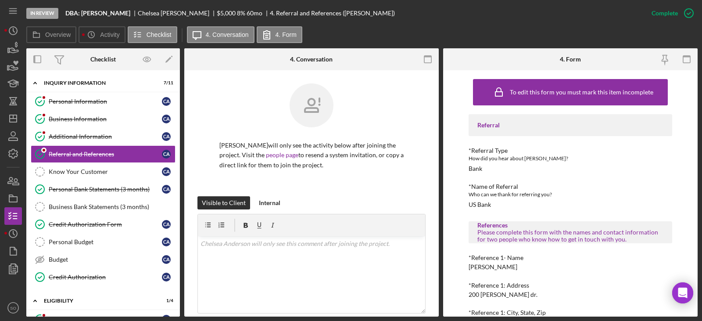
click at [488, 268] on div "Taylor Warren" at bounding box center [493, 266] width 49 height 7
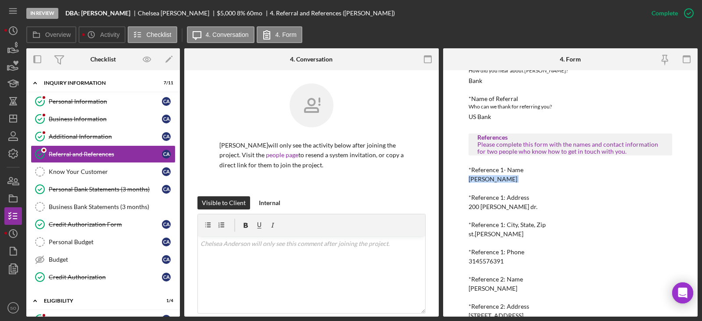
click at [490, 262] on div "3145576391" at bounding box center [486, 261] width 35 height 7
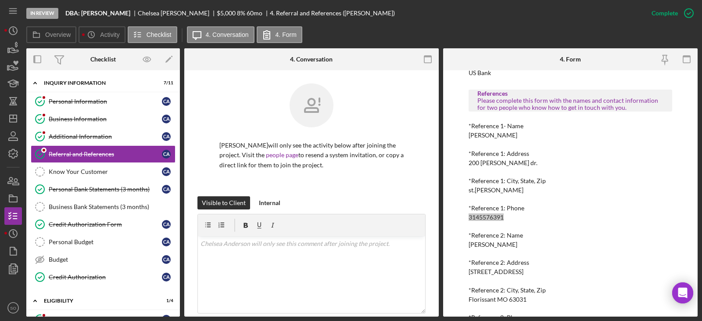
scroll to position [158, 0]
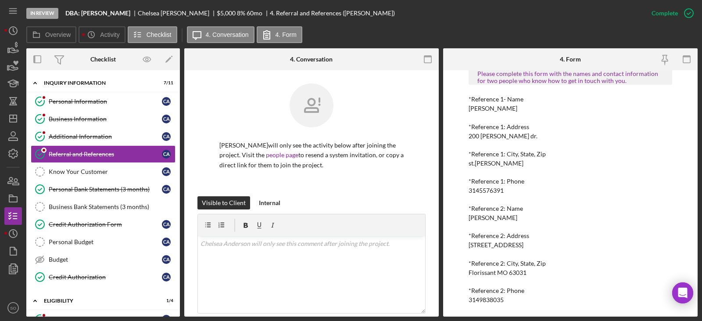
click at [502, 219] on div "Cherelle Campbell" at bounding box center [493, 217] width 49 height 7
click at [484, 300] on div "3149838035" at bounding box center [486, 299] width 35 height 7
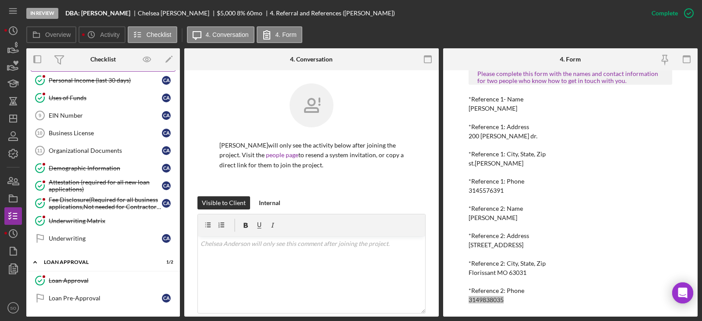
scroll to position [390, 0]
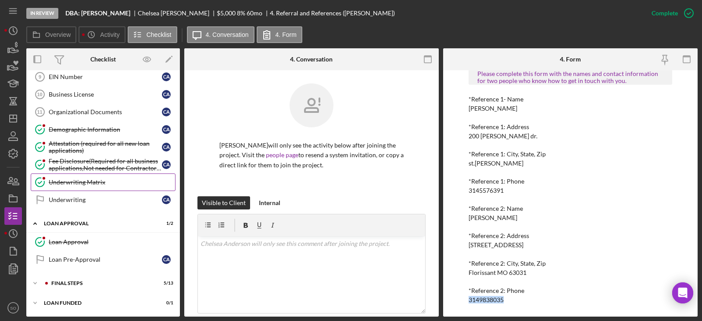
click at [82, 187] on link "Underwriting Matrix Underwriting Matrix" at bounding box center [103, 182] width 145 height 18
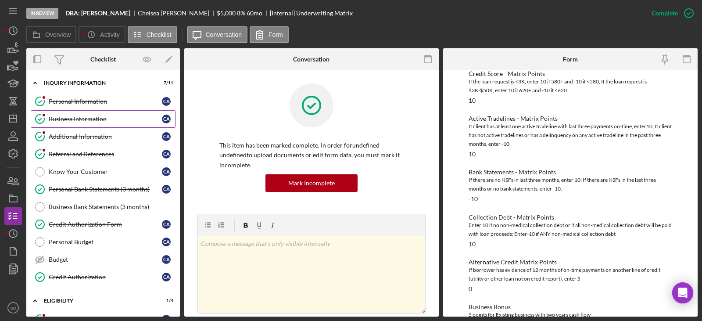
click at [89, 124] on link "Business Information Business Information C A" at bounding box center [103, 119] width 145 height 18
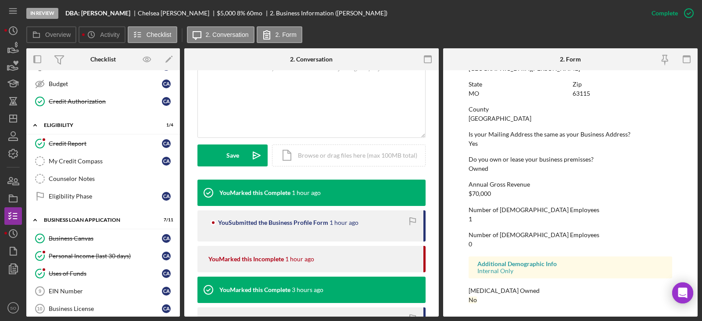
scroll to position [390, 0]
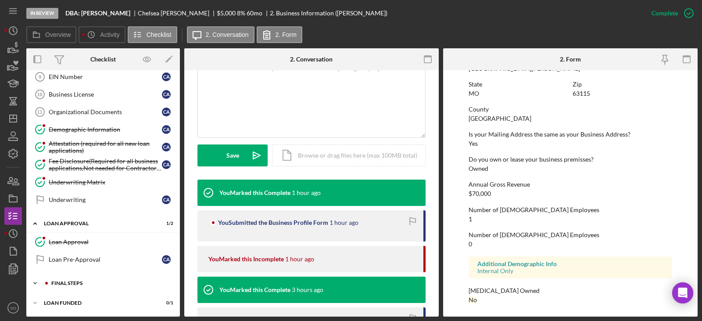
click at [88, 281] on div "Final Steps" at bounding box center [110, 283] width 118 height 5
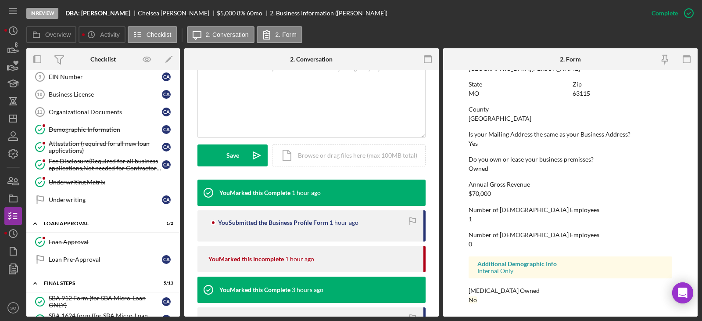
scroll to position [609, 0]
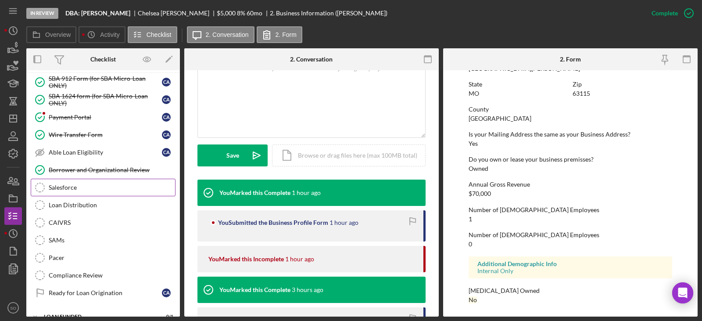
click at [71, 185] on div "Salesforce" at bounding box center [112, 187] width 126 height 7
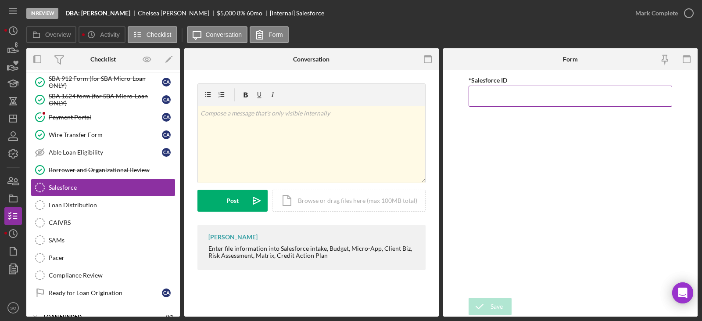
click at [490, 94] on input "*Salesforce ID" at bounding box center [571, 96] width 204 height 21
paste input "a0wPC000002NMGPYA4"
type input "a0wPC000002NMGPYA4"
click at [492, 309] on div "Save" at bounding box center [497, 307] width 12 height 18
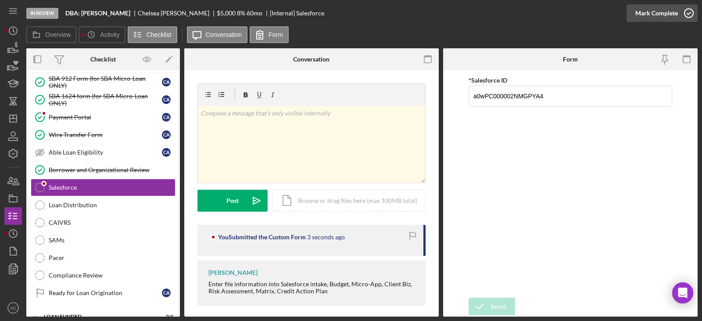
click at [648, 20] on div "Mark Complete" at bounding box center [657, 13] width 43 height 18
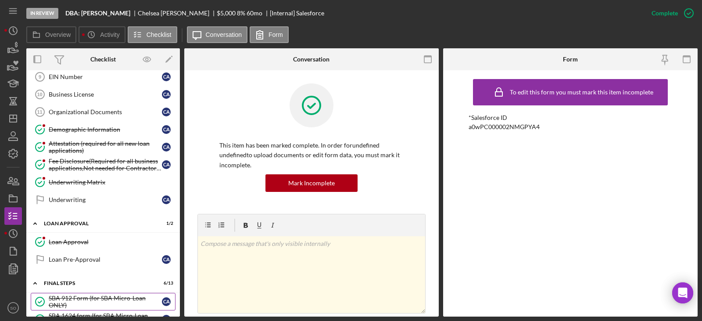
scroll to position [302, 0]
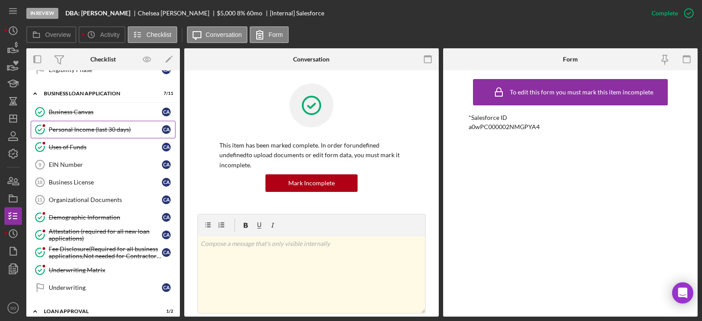
drag, startPoint x: 83, startPoint y: 130, endPoint x: 95, endPoint y: 147, distance: 20.5
click at [83, 130] on div "Personal Income (last 30 days)" at bounding box center [105, 129] width 113 height 7
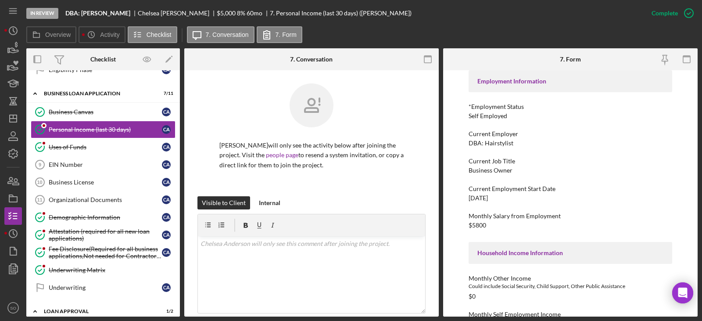
scroll to position [88, 0]
